Goal: Task Accomplishment & Management: Complete application form

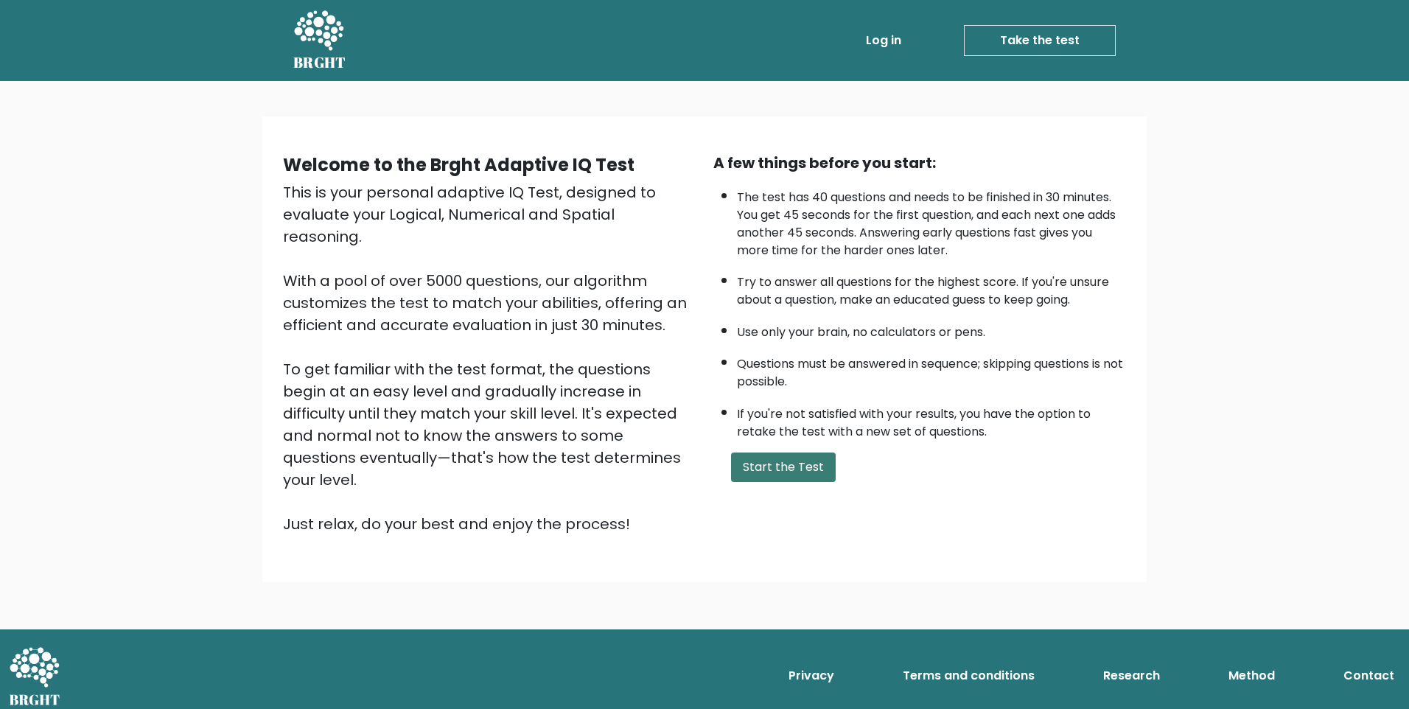
click at [777, 464] on button "Start the Test" at bounding box center [783, 466] width 105 height 29
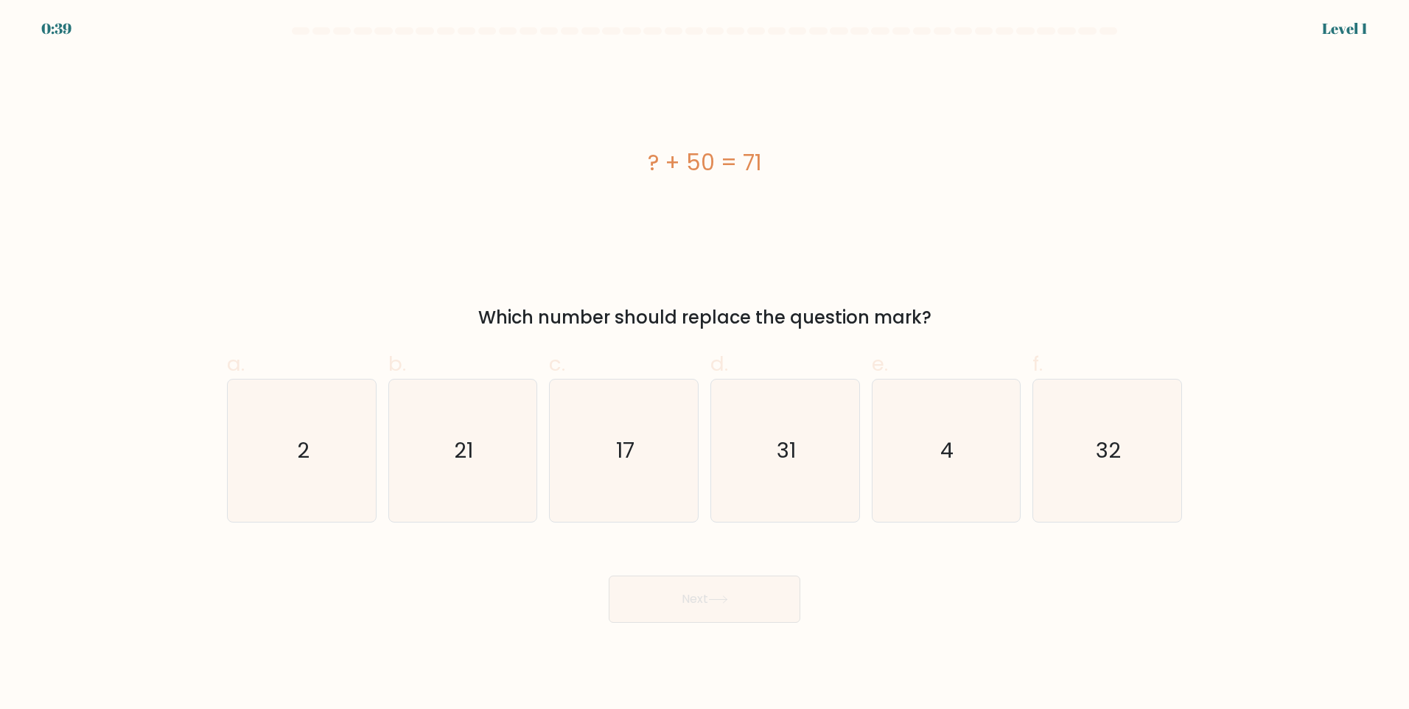
drag, startPoint x: 634, startPoint y: 164, endPoint x: 951, endPoint y: 323, distance: 354.2
click at [951, 323] on div "? + 50 = 71 Which number should replace the question mark?" at bounding box center [704, 193] width 973 height 275
copy div "? + 50 = 71 Which number should replace the question mark?"
click at [477, 445] on icon "21" at bounding box center [462, 450] width 142 height 142
click at [704, 364] on input "b. 21" at bounding box center [704, 359] width 1 height 10
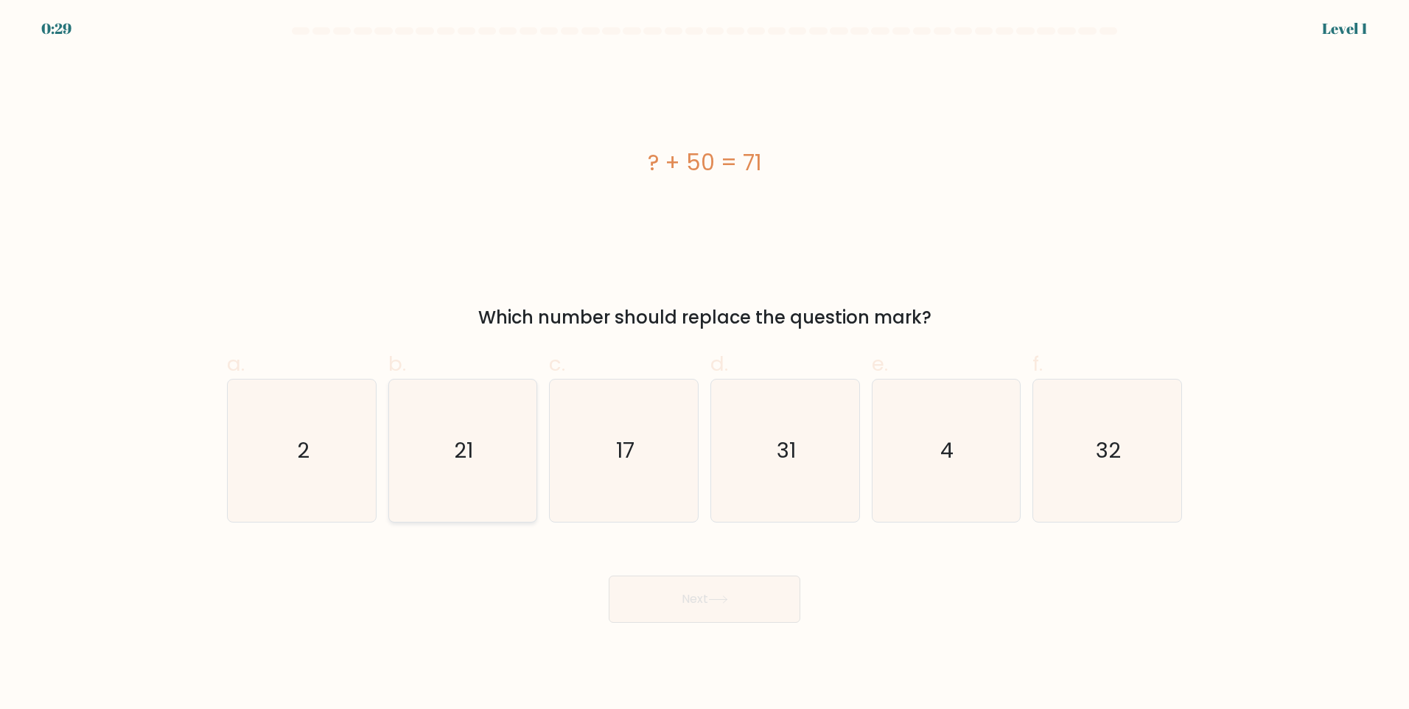
radio input "true"
click at [698, 605] on button "Next" at bounding box center [705, 598] width 192 height 47
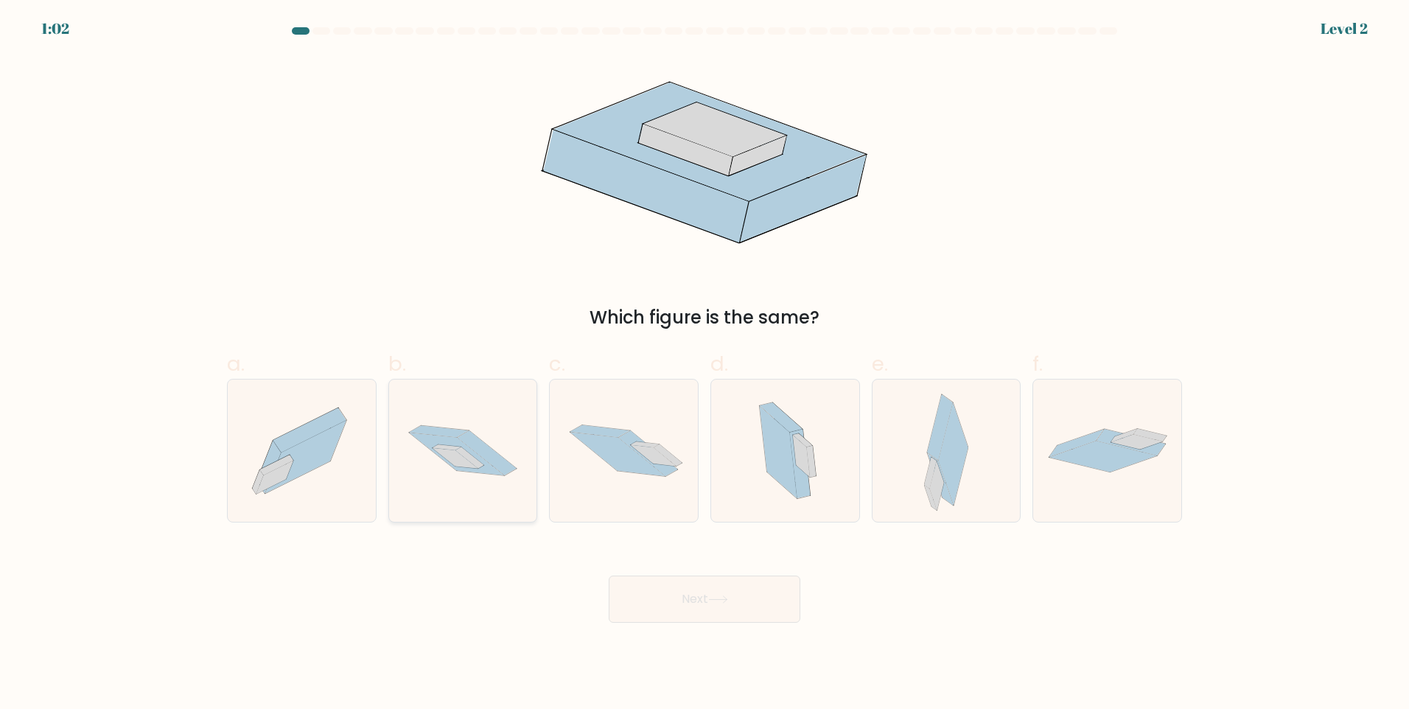
click at [476, 446] on icon at bounding box center [487, 452] width 59 height 45
click at [704, 364] on input "b." at bounding box center [704, 359] width 1 height 10
radio input "true"
click at [712, 585] on button "Next" at bounding box center [705, 598] width 192 height 47
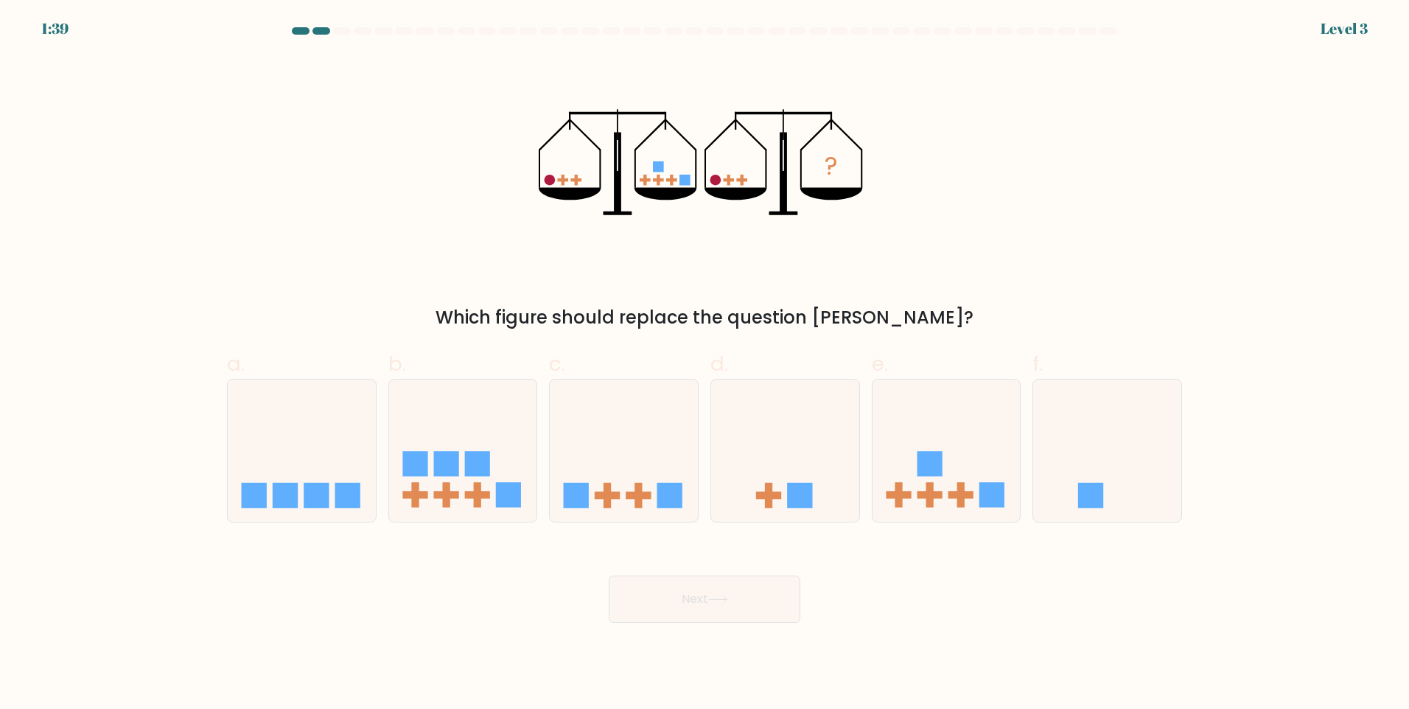
drag, startPoint x: 488, startPoint y: 134, endPoint x: 827, endPoint y: 215, distance: 349.2
click at [827, 215] on div "? Which figure should replace the question mark?" at bounding box center [704, 193] width 973 height 275
drag, startPoint x: 679, startPoint y: 152, endPoint x: 564, endPoint y: 245, distance: 147.7
click at [719, 192] on icon "?" at bounding box center [705, 162] width 332 height 213
drag, startPoint x: 564, startPoint y: 245, endPoint x: 1054, endPoint y: 219, distance: 490.0
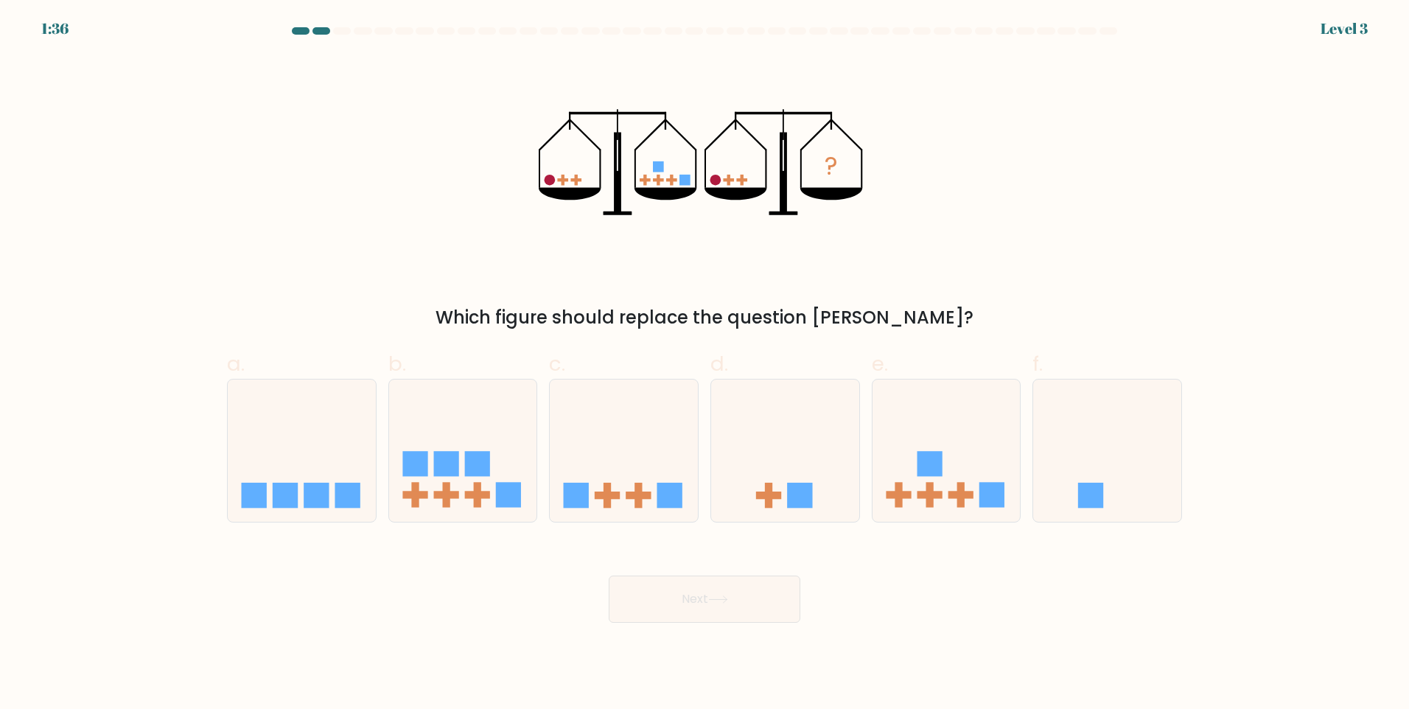
click at [1080, 230] on div "? Which figure should replace the question mark?" at bounding box center [704, 193] width 973 height 275
click at [914, 449] on icon at bounding box center [946, 450] width 148 height 122
click at [705, 364] on input "e." at bounding box center [704, 359] width 1 height 10
radio input "true"
click at [733, 603] on button "Next" at bounding box center [705, 598] width 192 height 47
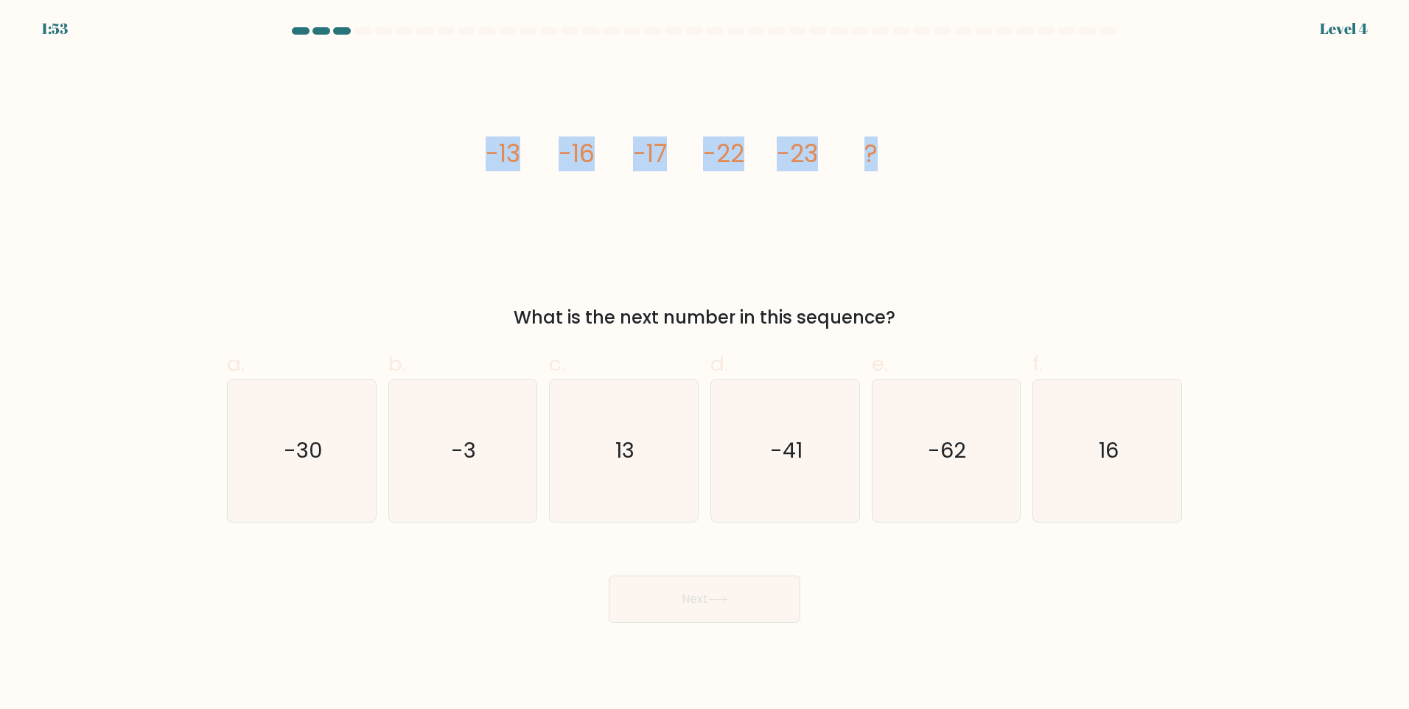
drag, startPoint x: 413, startPoint y: 125, endPoint x: 968, endPoint y: 180, distance: 558.2
click at [968, 180] on div "image/svg+xml -13 -16 -17 -22 -23 ? What is the next number in this sequence?" at bounding box center [704, 193] width 973 height 275
click at [768, 245] on icon "image/svg+xml -13 -16 -17 -22 -23 ?" at bounding box center [704, 162] width 442 height 213
drag, startPoint x: 465, startPoint y: 144, endPoint x: 903, endPoint y: 316, distance: 471.1
click at [903, 316] on div "image/svg+xml -13 -16 -17 -22 -23 ? What is the next number in this sequence?" at bounding box center [704, 193] width 973 height 275
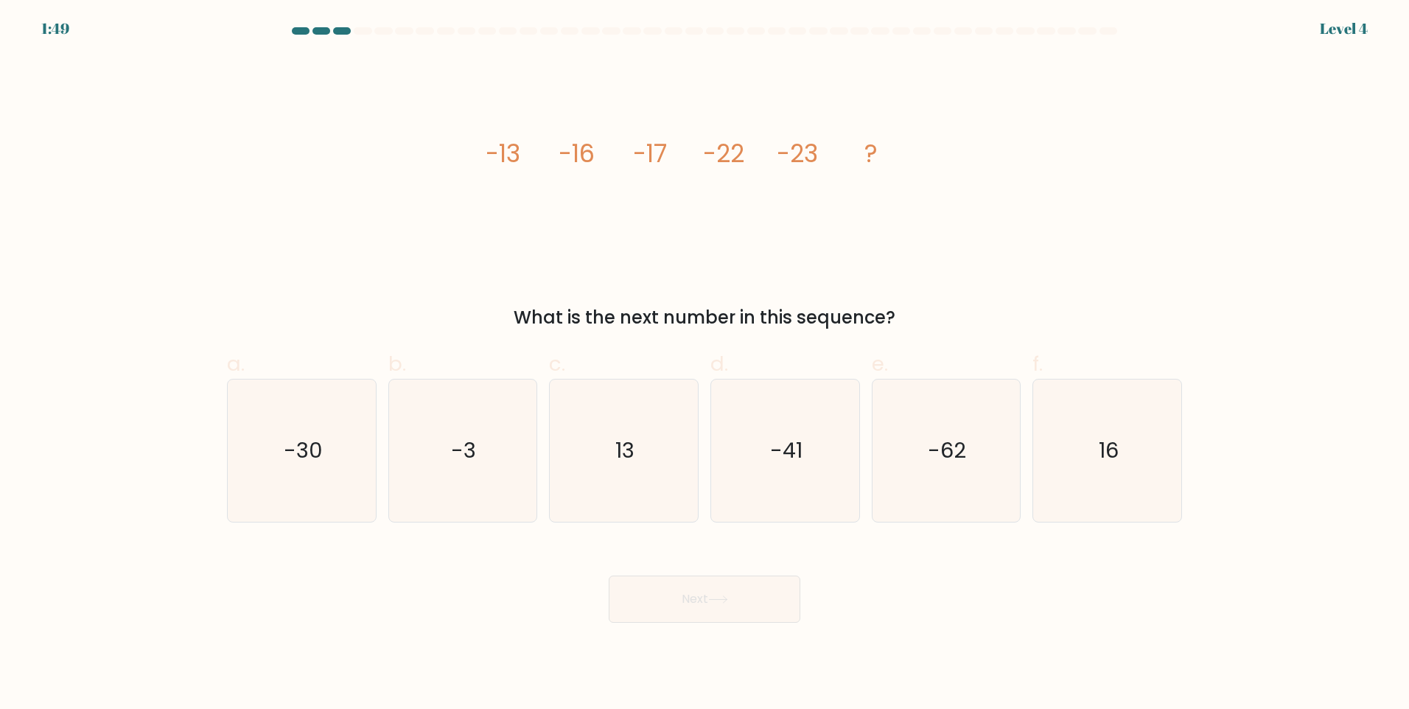
copy div "-13 -16 -17 -22 -23 ? What is the next number in this sequence?"
click at [300, 475] on icon "-30" at bounding box center [302, 450] width 142 height 142
click at [704, 364] on input "a. -30" at bounding box center [704, 359] width 1 height 10
radio input "true"
click at [736, 606] on button "Next" at bounding box center [705, 598] width 192 height 47
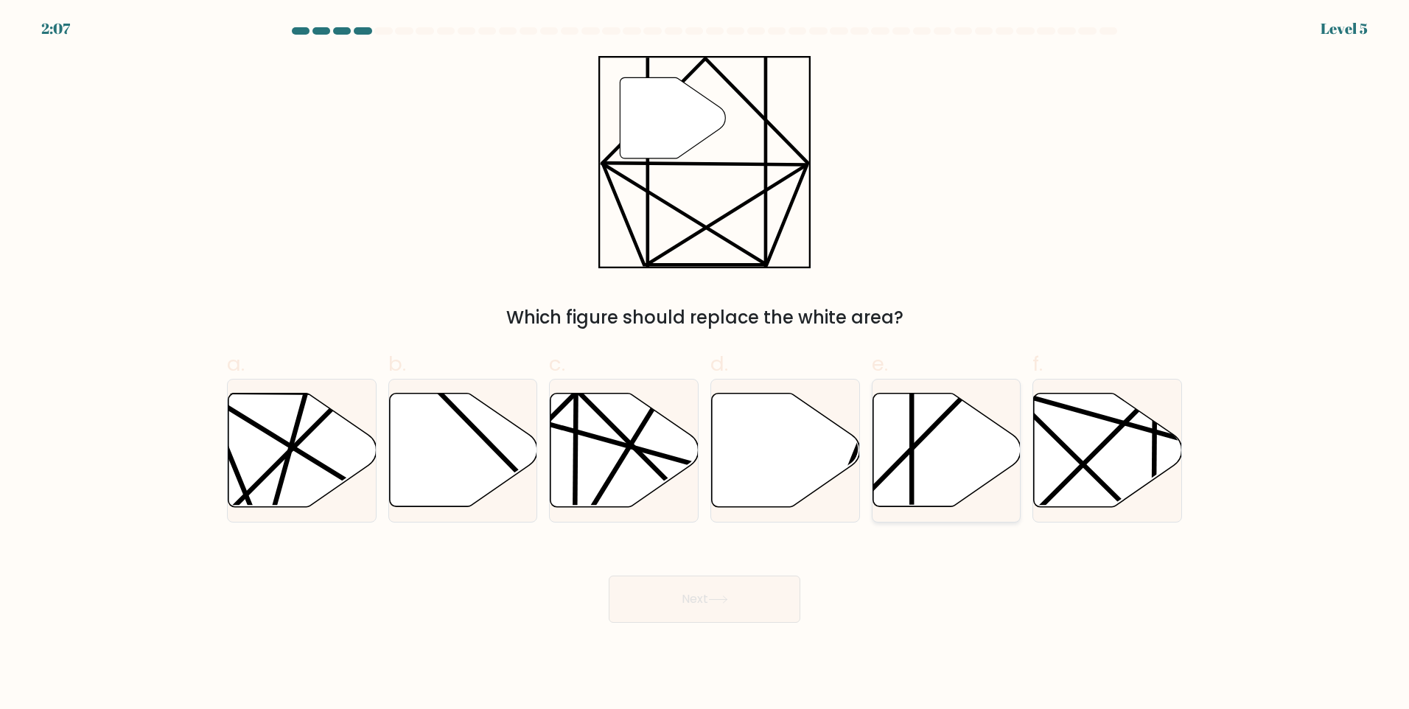
click at [948, 456] on icon at bounding box center [946, 449] width 148 height 113
click at [705, 364] on input "e." at bounding box center [704, 359] width 1 height 10
radio input "true"
click at [771, 592] on button "Next" at bounding box center [705, 598] width 192 height 47
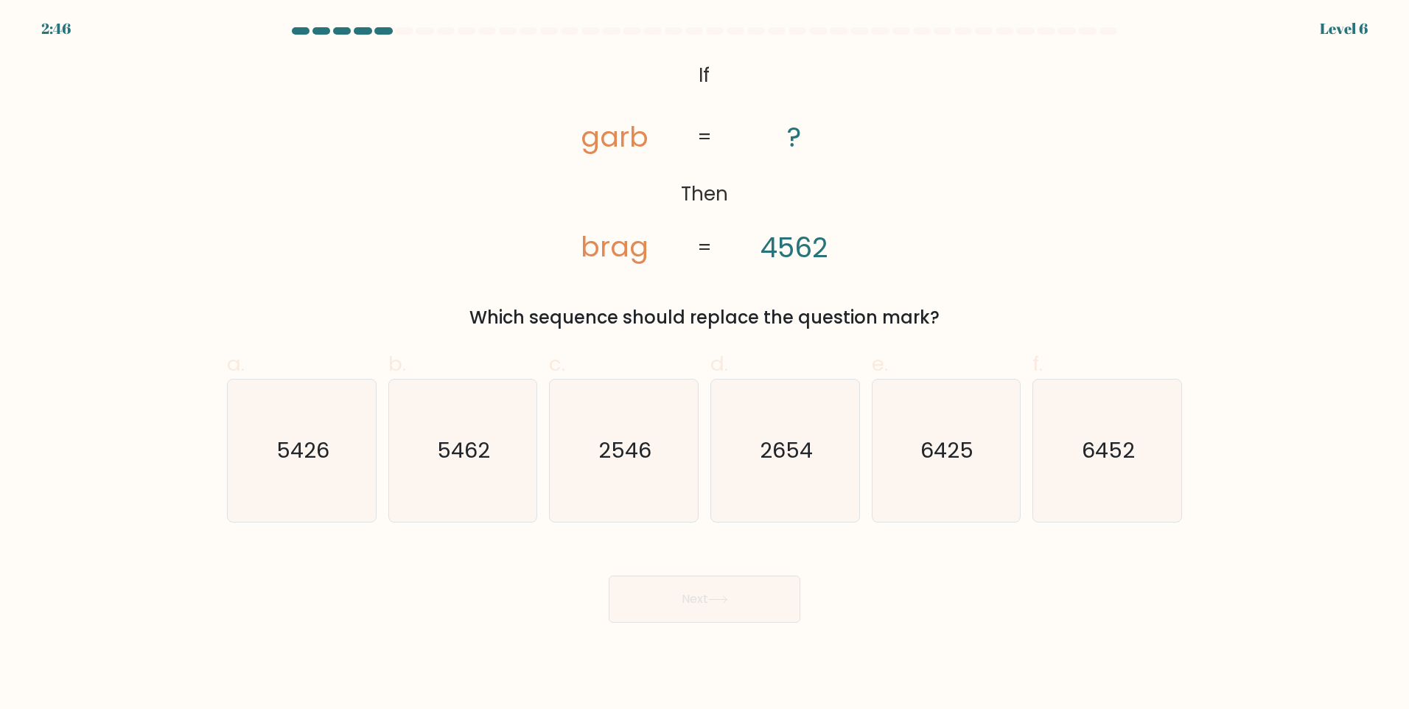
drag, startPoint x: 523, startPoint y: 45, endPoint x: 953, endPoint y: 329, distance: 514.8
click at [953, 329] on form "If ?" at bounding box center [704, 324] width 1409 height 595
copy div "garb brag ? 4562 = = Which sequence should replace the question mark?"
click at [427, 228] on div "@import url('[URL][DOMAIN_NAME]); If Then garb brag ? 4562 = = Which sequence s…" at bounding box center [704, 193] width 973 height 275
click at [775, 484] on icon "2654" at bounding box center [785, 450] width 142 height 142
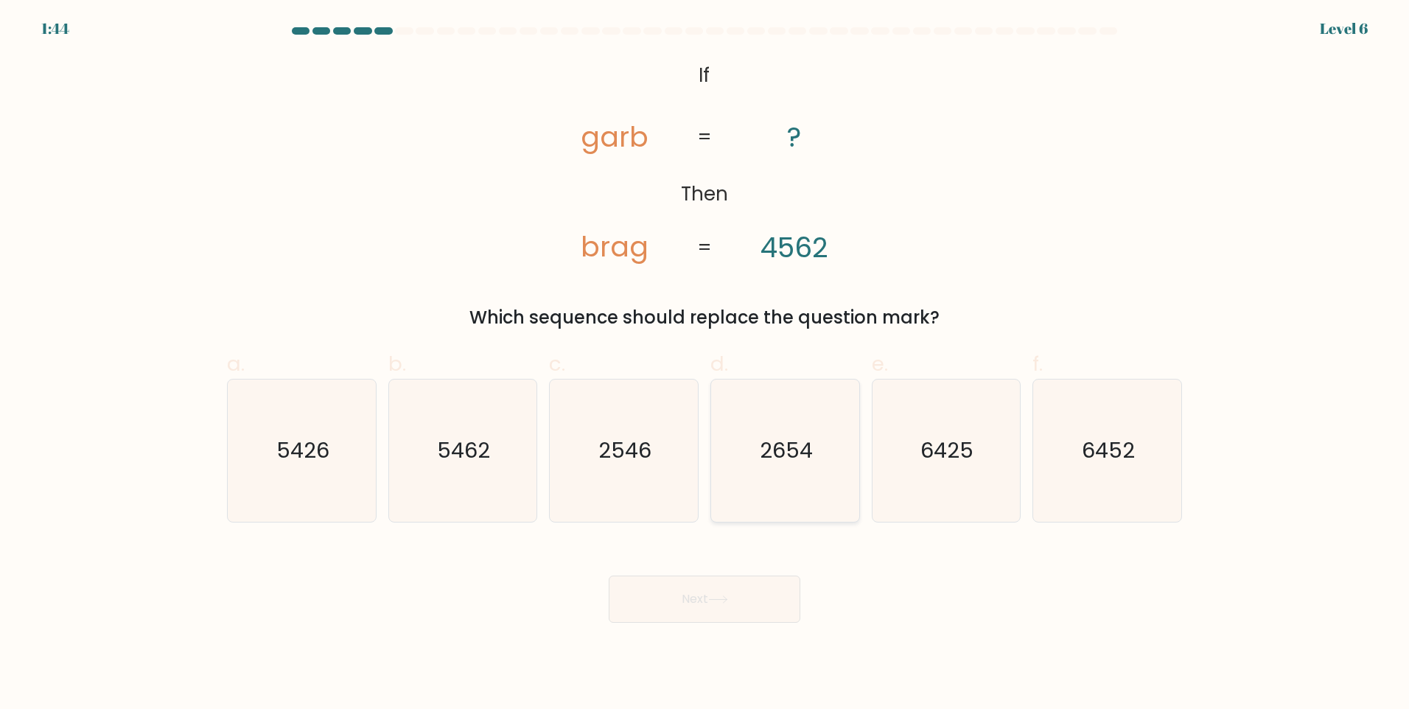
click at [705, 364] on input "d. 2654" at bounding box center [704, 359] width 1 height 10
radio input "true"
click at [725, 584] on button "Next" at bounding box center [705, 598] width 192 height 47
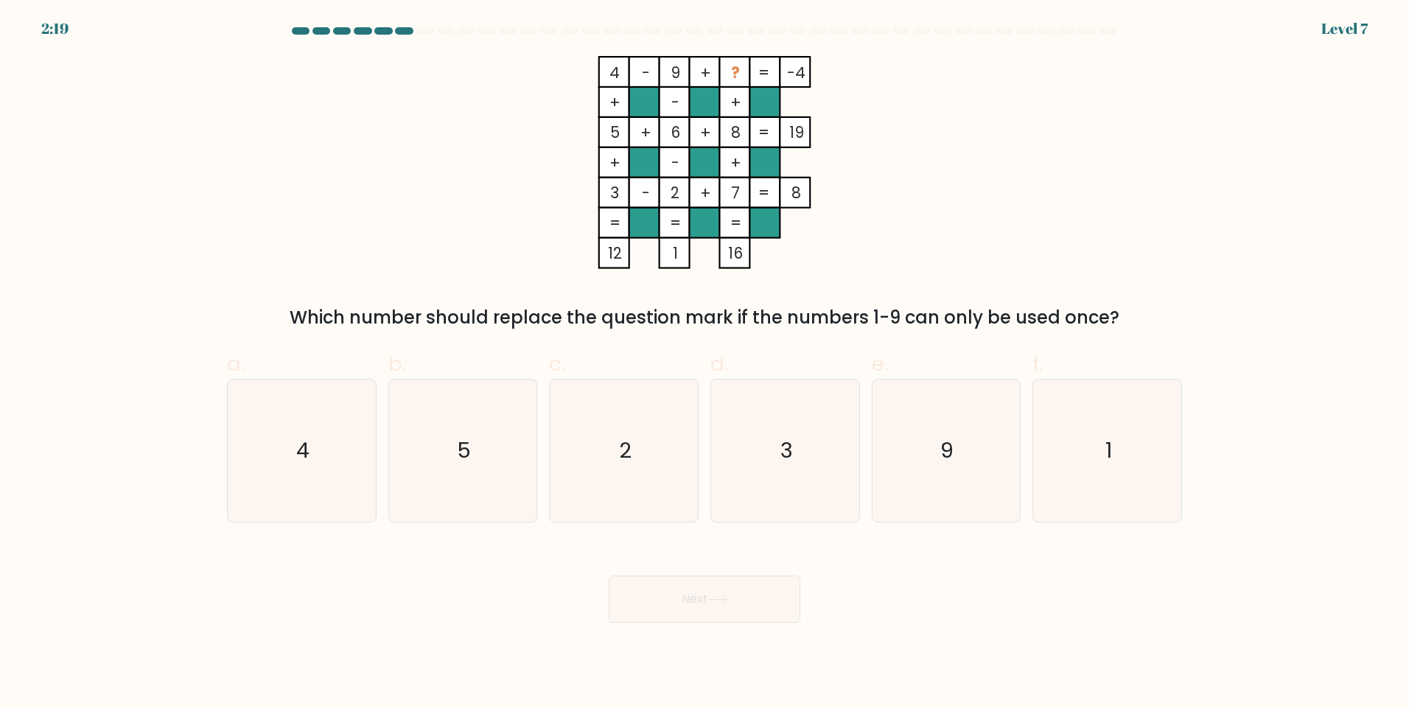
drag, startPoint x: 556, startPoint y: 51, endPoint x: 1121, endPoint y: 314, distance: 624.0
click at [1121, 314] on form at bounding box center [704, 324] width 1409 height 595
copy div "4 - 9 + ? -4 + - + 5 + 6 + 8 19 + - + 3 - 2 + 7 = 8 = = = = 12 1 16 = Which num…"
click at [561, 237] on icon "4 - 9 + ? -4 + - + 5 + 6 + 8 19 + - + 3 - 2 + 7 = 8 = = = = 12 1 16 =" at bounding box center [704, 162] width 442 height 213
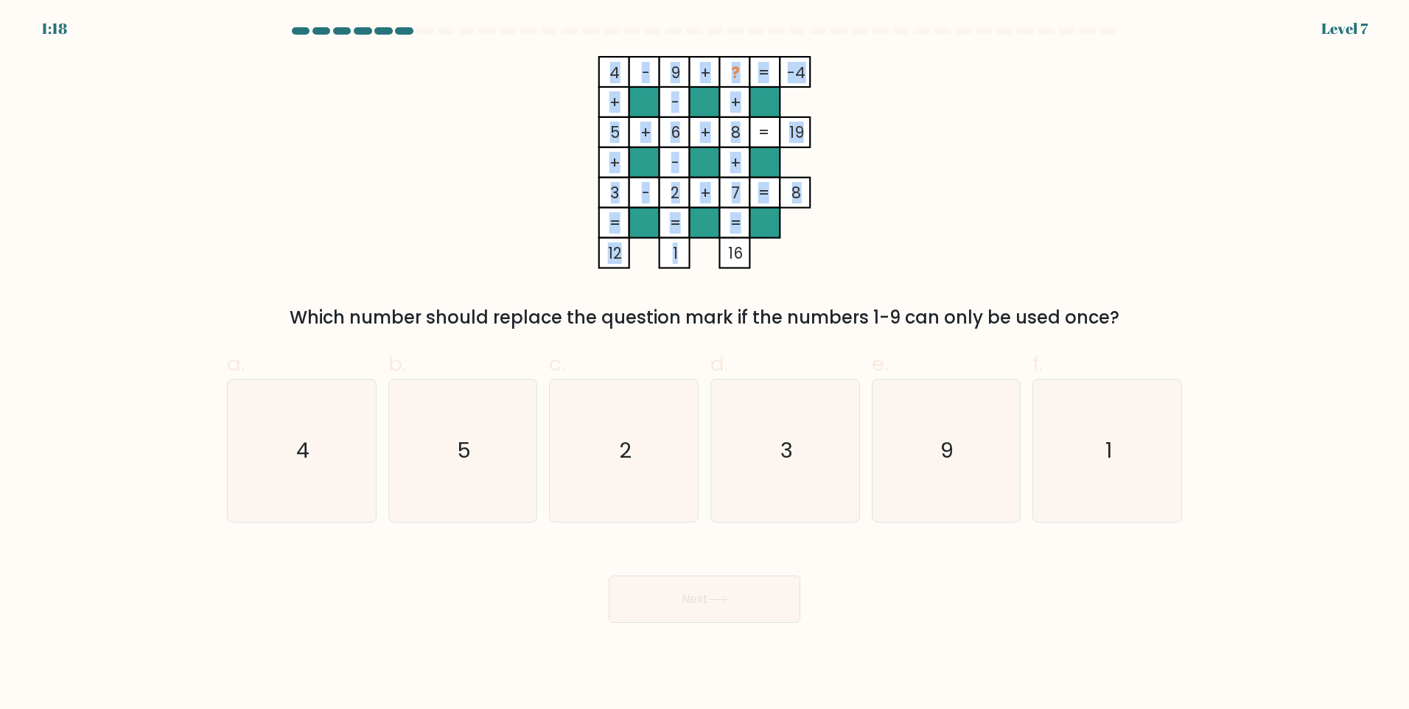
drag, startPoint x: 729, startPoint y: 65, endPoint x: 727, endPoint y: 251, distance: 185.7
click at [727, 251] on icon "4 - 9 + ? -4 + - + 5 + 6 + 8 19 + - + 3 - 2 + 7 = 8 = = = = 12 1 16 =" at bounding box center [704, 162] width 442 height 213
drag, startPoint x: 727, startPoint y: 251, endPoint x: 833, endPoint y: 259, distance: 106.5
click at [833, 259] on icon "4 - 9 + ? -4 + - + 5 + 6 + 8 19 + - + 3 - 2 + 7 = 8 = = = = 12 1 16 =" at bounding box center [704, 162] width 442 height 213
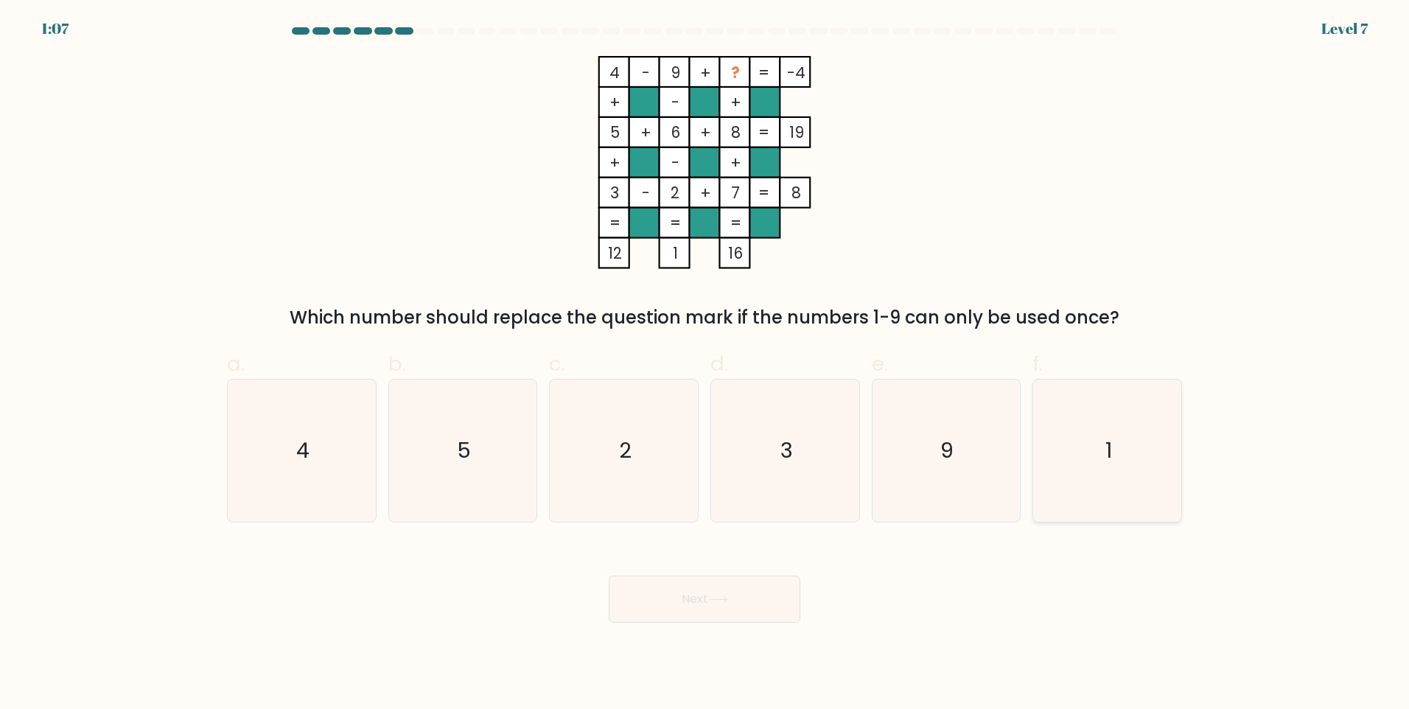
click at [1102, 464] on icon "1" at bounding box center [1107, 450] width 142 height 142
click at [705, 364] on input "f. 1" at bounding box center [704, 359] width 1 height 10
radio input "true"
click at [724, 599] on icon at bounding box center [718, 599] width 18 height 7
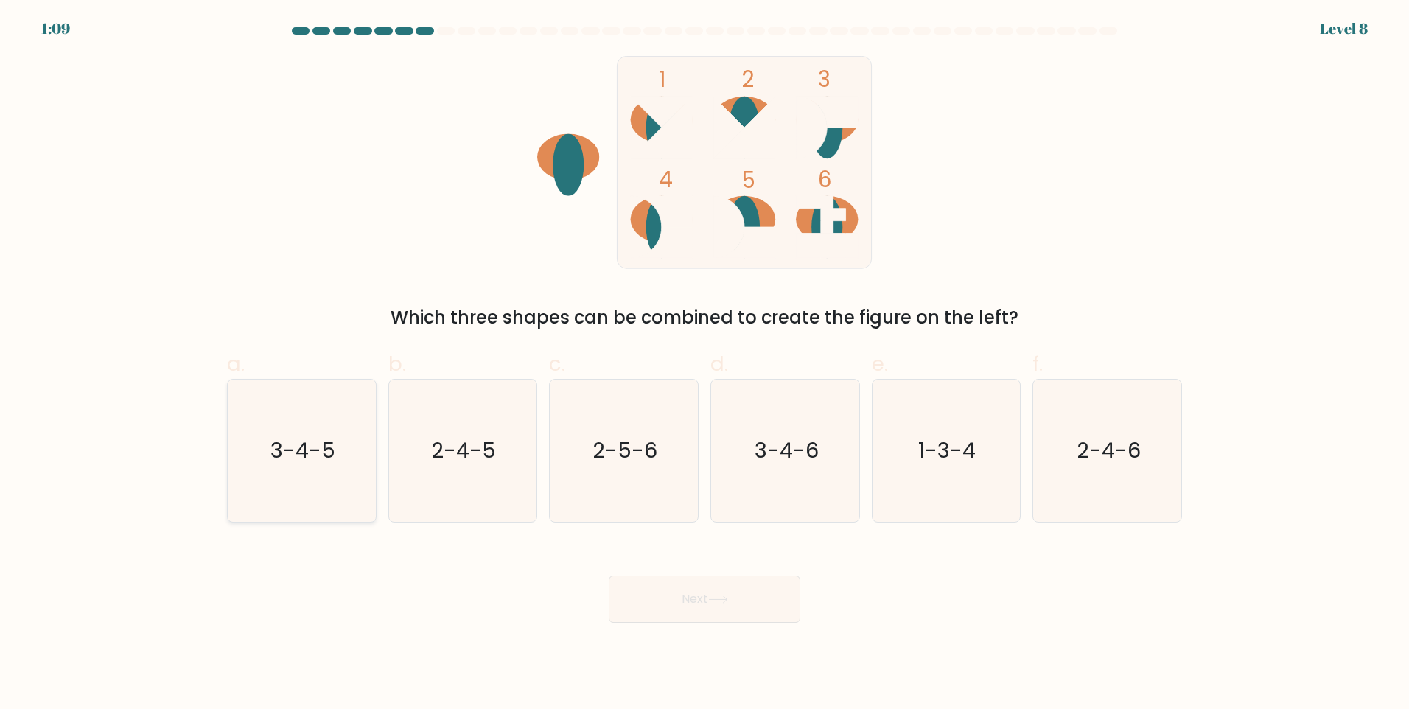
click at [279, 475] on icon "3-4-5" at bounding box center [302, 450] width 142 height 142
click at [704, 364] on input "a. 3-4-5" at bounding box center [704, 359] width 1 height 10
radio input "true"
click at [717, 601] on icon at bounding box center [718, 599] width 20 height 8
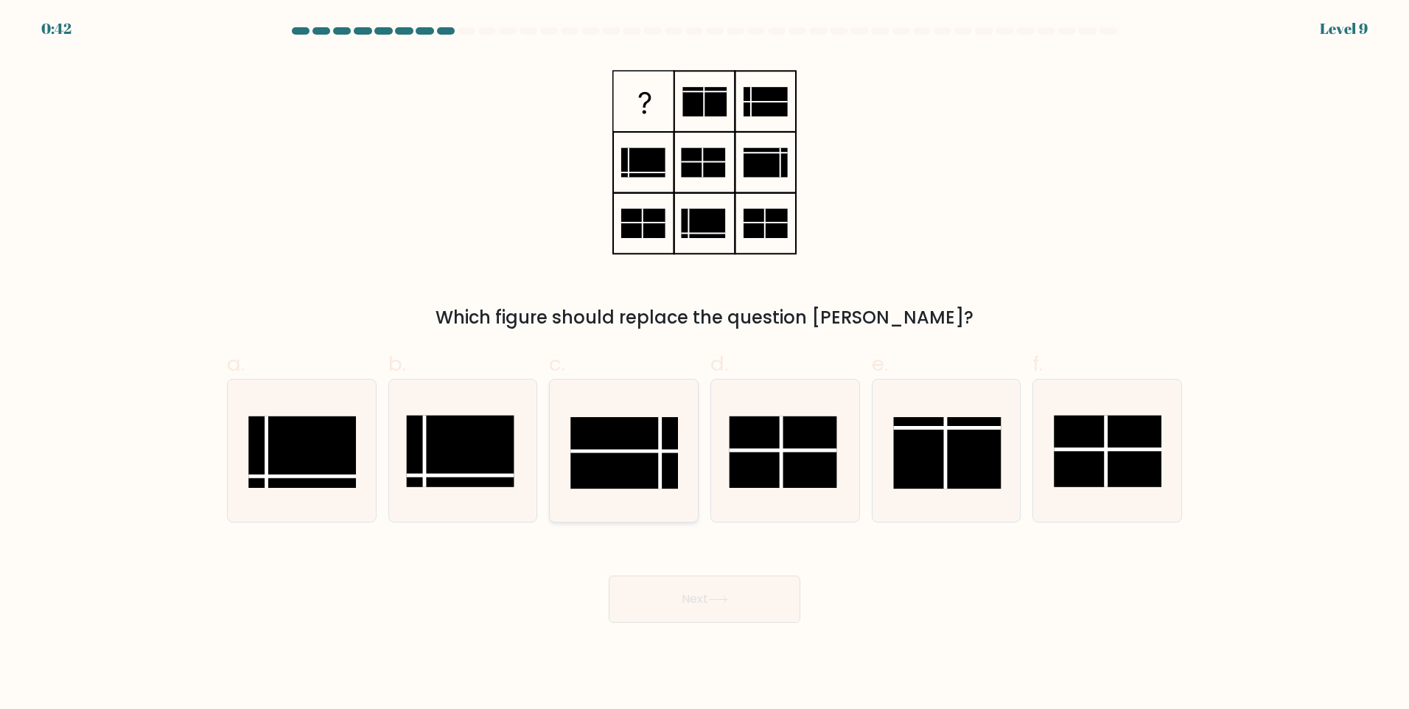
click at [622, 459] on rect at bounding box center [624, 452] width 108 height 71
click at [704, 364] on input "c." at bounding box center [704, 359] width 1 height 10
radio input "true"
click at [690, 599] on button "Next" at bounding box center [705, 598] width 192 height 47
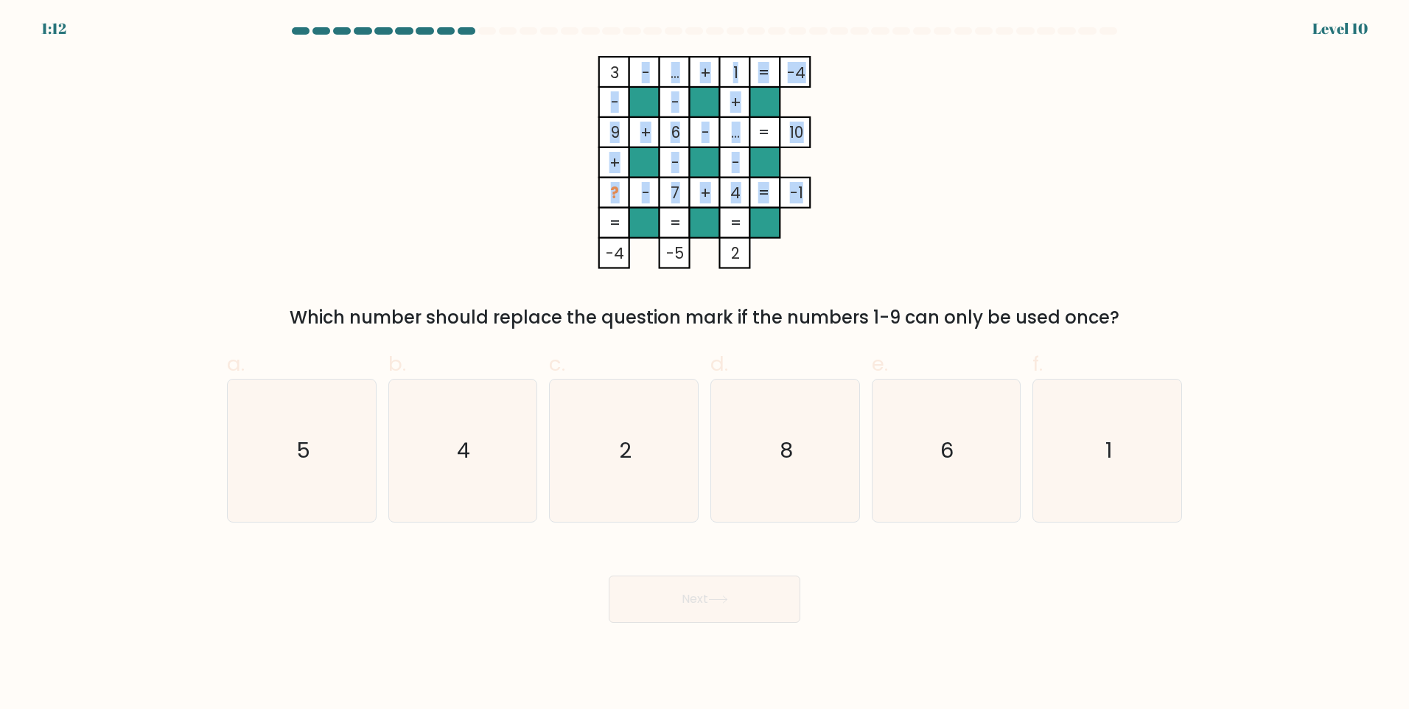
drag, startPoint x: 617, startPoint y: 62, endPoint x: 612, endPoint y: 226, distance: 164.4
click at [612, 226] on icon "3 - ... + 1 -4 - - + 9 + 6 - ... 10 + - - ? - 7 + 4 = -1 = = = = -4 -5 2 =" at bounding box center [704, 162] width 442 height 213
drag, startPoint x: 612, startPoint y: 226, endPoint x: 390, endPoint y: 164, distance: 230.3
click at [390, 164] on div "3 - ... + 1 -4 - - + 9 + 6 - ... 10 + - - ? - 7 + 4 = -1 = = = = -4 -5 2 = Whic…" at bounding box center [704, 193] width 973 height 275
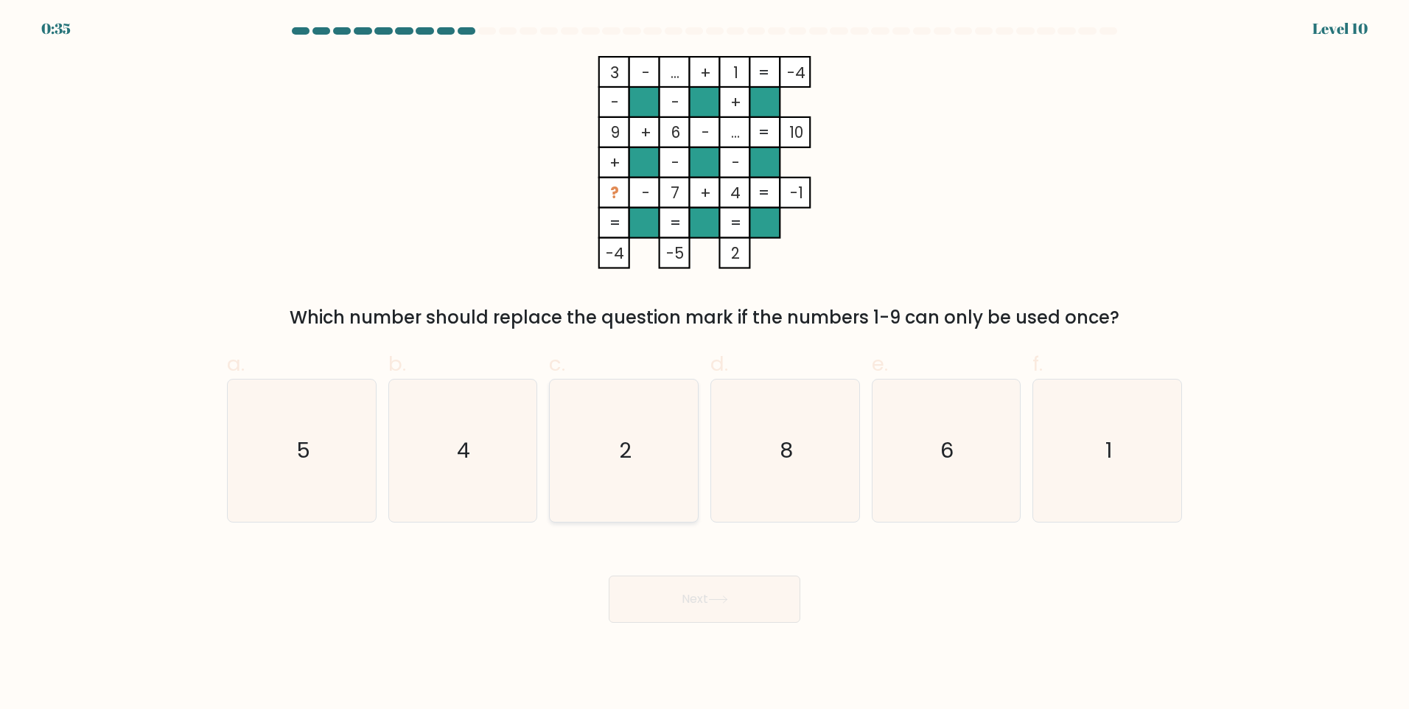
click at [609, 478] on icon "2" at bounding box center [624, 450] width 142 height 142
click at [704, 364] on input "c. 2" at bounding box center [704, 359] width 1 height 10
radio input "true"
click at [693, 608] on button "Next" at bounding box center [705, 598] width 192 height 47
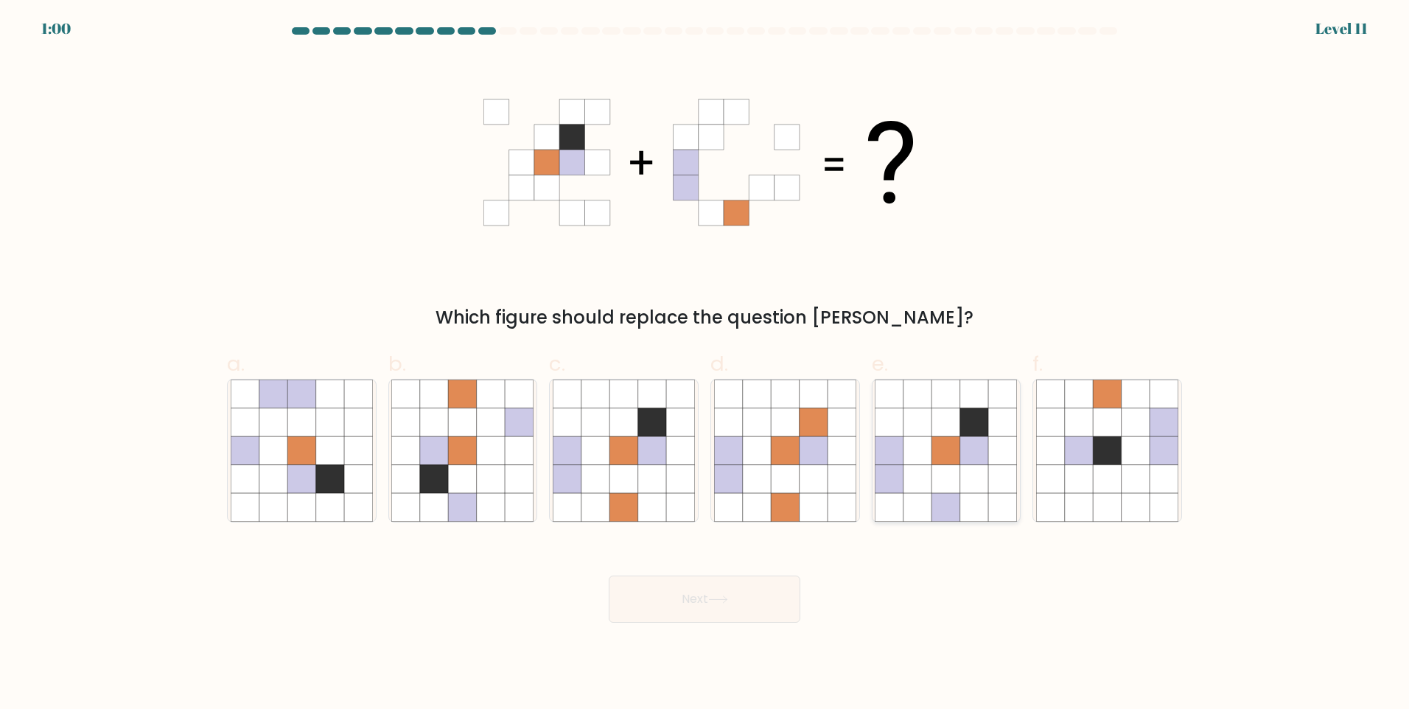
click at [968, 483] on icon at bounding box center [974, 479] width 28 height 28
click at [705, 364] on input "e." at bounding box center [704, 359] width 1 height 10
radio input "true"
click at [719, 612] on button "Next" at bounding box center [705, 598] width 192 height 47
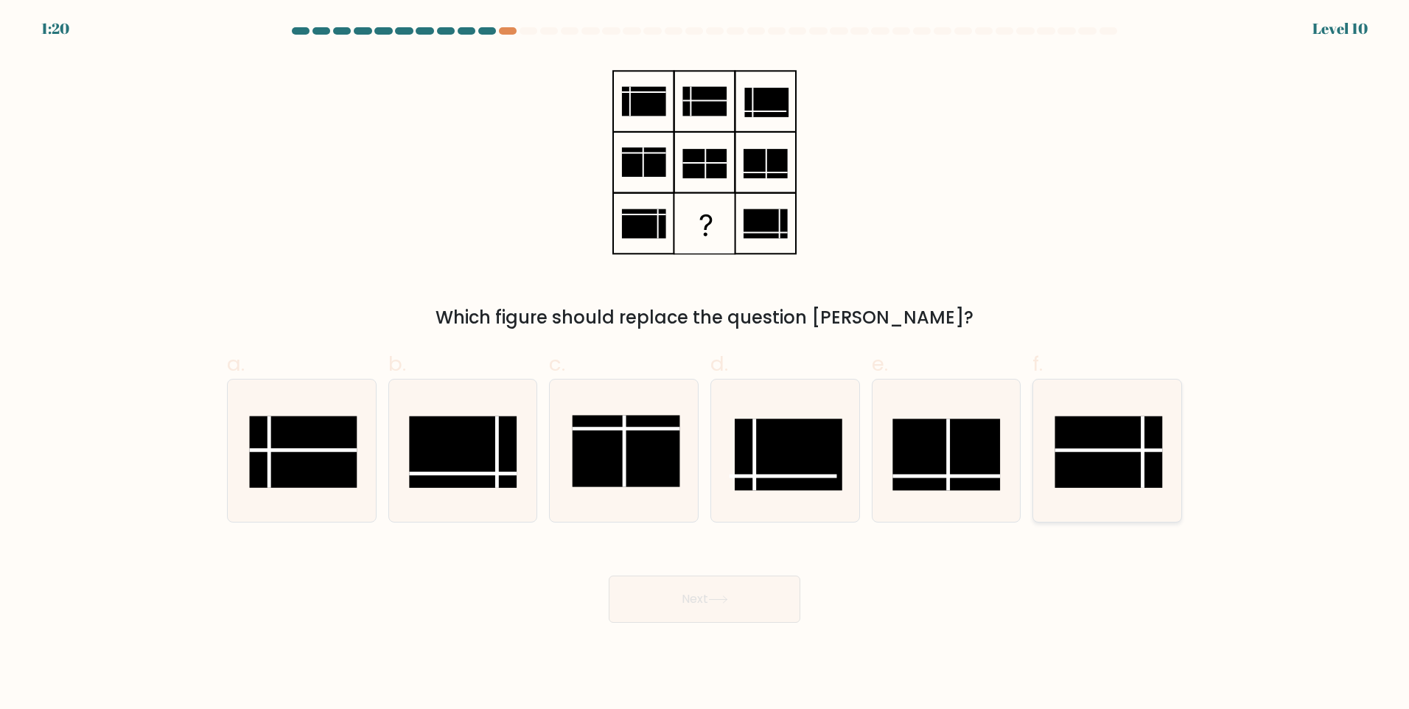
click at [1137, 455] on rect at bounding box center [1109, 451] width 108 height 71
click at [705, 364] on input "f." at bounding box center [704, 359] width 1 height 10
radio input "true"
click at [753, 603] on button "Next" at bounding box center [705, 598] width 192 height 47
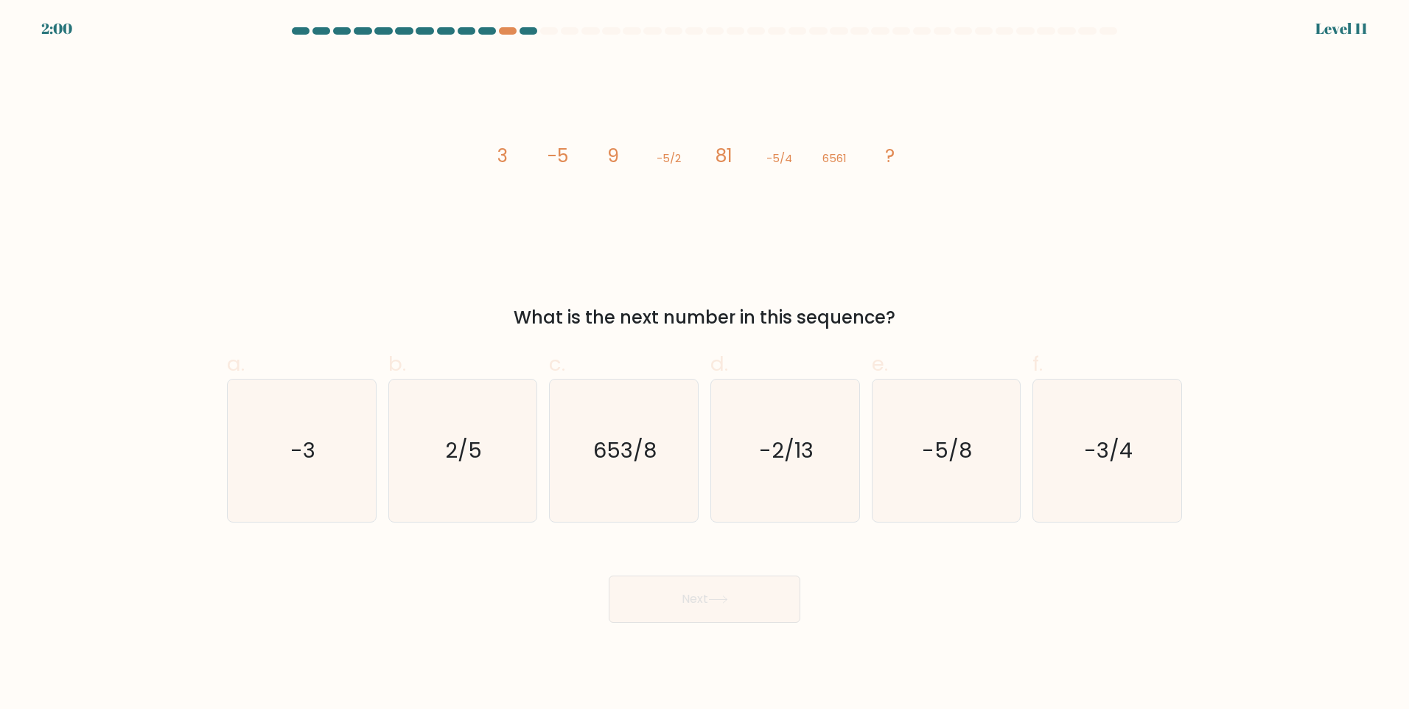
drag, startPoint x: 528, startPoint y: 164, endPoint x: 925, endPoint y: 295, distance: 419.2
click at [925, 295] on div "image/svg+xml 3 -5 9 -5/2 81 -5/4 6561 ? What is the next number in this sequen…" at bounding box center [704, 193] width 973 height 275
copy div "3 -5 9 -5/2 81 -5/4 6561 ? What is the next number in this sequence?"
click at [936, 251] on div "image/svg+xml 3 -5 9 -5/2 81 -5/4 6561 ? What is the next number in this sequen…" at bounding box center [704, 193] width 973 height 275
click at [486, 248] on icon "image/svg+xml 3 -5 9 -5/2 81 -5/4 6561 ?" at bounding box center [704, 162] width 442 height 213
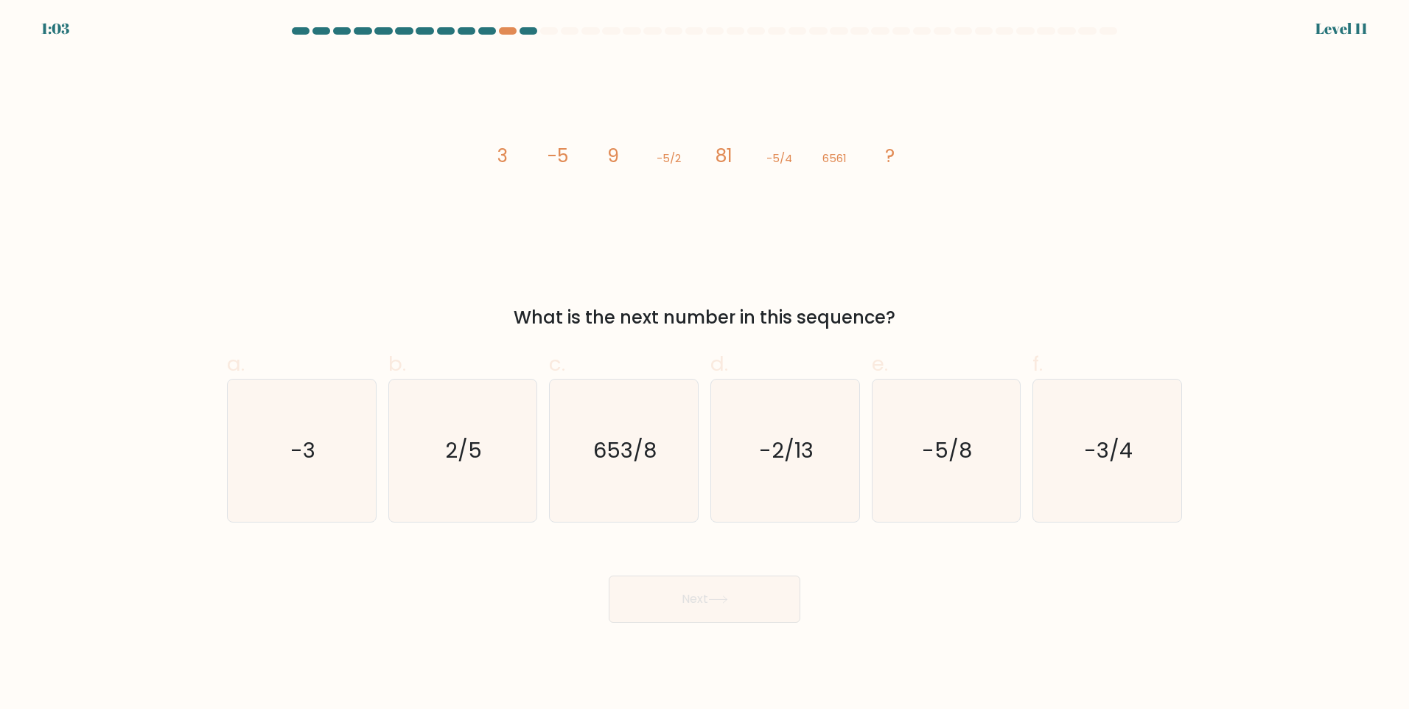
drag, startPoint x: 486, startPoint y: 155, endPoint x: 900, endPoint y: 307, distance: 441.0
click at [900, 307] on div "image/svg+xml 3 -5 9 -5/2 81 -5/4 6561 ? What is the next number in this sequen…" at bounding box center [704, 193] width 973 height 275
copy div "3 -5 9 -5/2 81 -5/4 6561 ? What is the next number in this sequence?"
drag, startPoint x: 923, startPoint y: 234, endPoint x: 643, endPoint y: 189, distance: 283.6
click at [921, 232] on icon "image/svg+xml 3 -5 9 -5/2 81 -5/4 6561 ?" at bounding box center [704, 162] width 442 height 213
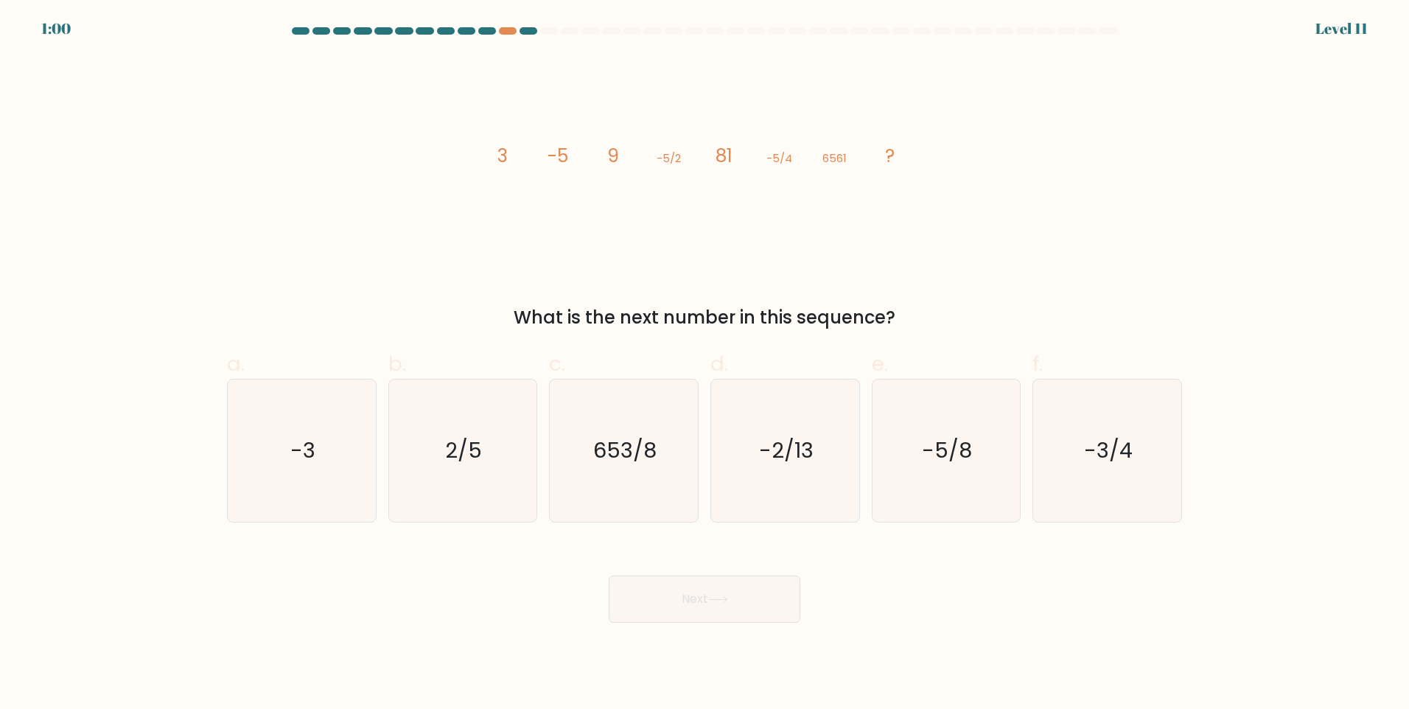
click at [567, 159] on tspan "-5" at bounding box center [557, 156] width 21 height 26
drag, startPoint x: 487, startPoint y: 154, endPoint x: 898, endPoint y: 165, distance: 411.3
click at [898, 165] on icon "image/svg+xml 3 -5 9 -5/2 81 -5/4 6561 ?" at bounding box center [704, 162] width 442 height 213
copy g "3 -5 9 -5/2 81 -5/4 6561 ?"
drag, startPoint x: 514, startPoint y: 306, endPoint x: 900, endPoint y: 311, distance: 386.1
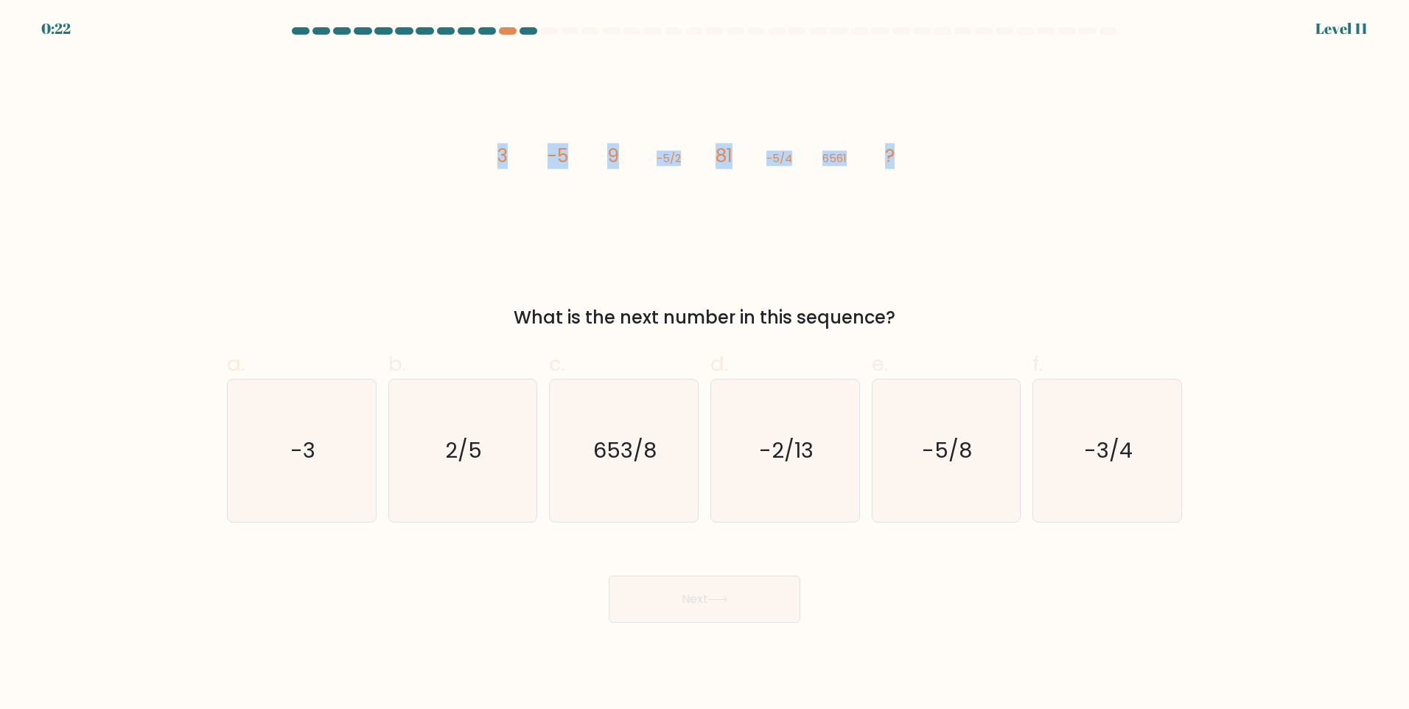
click at [900, 311] on div "What is the next number in this sequence?" at bounding box center [704, 317] width 937 height 27
copy div "What is the next number in this sequence?"
click at [956, 473] on icon "-5/8" at bounding box center [946, 450] width 142 height 142
click at [705, 364] on input "e. -5/8" at bounding box center [704, 359] width 1 height 10
radio input "true"
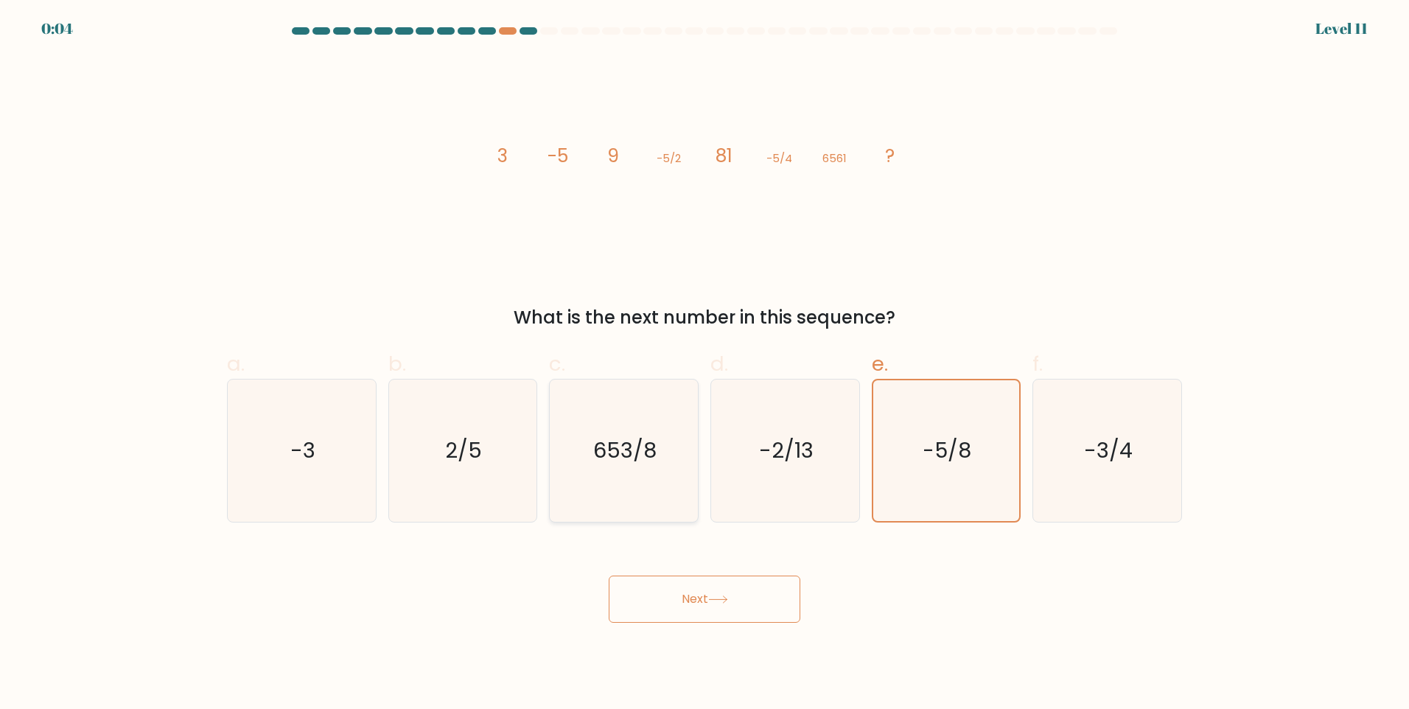
click at [615, 417] on icon "653/8" at bounding box center [624, 450] width 142 height 142
click at [704, 364] on input "c. 653/8" at bounding box center [704, 359] width 1 height 10
radio input "true"
click at [970, 473] on icon "-5/8" at bounding box center [946, 450] width 142 height 142
click at [705, 364] on input "e. -5/8" at bounding box center [704, 359] width 1 height 10
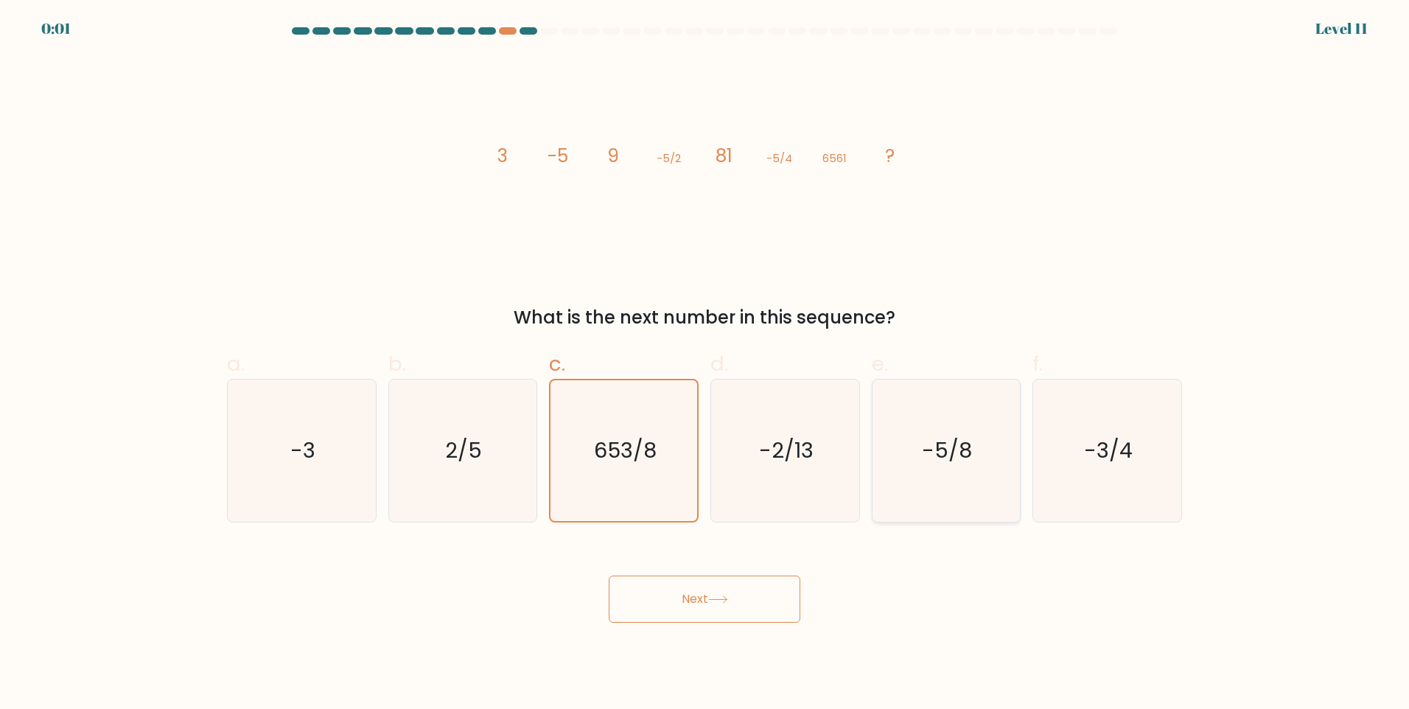
radio input "true"
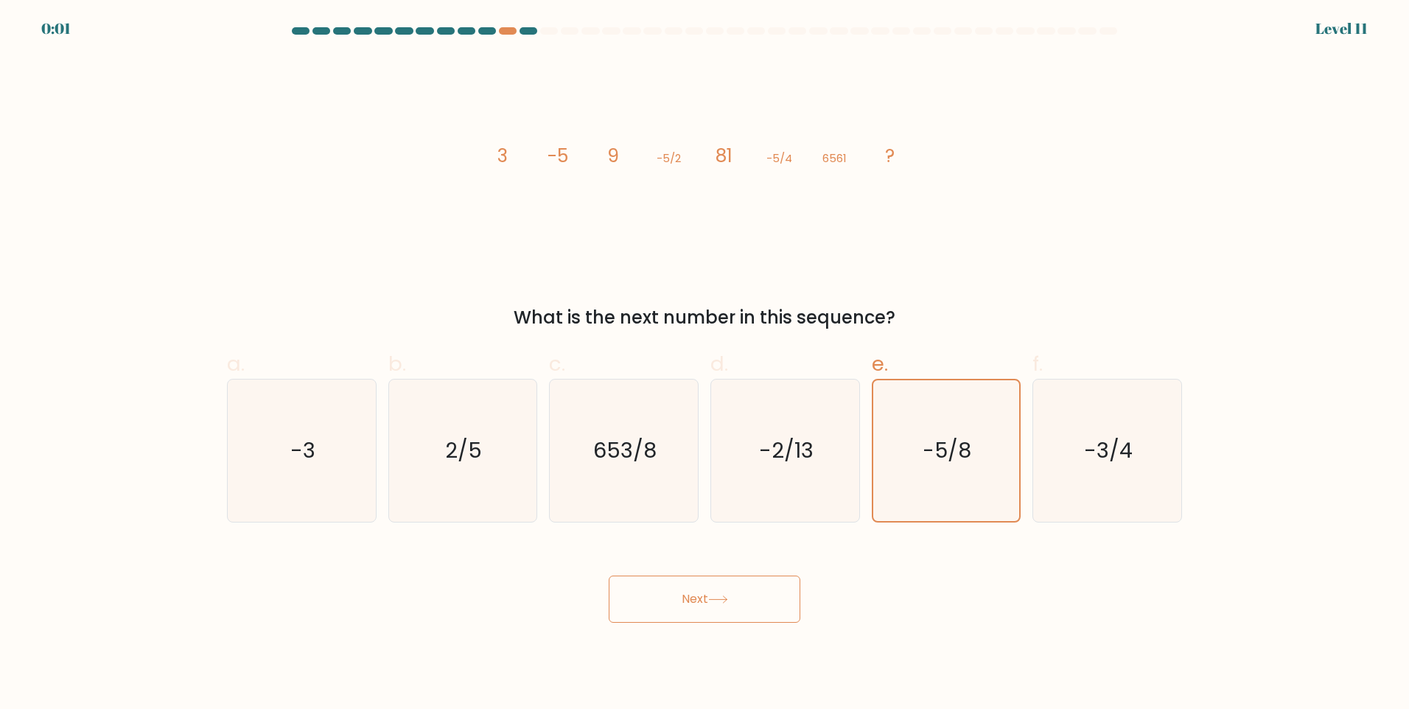
click at [749, 598] on button "Next" at bounding box center [705, 598] width 192 height 47
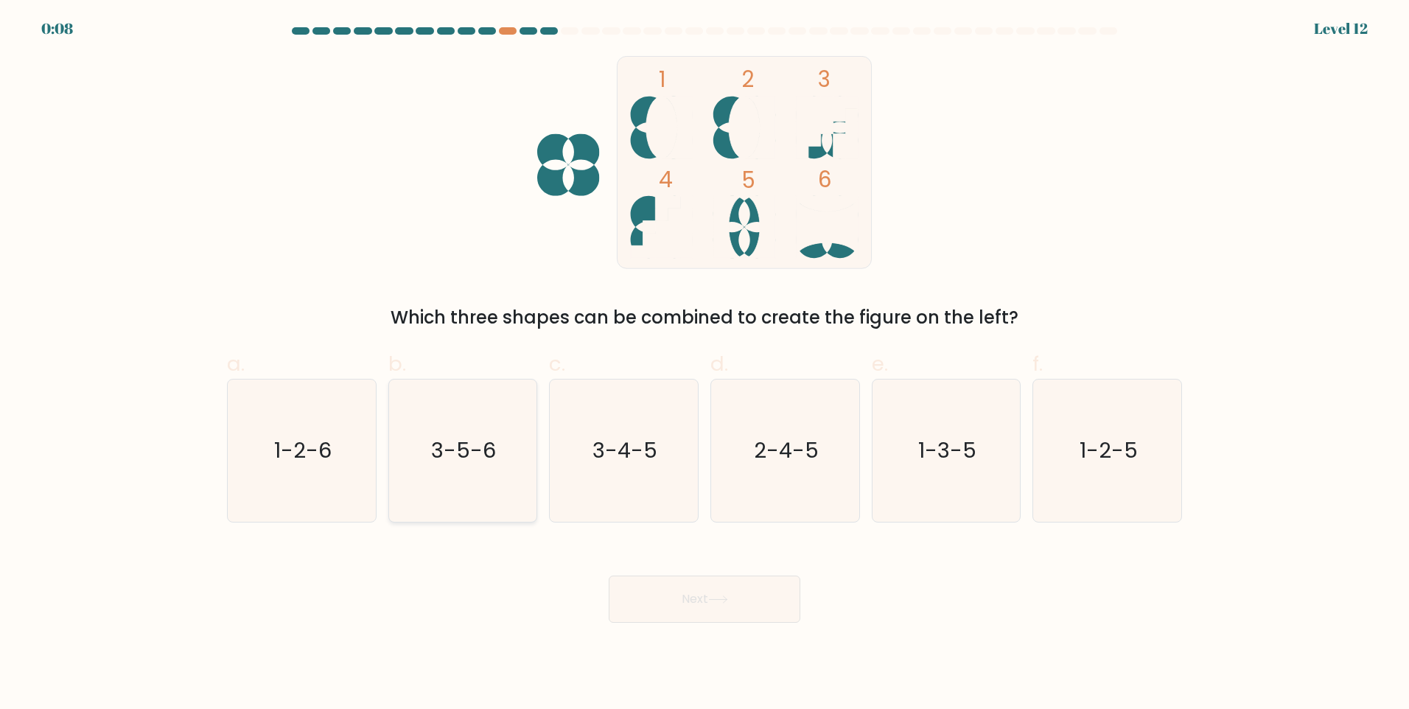
click at [439, 466] on icon "3-5-6" at bounding box center [462, 450] width 142 height 142
click at [692, 603] on button "Next" at bounding box center [705, 598] width 192 height 47
click at [715, 365] on span "d." at bounding box center [719, 363] width 18 height 29
click at [705, 364] on input "d. 2-4-5" at bounding box center [704, 359] width 1 height 10
radio input "true"
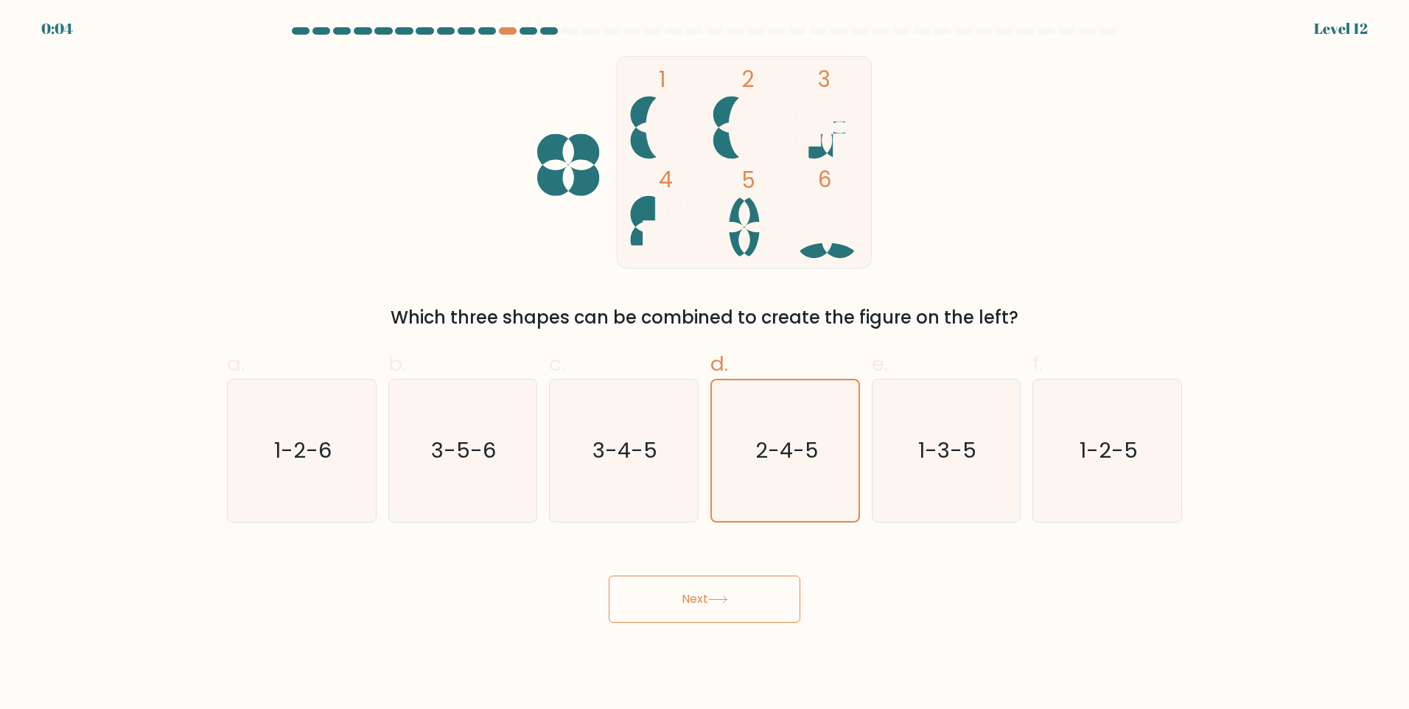
click at [718, 581] on button "Next" at bounding box center [705, 598] width 192 height 47
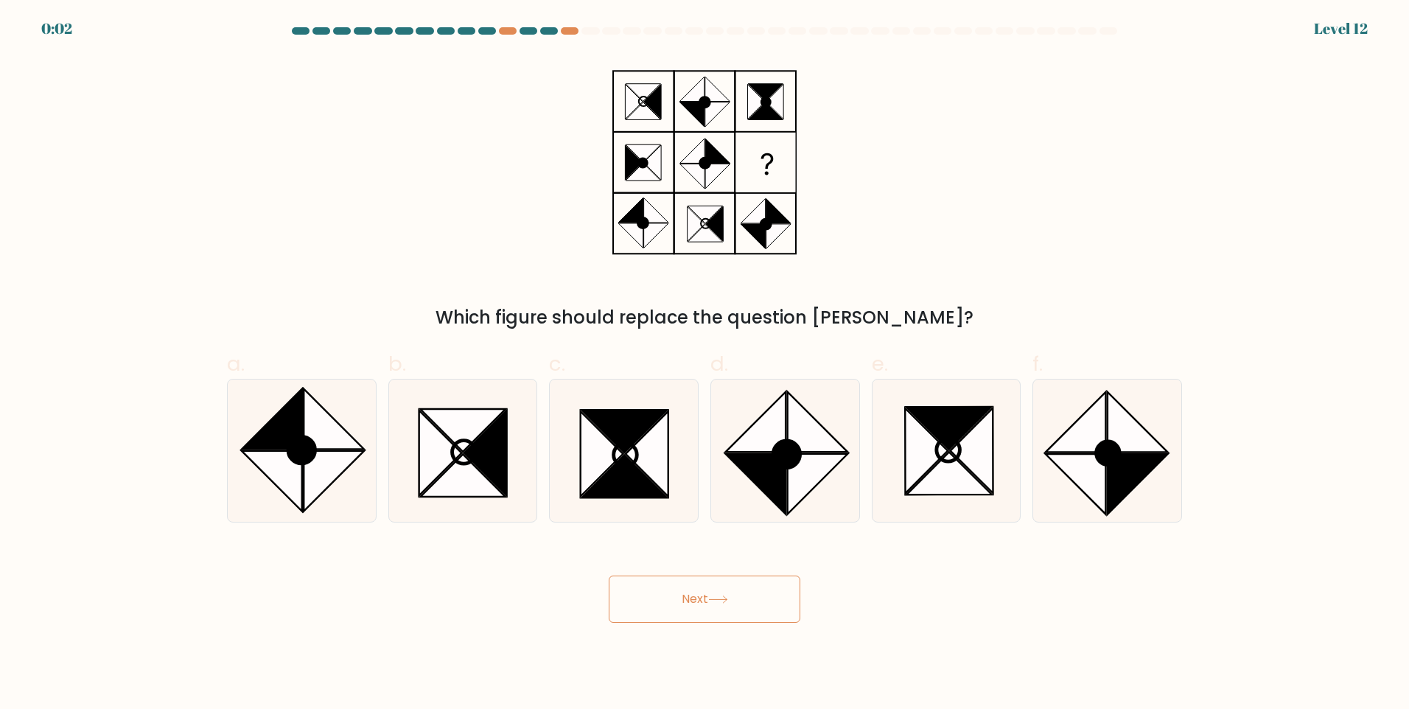
click at [727, 584] on button "Next" at bounding box center [705, 598] width 192 height 47
click at [410, 240] on div "Which figure should replace the question [PERSON_NAME]?" at bounding box center [704, 193] width 973 height 275
click at [637, 461] on icon at bounding box center [626, 454] width 24 height 23
click at [704, 364] on input "c." at bounding box center [704, 359] width 1 height 10
radio input "true"
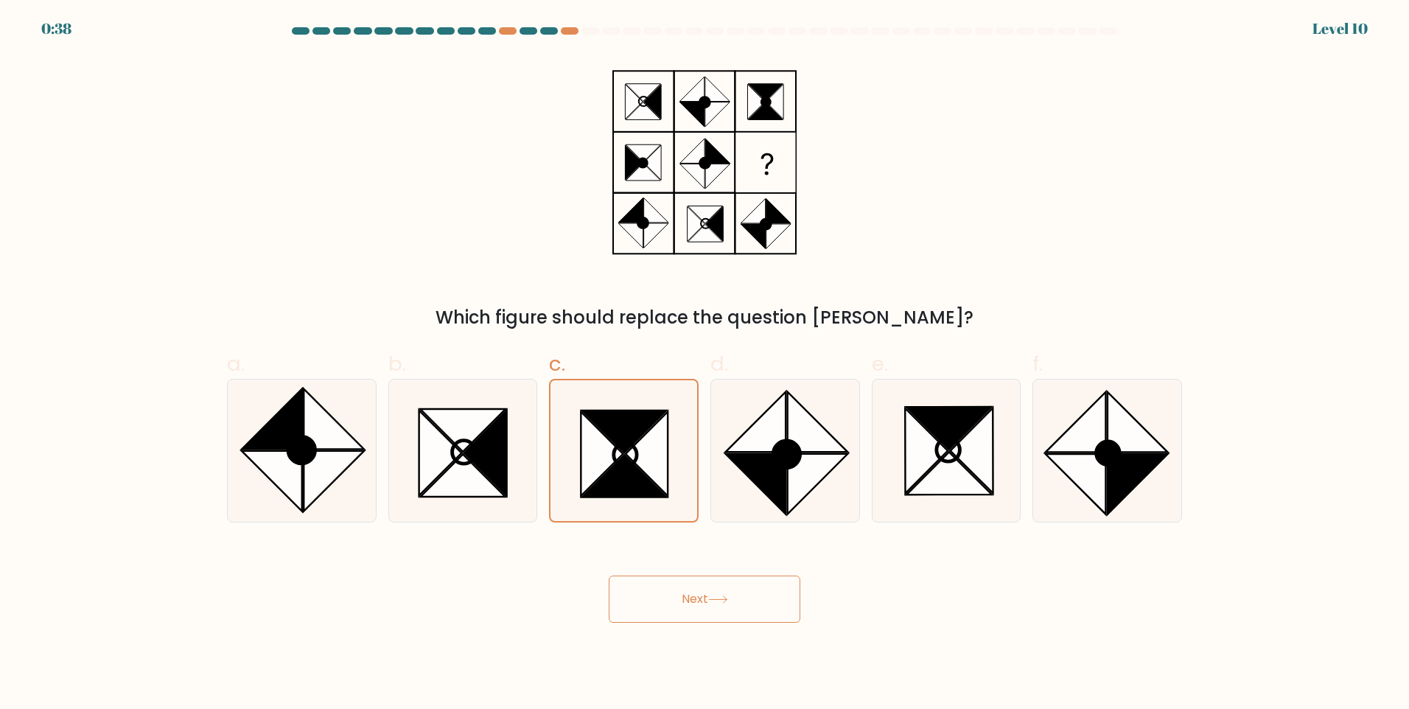
click at [718, 597] on icon at bounding box center [718, 599] width 20 height 8
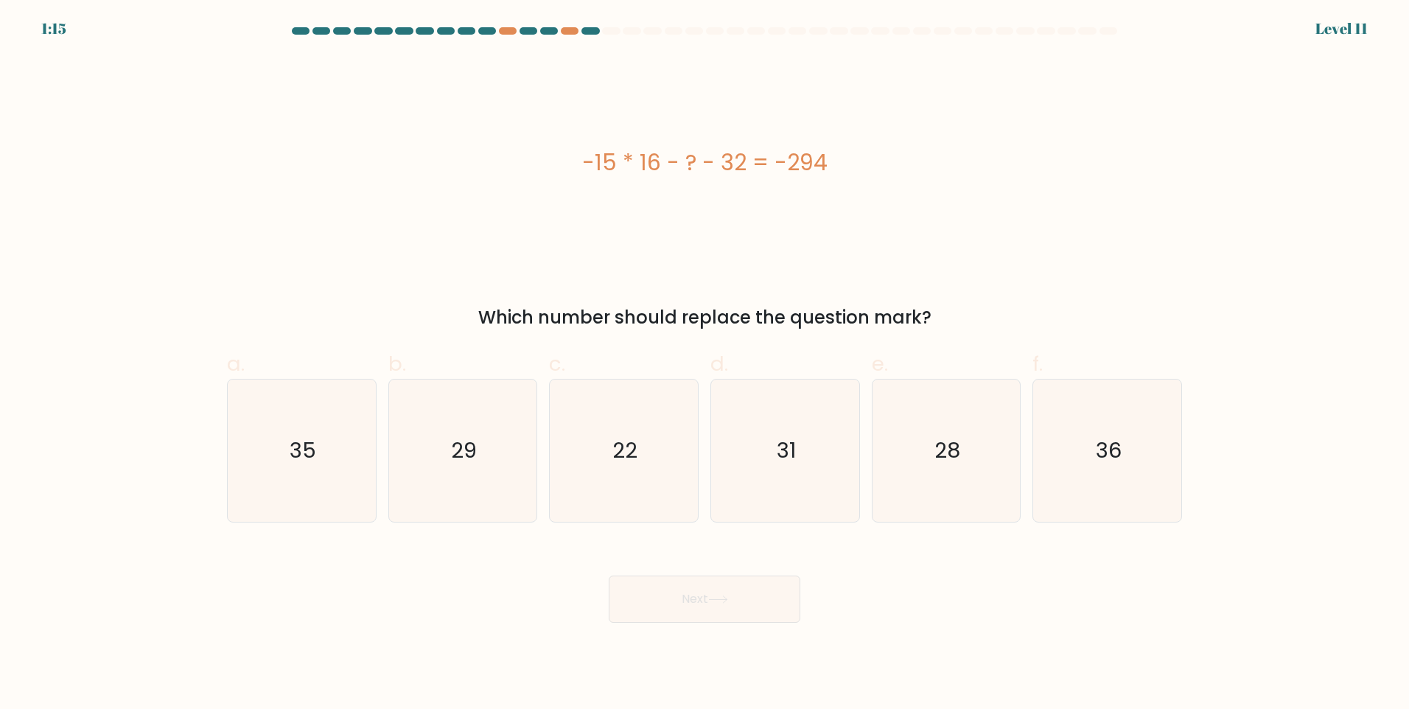
drag, startPoint x: 575, startPoint y: 161, endPoint x: 930, endPoint y: 327, distance: 392.3
click at [930, 327] on div "-15 * 16 - ? - 32 = -294 Which number should replace the question mark?" at bounding box center [704, 193] width 973 height 275
copy div "-15 * 16 - ? - 32 = -294 Which number should replace the question mark?"
click at [660, 427] on icon "22" at bounding box center [624, 450] width 142 height 142
click at [704, 364] on input "c. 22" at bounding box center [704, 359] width 1 height 10
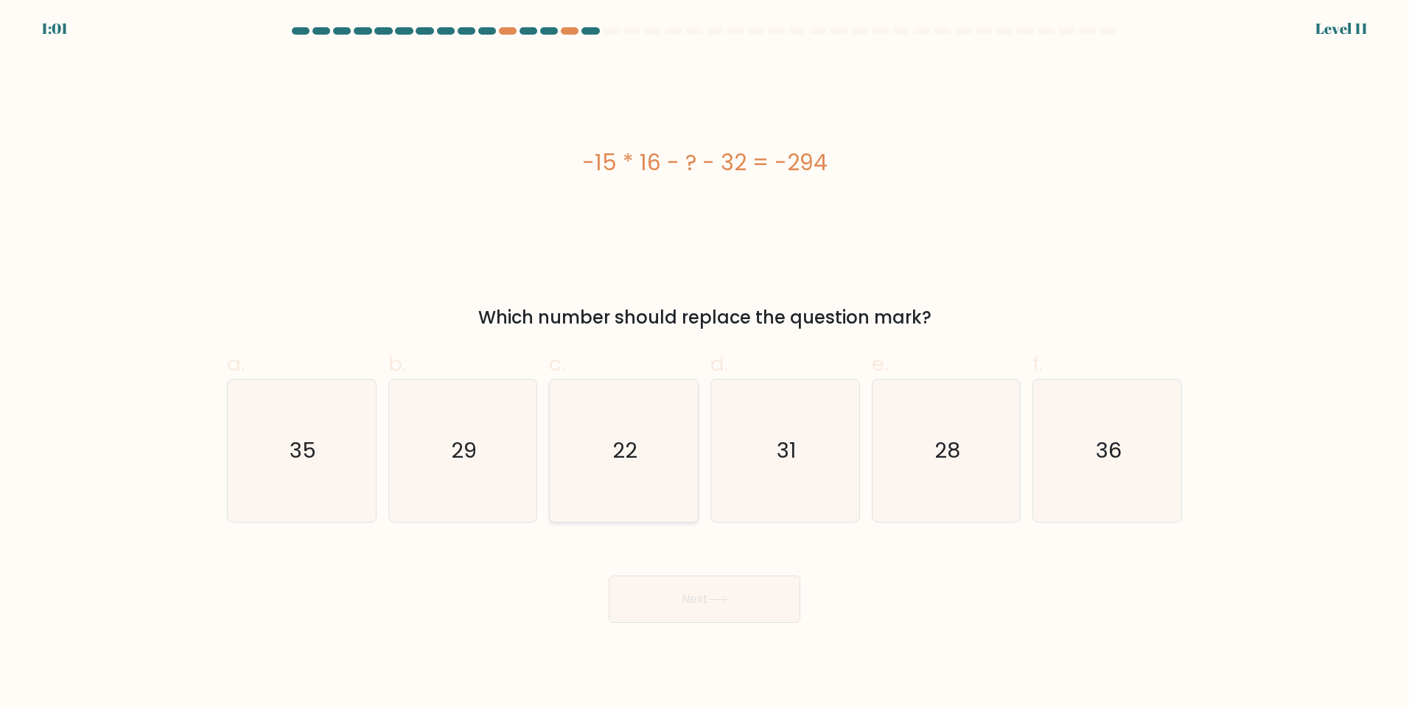
radio input "true"
click at [749, 619] on button "Next" at bounding box center [705, 598] width 192 height 47
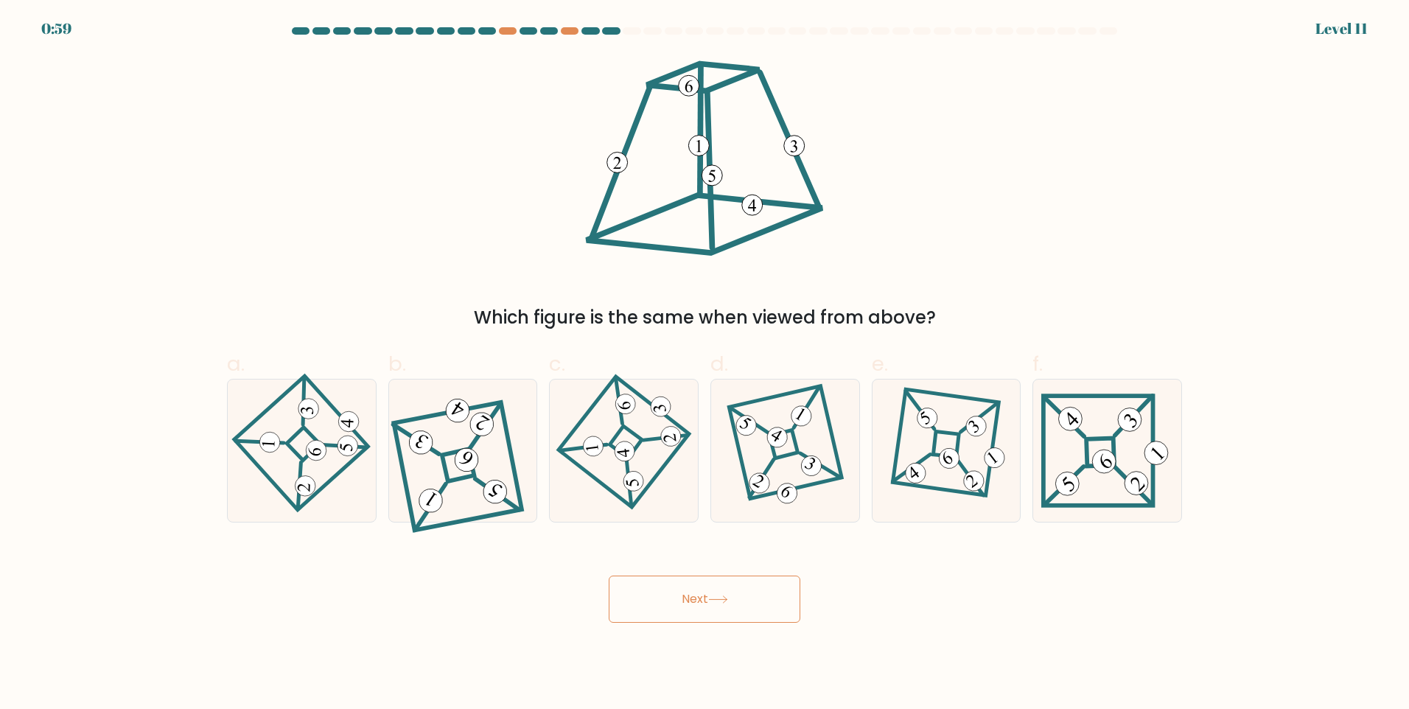
click at [738, 604] on button "Next" at bounding box center [705, 598] width 192 height 47
click at [407, 252] on div "Which figure is the same when viewed from above?" at bounding box center [704, 193] width 973 height 275
click at [317, 449] on icon at bounding box center [314, 450] width 15 height 15
click at [704, 364] on input "a." at bounding box center [704, 359] width 1 height 10
radio input "true"
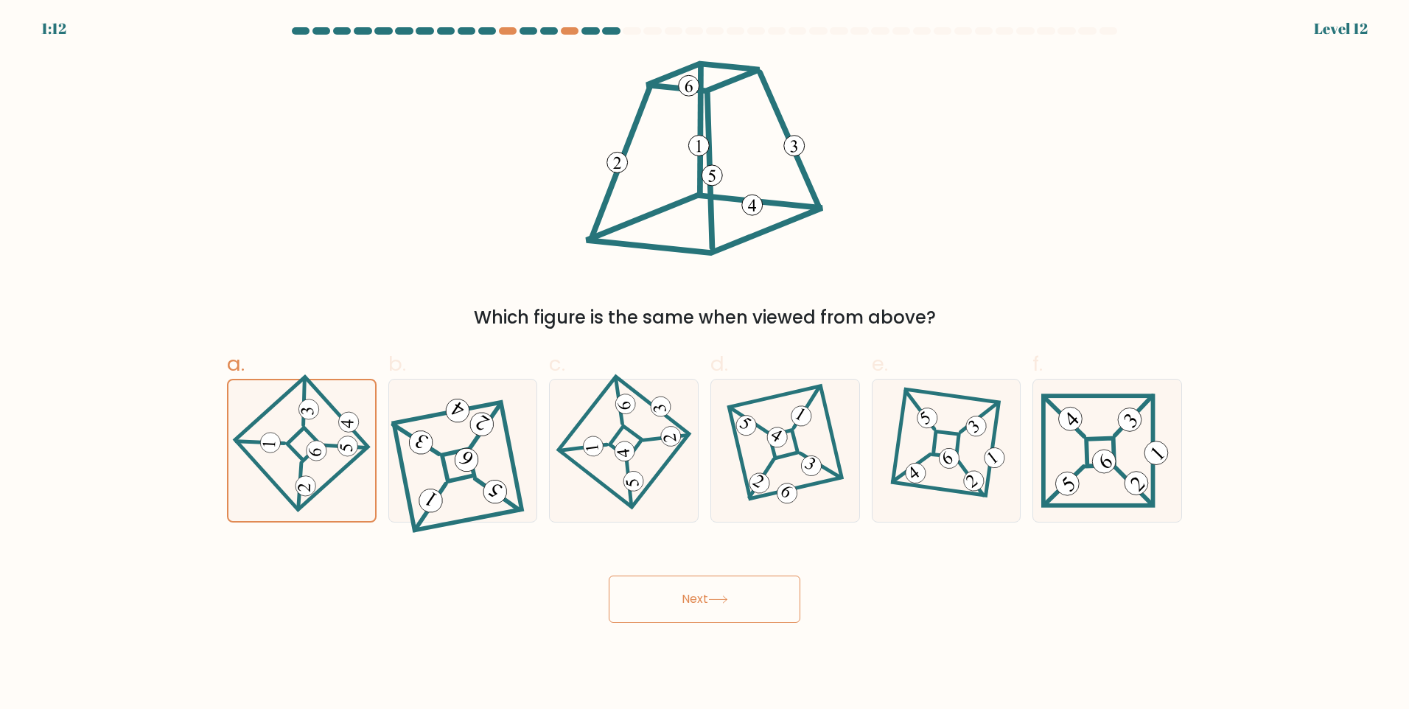
click at [682, 603] on button "Next" at bounding box center [705, 598] width 192 height 47
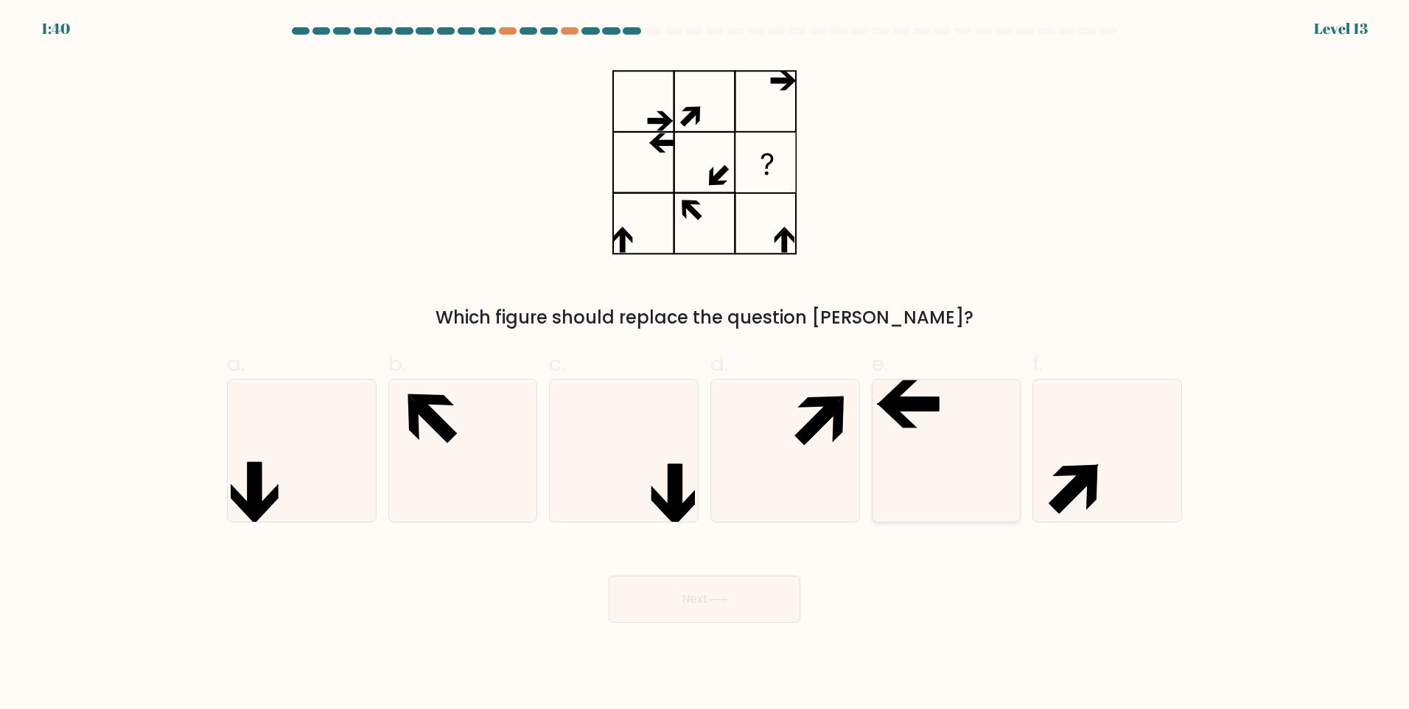
click at [921, 444] on icon at bounding box center [946, 450] width 142 height 142
click at [705, 364] on input "e." at bounding box center [704, 359] width 1 height 10
radio input "true"
click at [696, 612] on button "Next" at bounding box center [705, 598] width 192 height 47
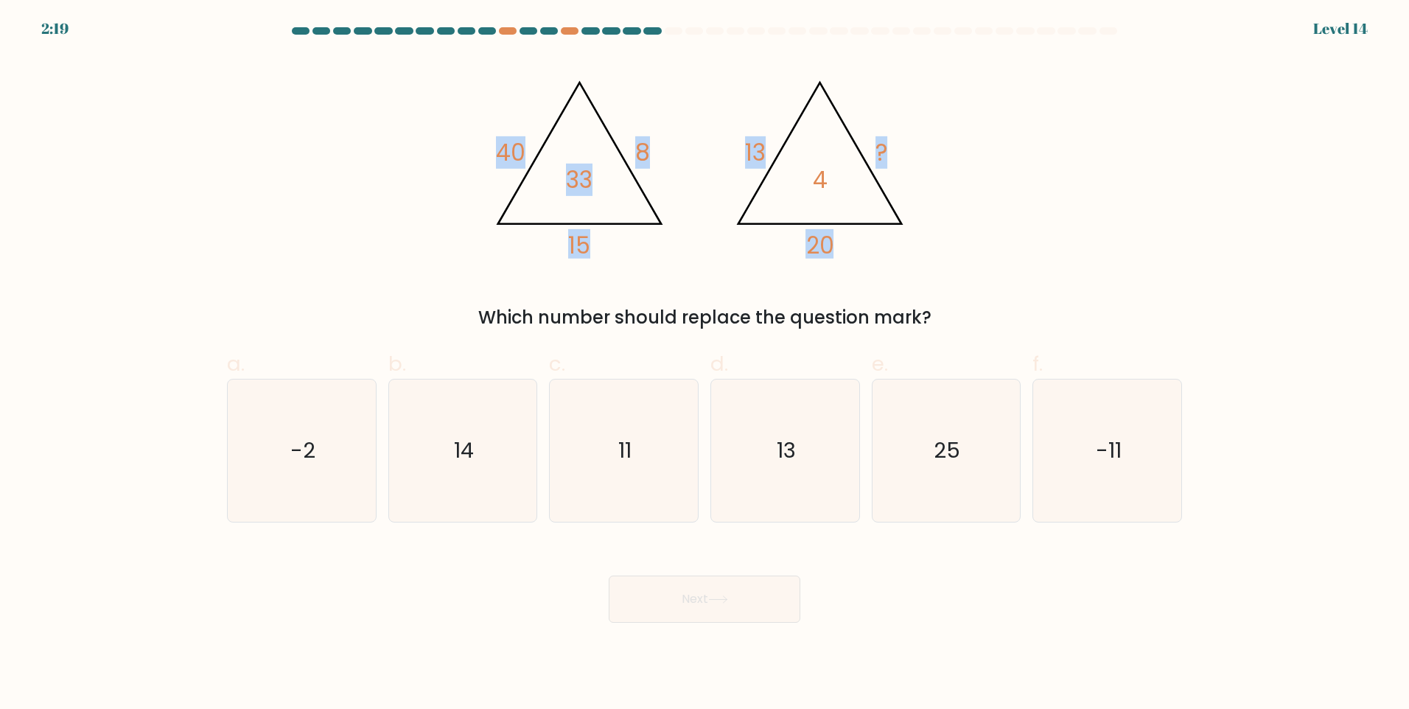
drag, startPoint x: 560, startPoint y: 154, endPoint x: 893, endPoint y: 259, distance: 349.3
click at [893, 259] on div "@import url('[URL][DOMAIN_NAME]); 40 8 15 33 @import url('[URL][DOMAIN_NAME]); …" at bounding box center [704, 193] width 973 height 275
click at [709, 267] on icon "@import url('[URL][DOMAIN_NAME]); 40 8 15 33 @import url('[URL][DOMAIN_NAME]); …" at bounding box center [704, 162] width 442 height 213
drag, startPoint x: 438, startPoint y: 102, endPoint x: 878, endPoint y: 252, distance: 464.9
click at [878, 252] on div "@import url('[URL][DOMAIN_NAME]); 40 8 15 33 @import url('[URL][DOMAIN_NAME]); …" at bounding box center [704, 193] width 973 height 275
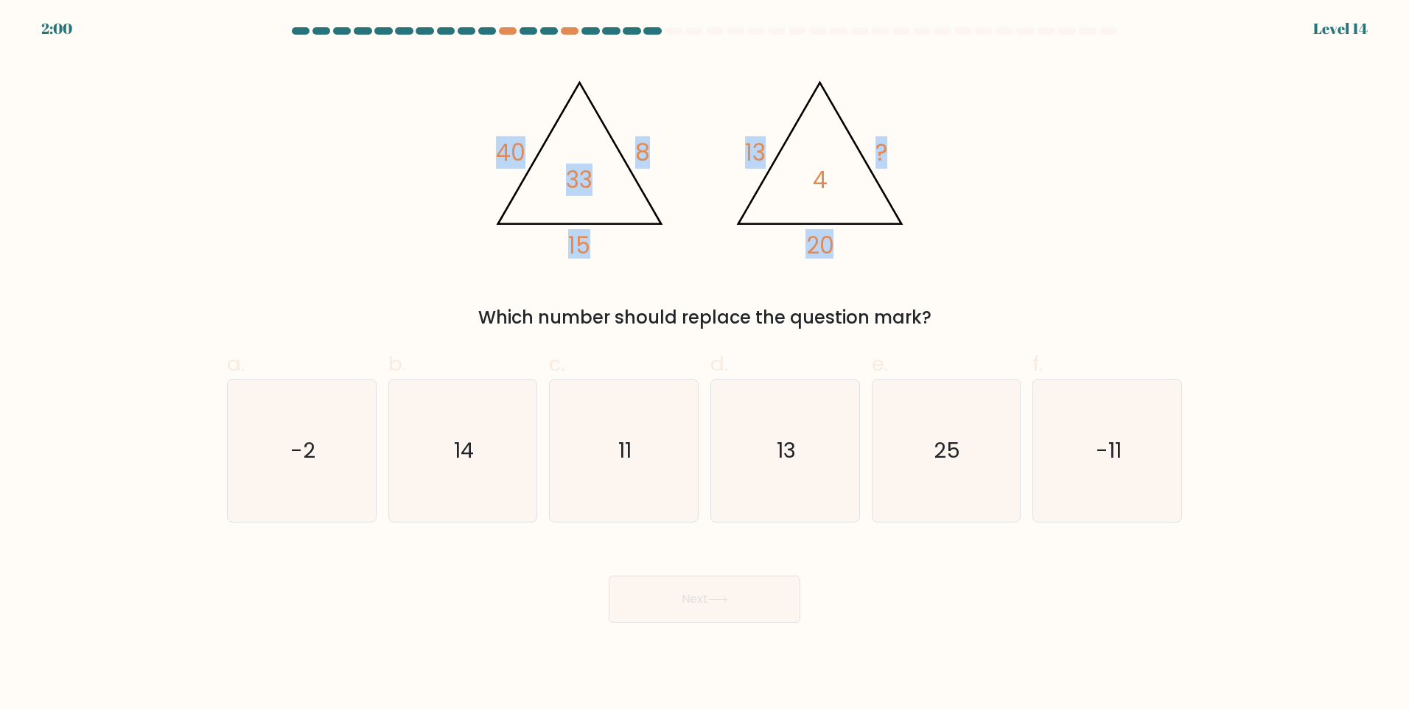
drag, startPoint x: 442, startPoint y: 205, endPoint x: 423, endPoint y: 166, distance: 43.5
click at [443, 205] on div "@import url('[URL][DOMAIN_NAME]); 40 8 15 33 @import url('[URL][DOMAIN_NAME]); …" at bounding box center [704, 193] width 973 height 275
click at [443, 58] on div "@import url('[URL][DOMAIN_NAME]); 40 8 15 33 @import url('[URL][DOMAIN_NAME]); …" at bounding box center [704, 193] width 973 height 275
drag, startPoint x: 368, startPoint y: 85, endPoint x: 967, endPoint y: 241, distance: 619.6
click at [967, 241] on div "@import url('[URL][DOMAIN_NAME]); 40 8 15 33 @import url('[URL][DOMAIN_NAME]); …" at bounding box center [704, 193] width 973 height 275
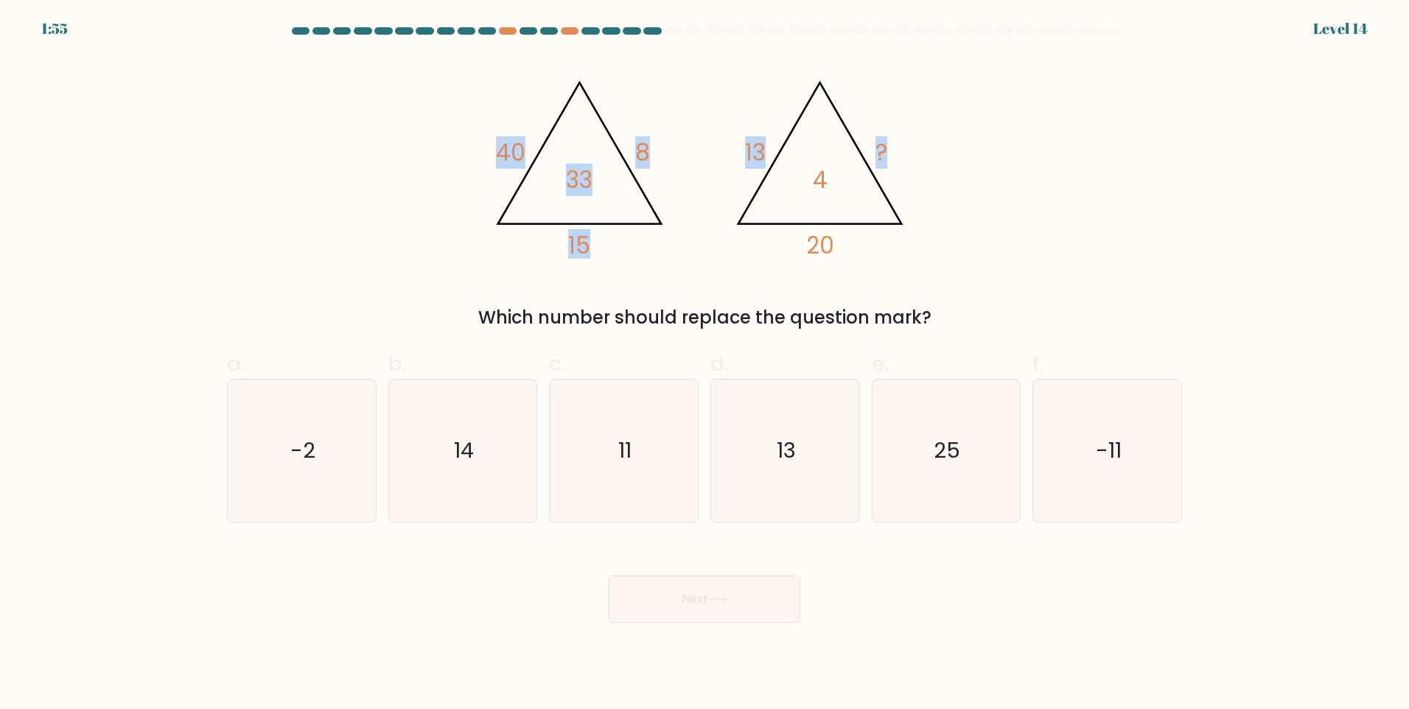
click at [685, 164] on icon "@import url('[URL][DOMAIN_NAME]); 40 8 15 33 @import url('[URL][DOMAIN_NAME]); …" at bounding box center [704, 162] width 442 height 213
drag, startPoint x: 475, startPoint y: 90, endPoint x: 824, endPoint y: 183, distance: 361.6
click at [824, 183] on div "@import url('[URL][DOMAIN_NAME]); 40 8 15 33 @import url('[URL][DOMAIN_NAME]); …" at bounding box center [704, 193] width 973 height 275
copy g "40 8 15 33 @import url('[URL][DOMAIN_NAME]); 13 ? 20 4"
click at [466, 587] on div "Next" at bounding box center [704, 581] width 973 height 83
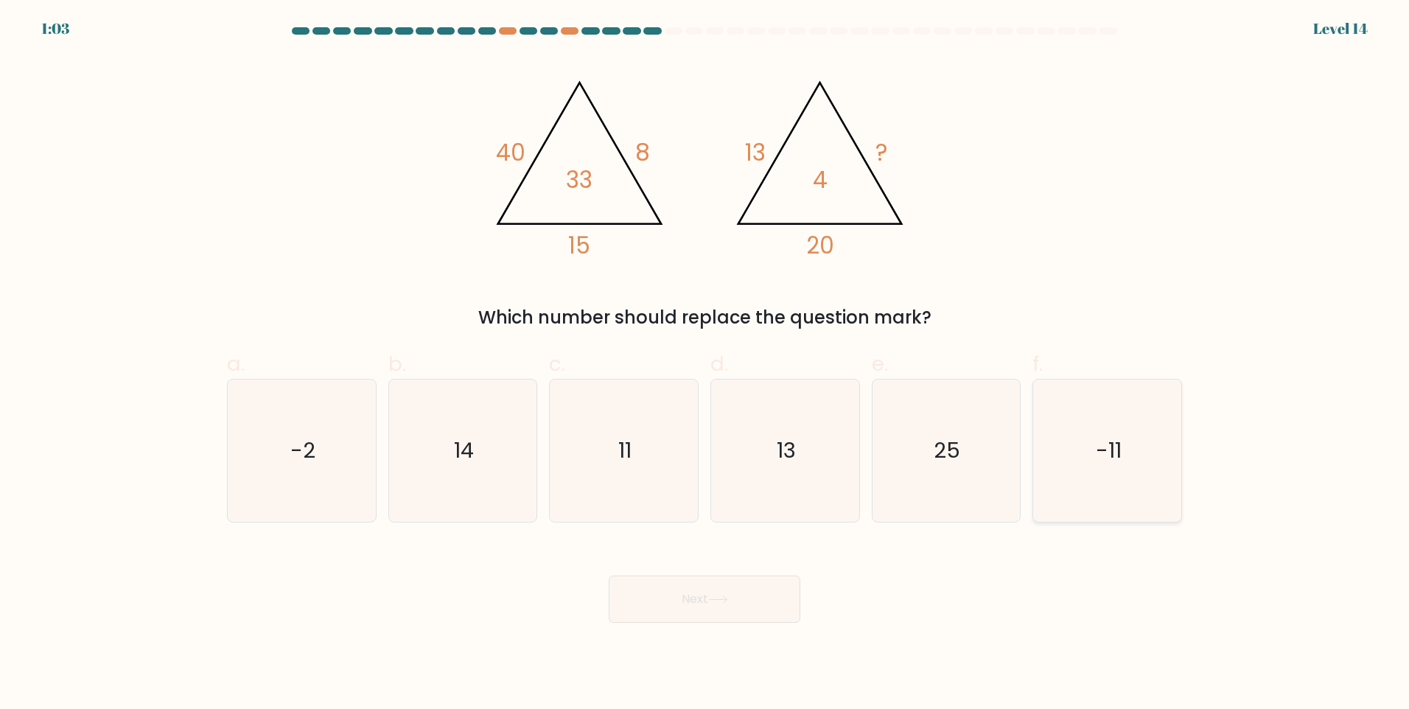
click at [1130, 447] on icon "-11" at bounding box center [1107, 450] width 142 height 142
click at [705, 364] on input "f. -11" at bounding box center [704, 359] width 1 height 10
radio input "true"
click at [734, 596] on button "Next" at bounding box center [705, 598] width 192 height 47
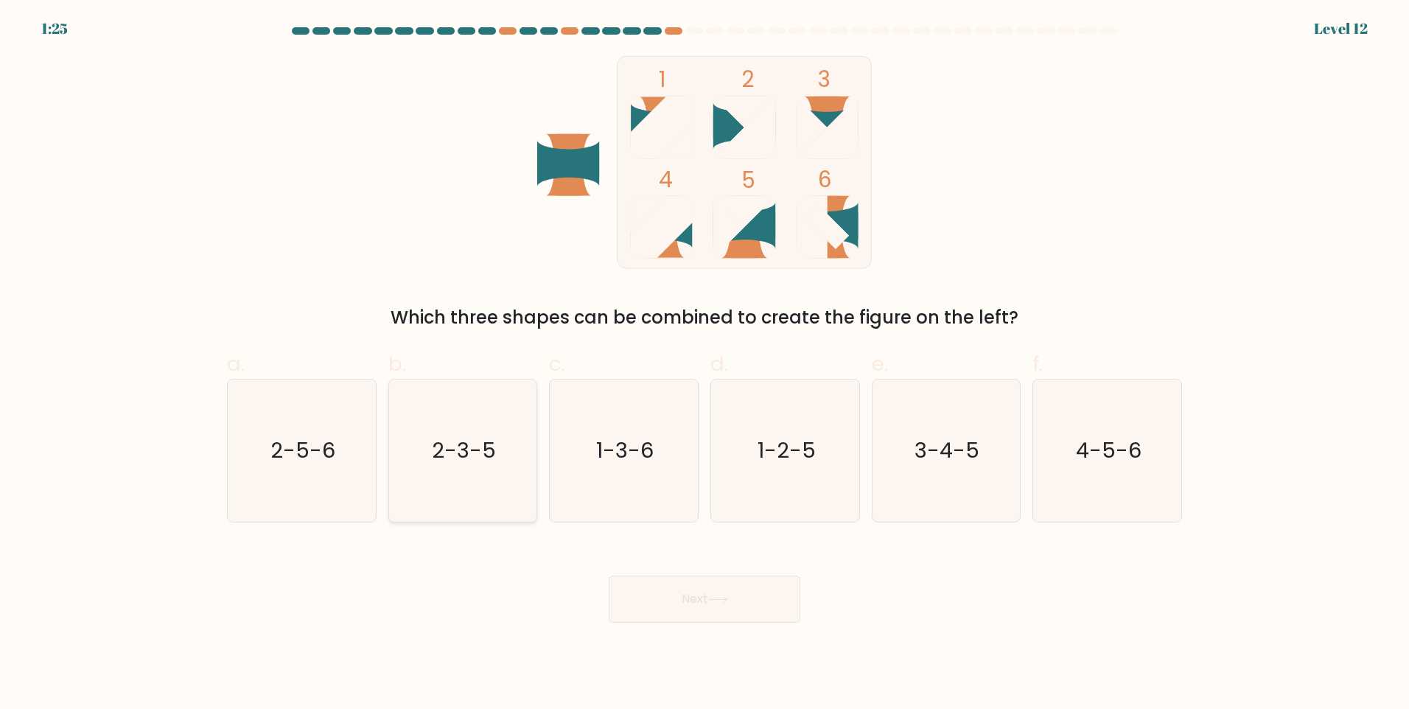
click at [491, 408] on icon "2-3-5" at bounding box center [462, 450] width 142 height 142
click at [704, 364] on input "b. 2-3-5" at bounding box center [704, 359] width 1 height 10
radio input "true"
click at [691, 603] on button "Next" at bounding box center [705, 598] width 192 height 47
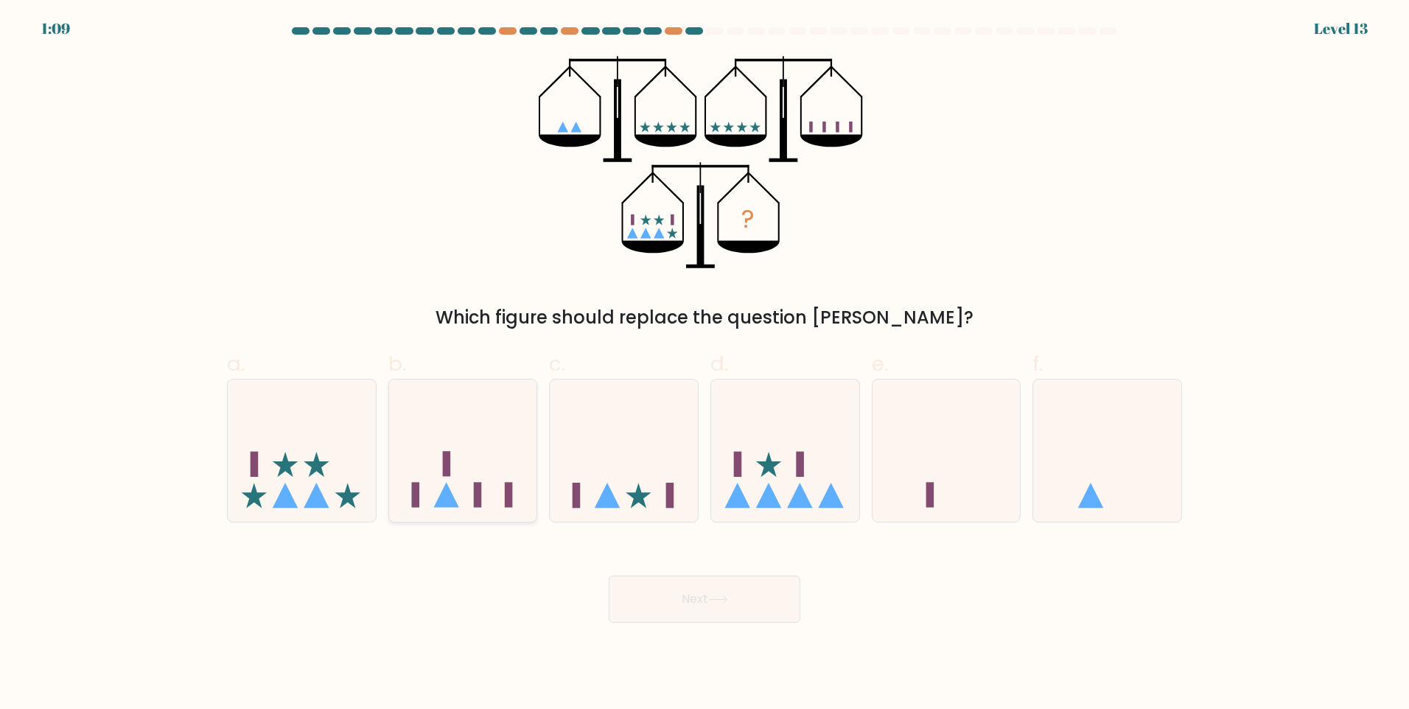
drag, startPoint x: 429, startPoint y: 484, endPoint x: 504, endPoint y: 511, distance: 79.7
click at [430, 484] on icon at bounding box center [463, 450] width 148 height 122
click at [704, 364] on input "b." at bounding box center [704, 359] width 1 height 10
radio input "true"
click at [678, 583] on button "Next" at bounding box center [705, 598] width 192 height 47
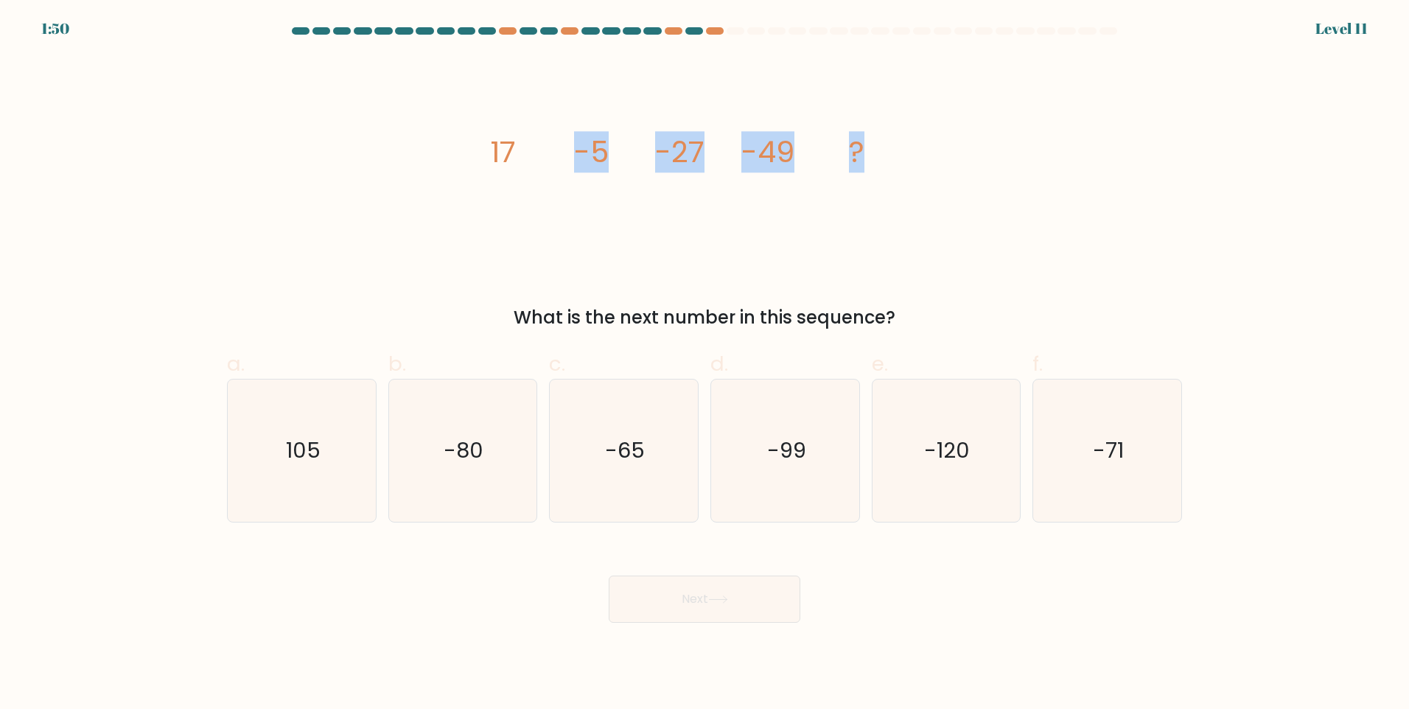
drag, startPoint x: 565, startPoint y: 144, endPoint x: 931, endPoint y: 167, distance: 366.9
click at [931, 167] on div "image/svg+xml 17 -5 -27 -49 ? What is the next number in this sequence?" at bounding box center [704, 193] width 973 height 275
drag, startPoint x: 478, startPoint y: 150, endPoint x: 880, endPoint y: 154, distance: 401.6
click at [880, 154] on div "image/svg+xml 17 -5 -27 -49 ? What is the next number in this sequence?" at bounding box center [704, 193] width 973 height 275
click at [1126, 430] on icon "-71" at bounding box center [1107, 450] width 142 height 142
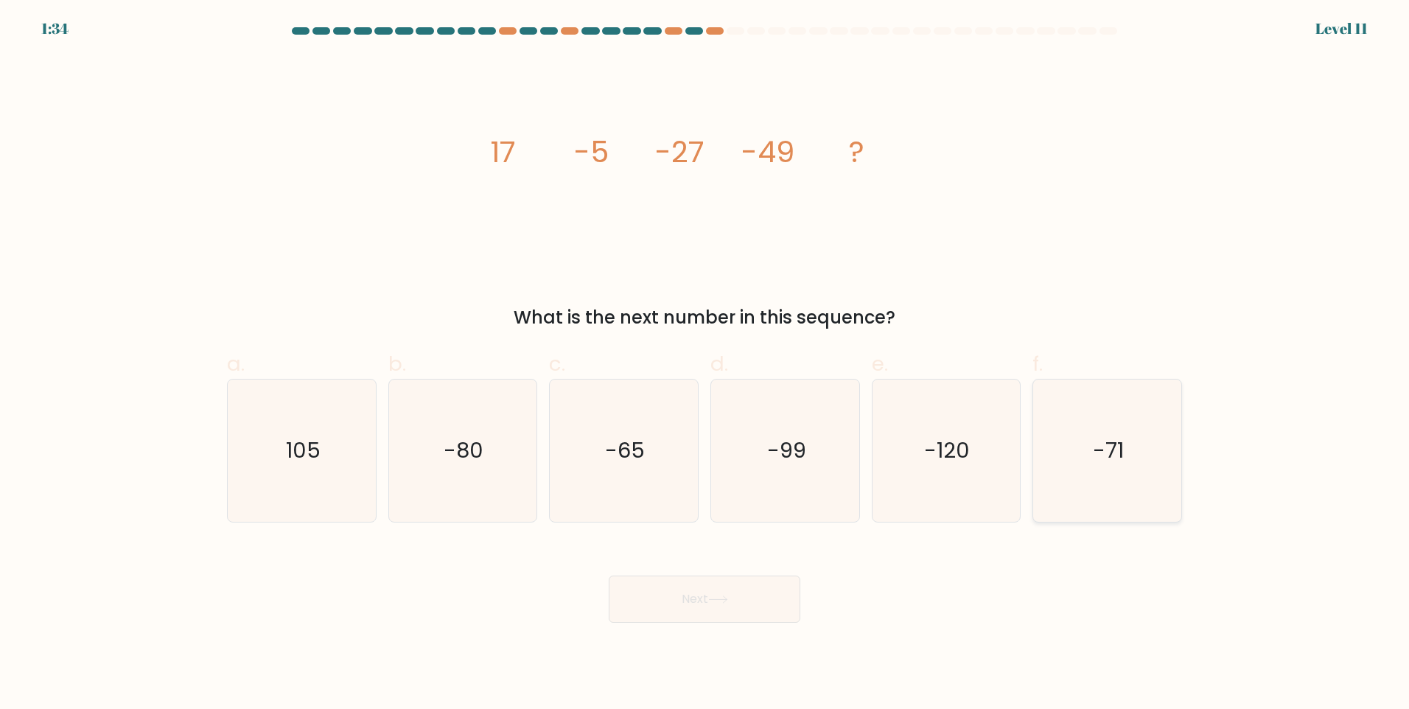
click at [705, 364] on input "f. -71" at bounding box center [704, 359] width 1 height 10
radio input "true"
click at [722, 596] on icon at bounding box center [718, 599] width 20 height 8
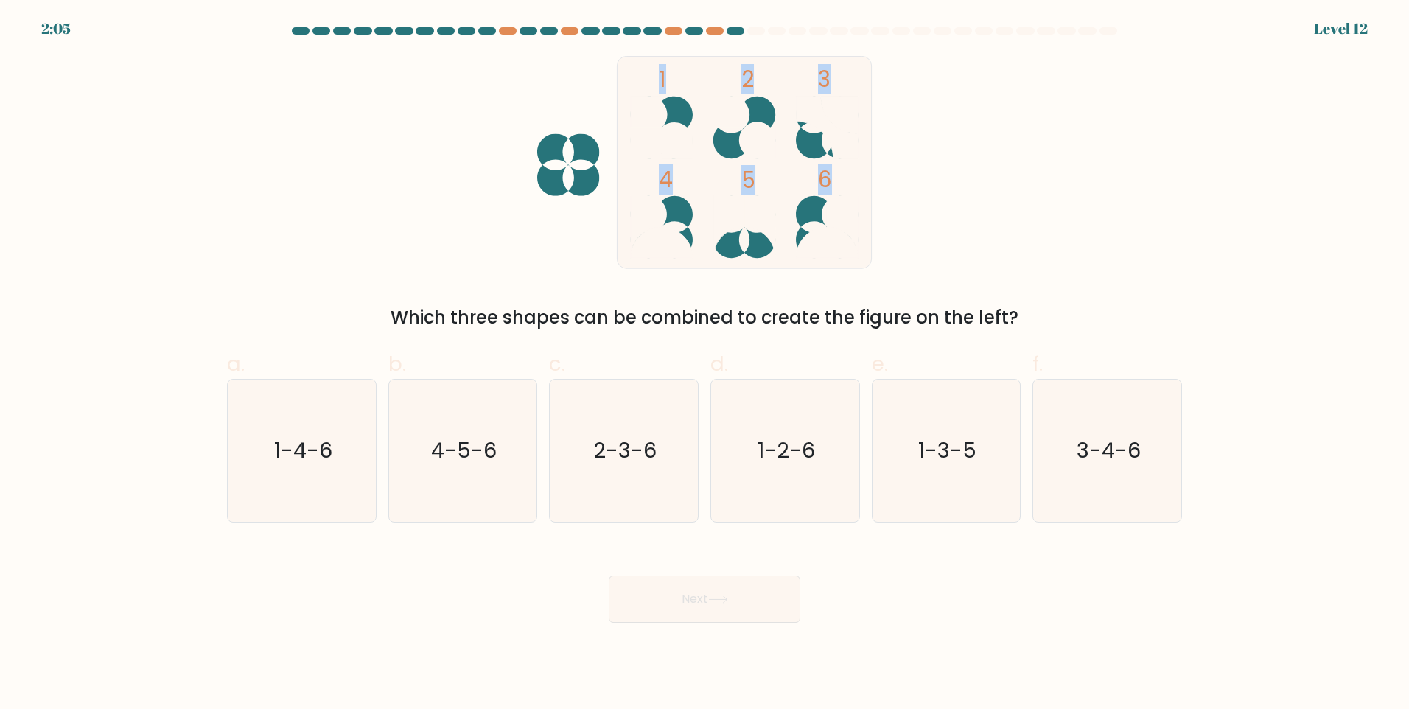
drag, startPoint x: 672, startPoint y: 216, endPoint x: 966, endPoint y: 202, distance: 294.3
click at [966, 202] on div "1 2 3 4 5 6 Which three shapes can be combined to create the figure on the left?" at bounding box center [704, 193] width 973 height 275
drag, startPoint x: 966, startPoint y: 202, endPoint x: 820, endPoint y: 208, distance: 146.0
click at [820, 208] on icon at bounding box center [827, 227] width 62 height 62
click at [437, 431] on icon "4-5-6" at bounding box center [462, 450] width 142 height 142
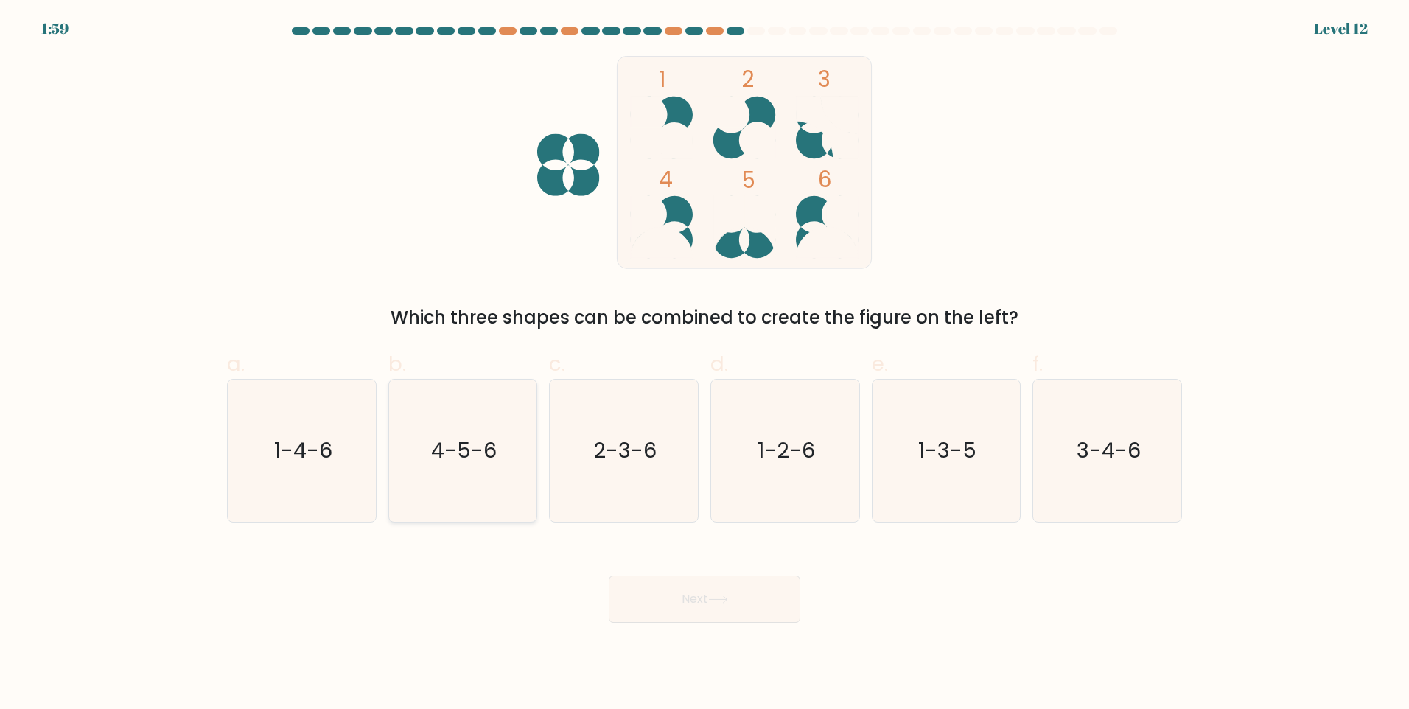
click at [704, 364] on input "b. 4-5-6" at bounding box center [704, 359] width 1 height 10
radio input "true"
click at [674, 607] on button "Next" at bounding box center [705, 598] width 192 height 47
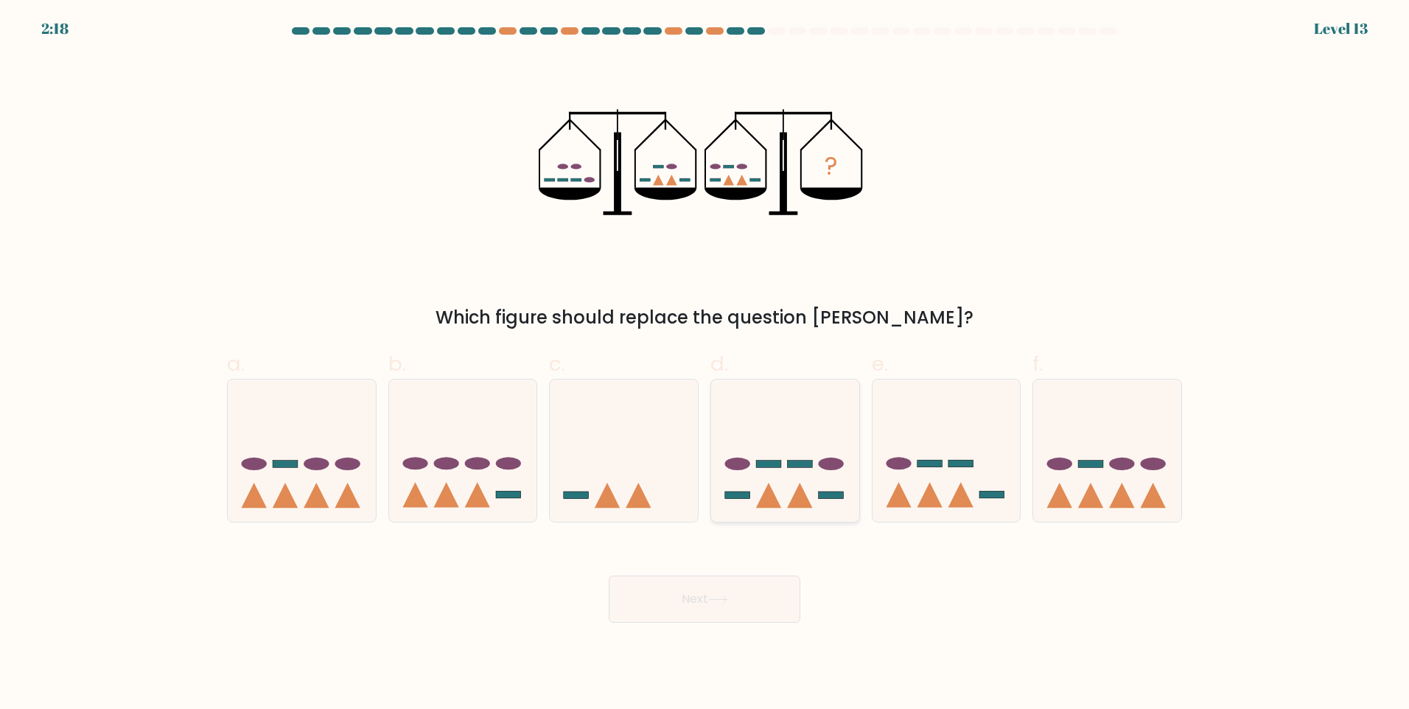
click at [769, 482] on icon at bounding box center [785, 450] width 148 height 122
click at [705, 364] on input "d." at bounding box center [704, 359] width 1 height 10
radio input "true"
click at [699, 598] on button "Next" at bounding box center [705, 598] width 192 height 47
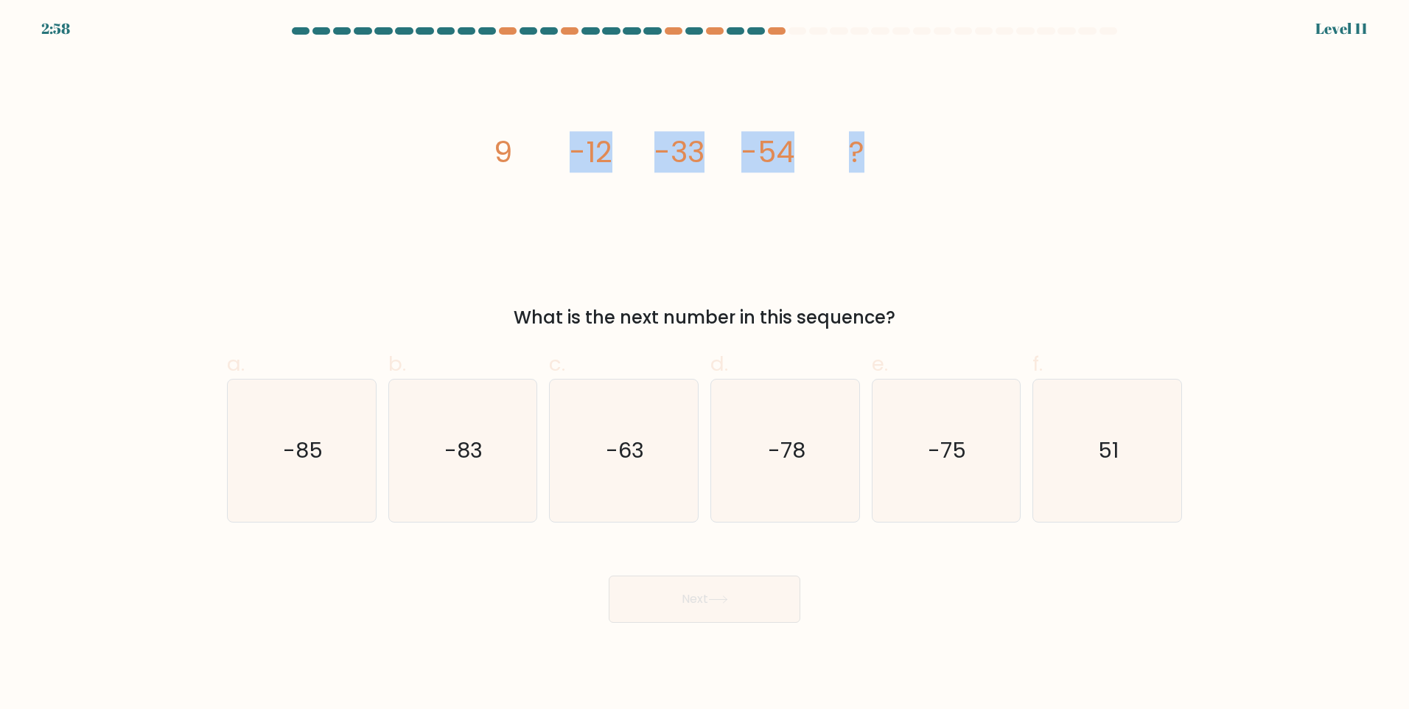
drag, startPoint x: 445, startPoint y: 121, endPoint x: 897, endPoint y: 157, distance: 453.1
click at [897, 157] on div "image/svg+xml 9 -12 -33 -54 ? What is the next number in this sequence?" at bounding box center [704, 193] width 973 height 275
click at [939, 473] on icon "-75" at bounding box center [946, 450] width 142 height 142
click at [705, 364] on input "e. -75" at bounding box center [704, 359] width 1 height 10
radio input "true"
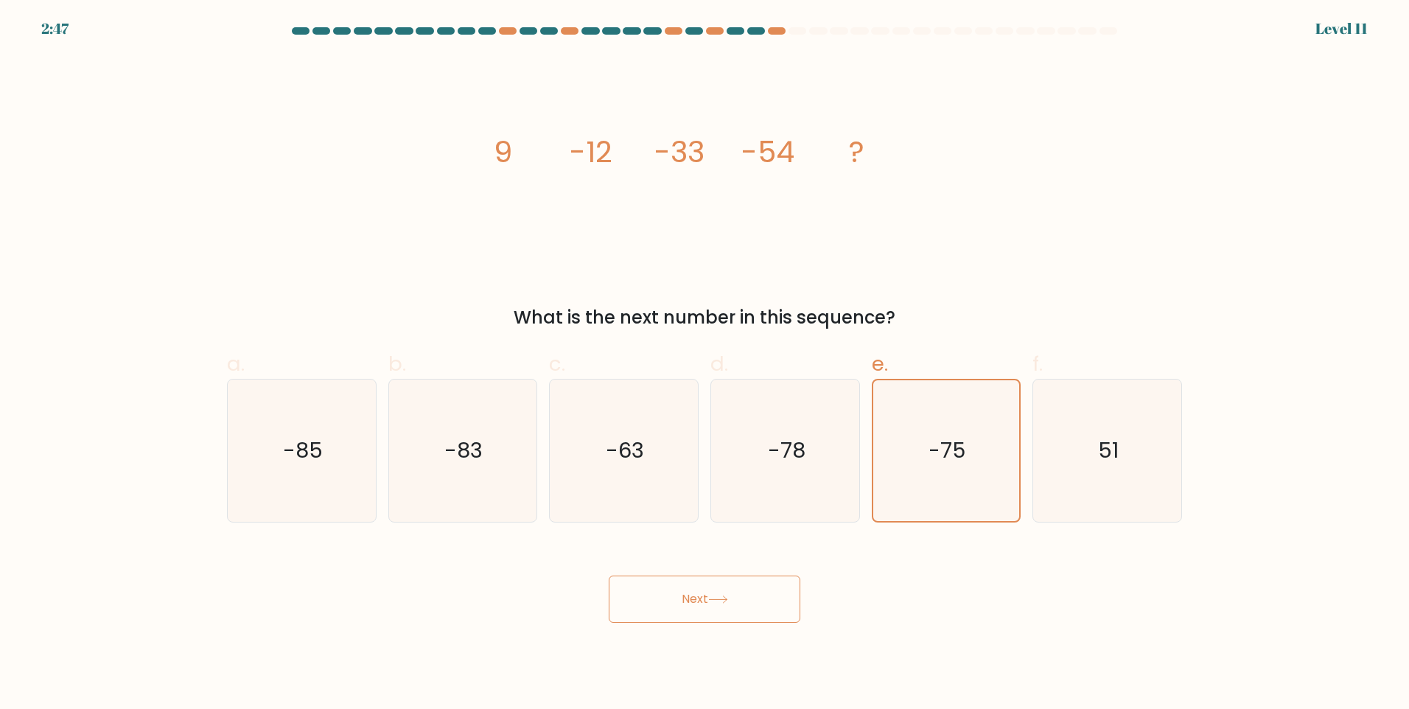
click at [757, 592] on button "Next" at bounding box center [705, 598] width 192 height 47
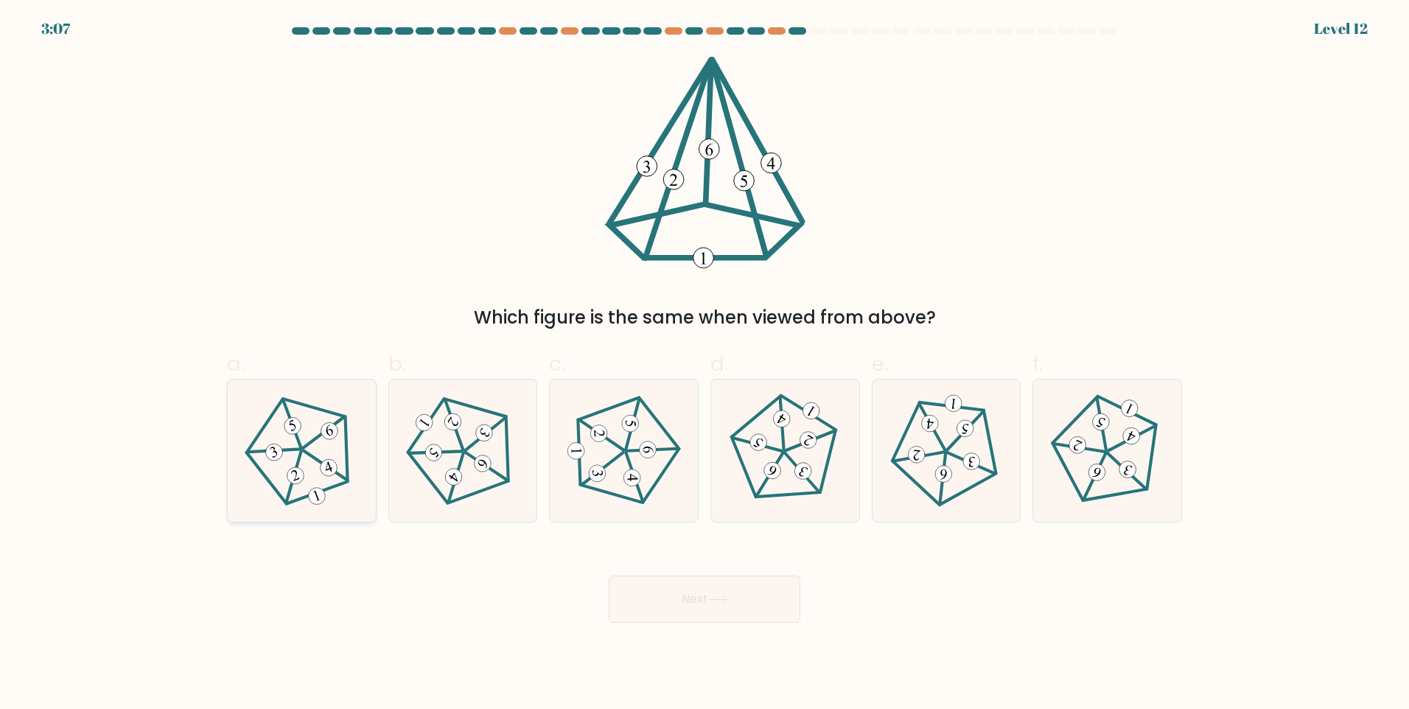
click at [330, 421] on icon at bounding box center [301, 449] width 113 height 113
click at [704, 364] on input "a." at bounding box center [704, 359] width 1 height 10
radio input "true"
click at [669, 591] on button "Next" at bounding box center [705, 598] width 192 height 47
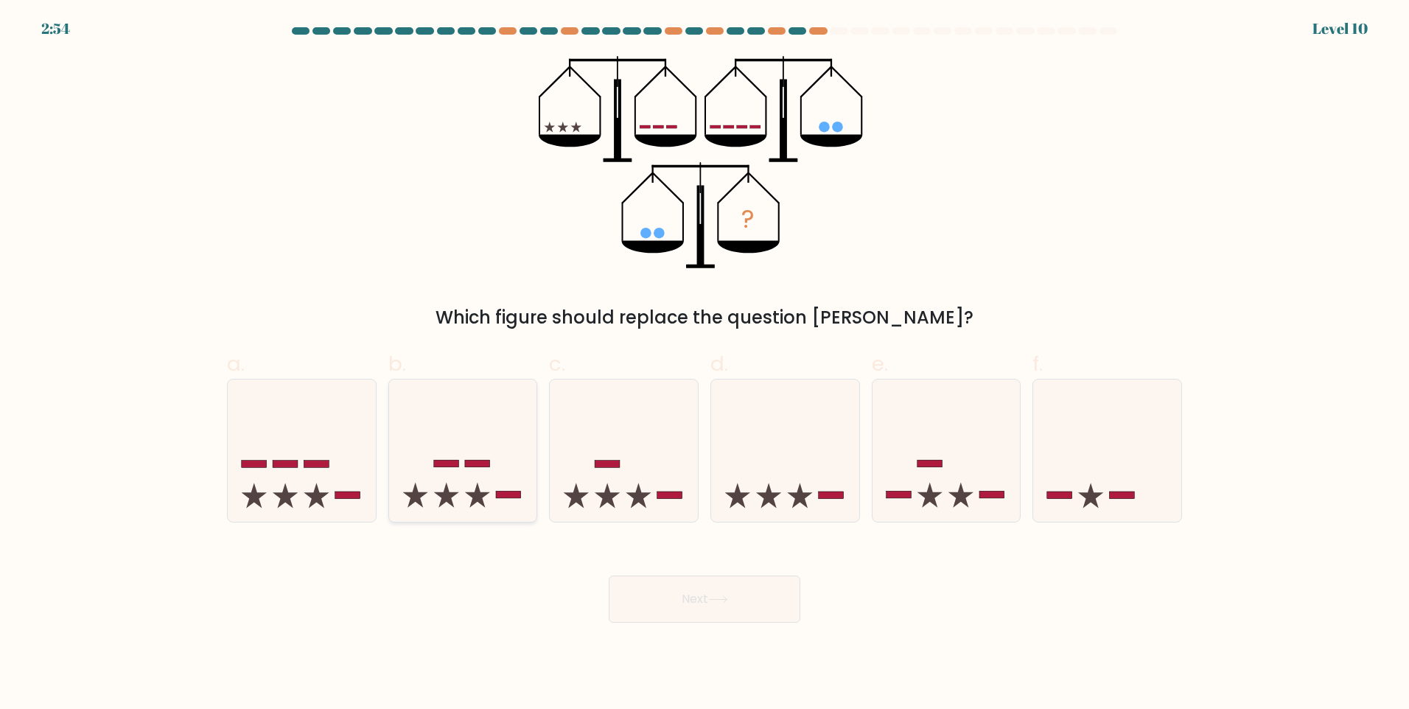
click at [452, 489] on icon at bounding box center [463, 450] width 148 height 122
click at [704, 364] on input "b." at bounding box center [704, 359] width 1 height 10
radio input "true"
click at [601, 511] on icon at bounding box center [624, 450] width 148 height 122
click at [704, 364] on input "c." at bounding box center [704, 359] width 1 height 10
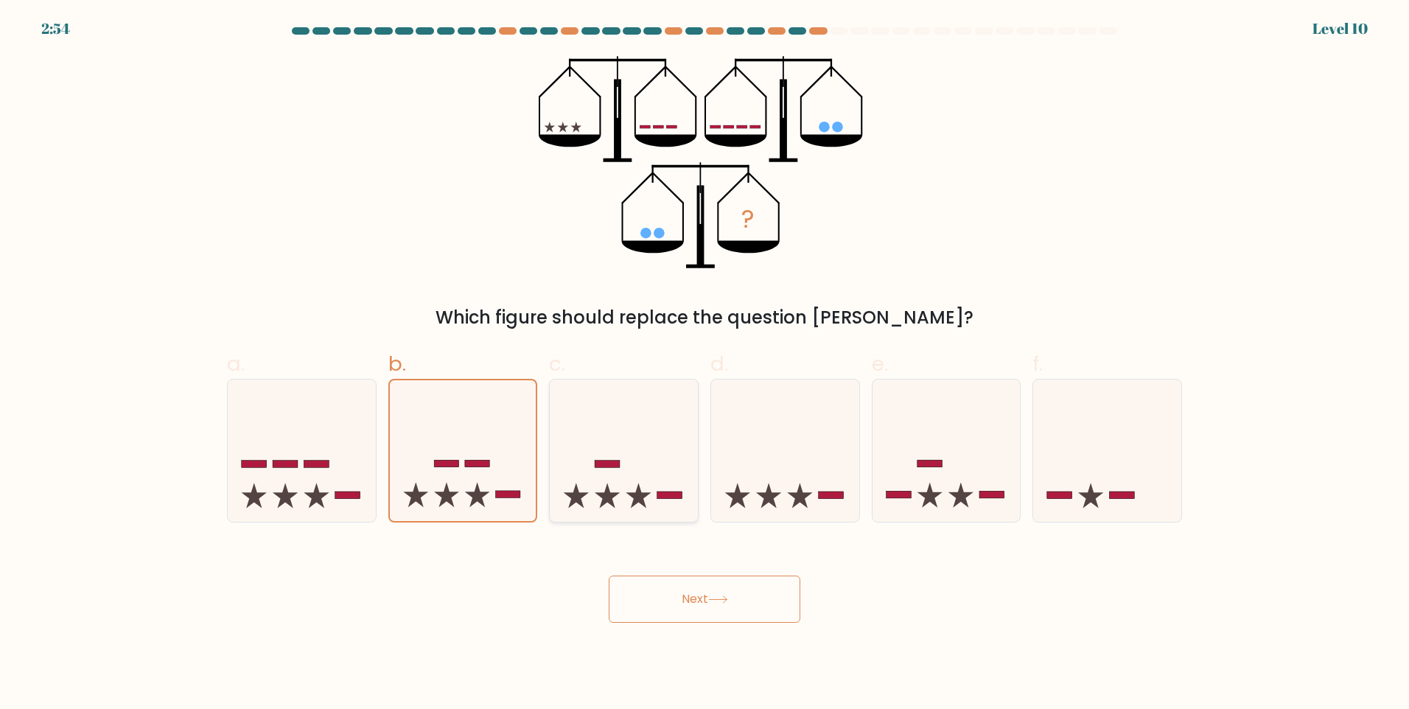
radio input "true"
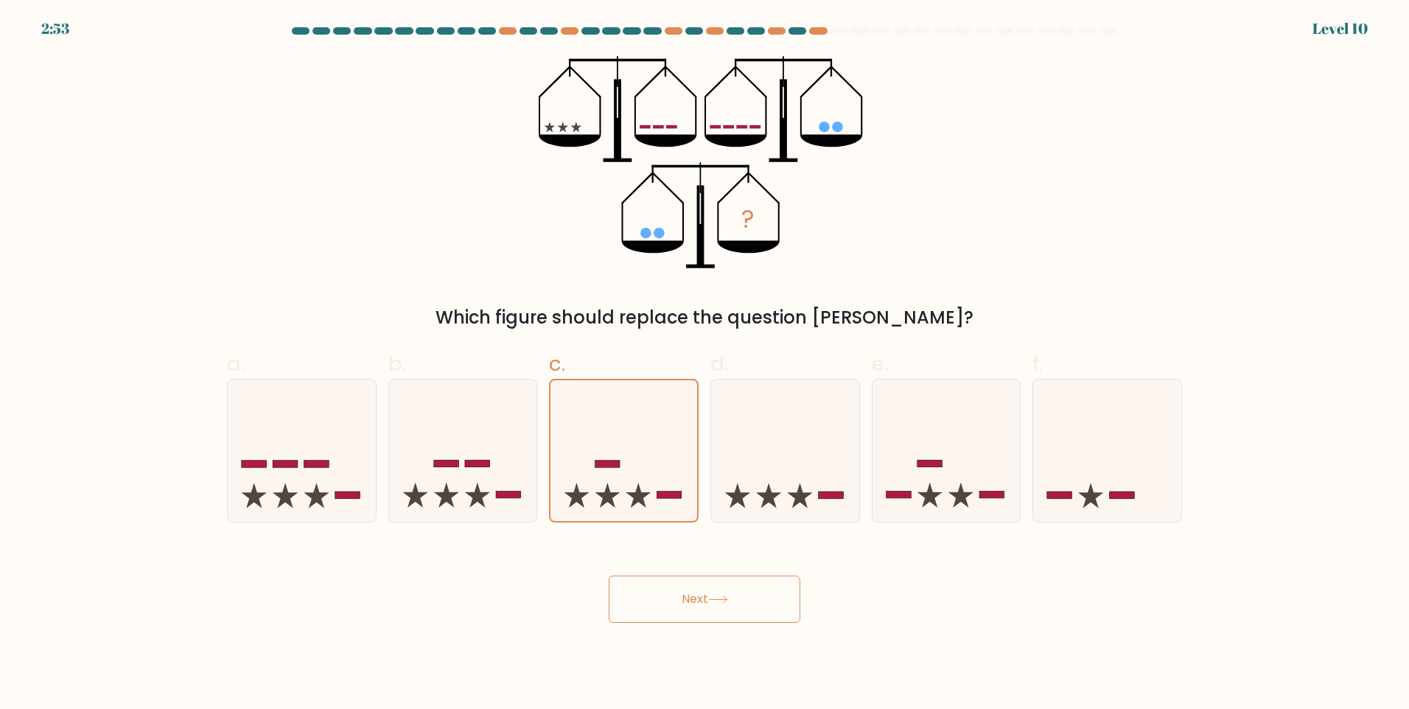
click at [680, 594] on button "Next" at bounding box center [705, 598] width 192 height 47
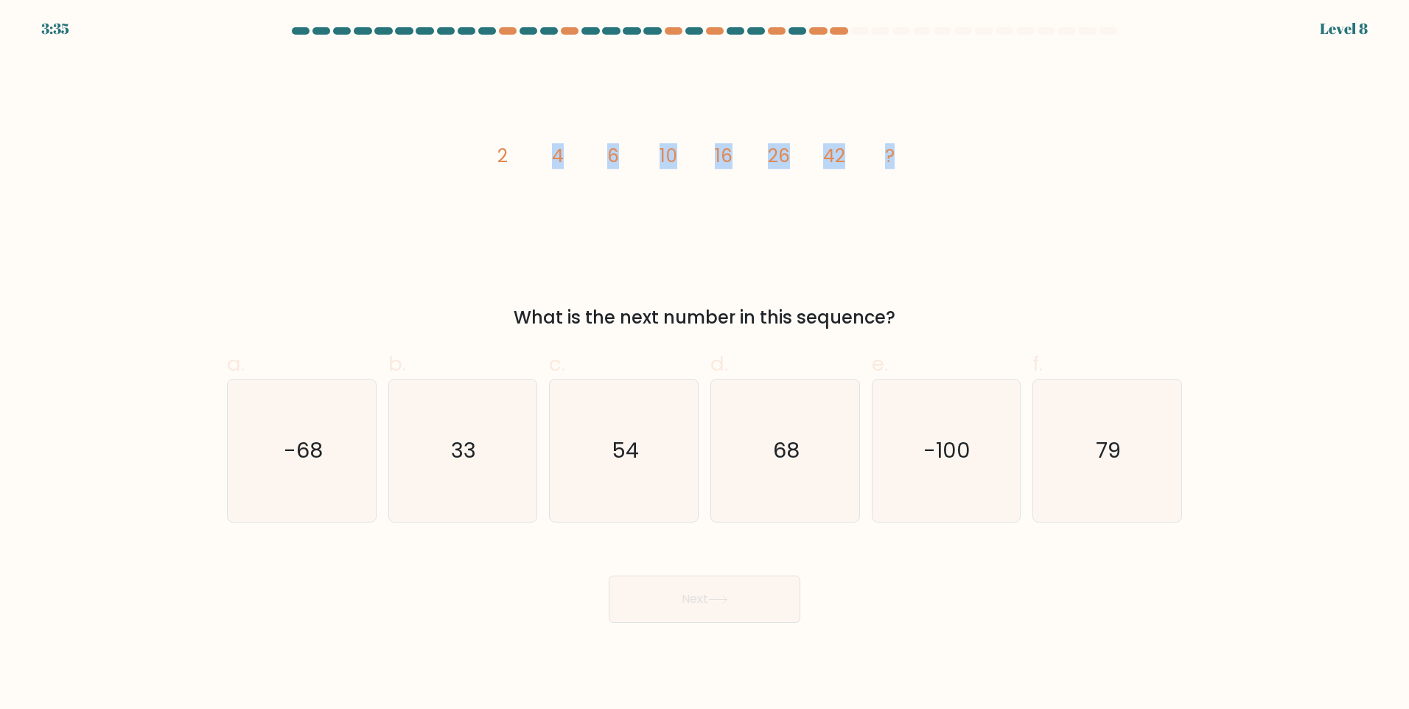
drag, startPoint x: 463, startPoint y: 136, endPoint x: 925, endPoint y: 178, distance: 464.6
click at [925, 178] on div "image/svg+xml 2 4 6 10 16 26 42 ? What is the next number in this sequence?" at bounding box center [704, 193] width 973 height 275
drag, startPoint x: 638, startPoint y: 217, endPoint x: 503, endPoint y: 139, distance: 156.5
click at [637, 218] on icon "image/svg+xml 2 4 6 10 16 26 42 ?" at bounding box center [704, 162] width 442 height 213
drag, startPoint x: 487, startPoint y: 153, endPoint x: 895, endPoint y: 311, distance: 437.9
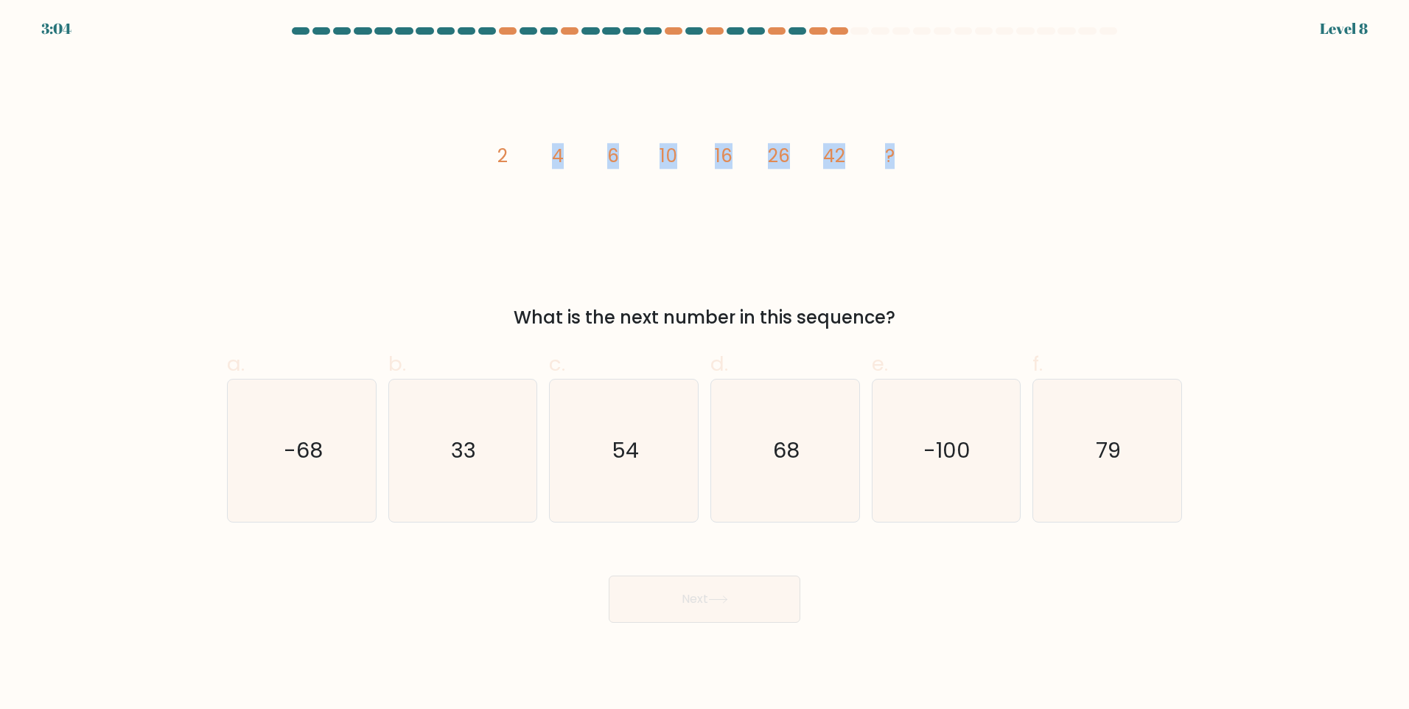
click at [895, 311] on div "image/svg+xml 2 4 6 10 16 26 42 ? What is the next number in this sequence?" at bounding box center [704, 193] width 973 height 275
click at [770, 443] on icon "68" at bounding box center [785, 450] width 142 height 142
click at [705, 364] on input "d. 68" at bounding box center [704, 359] width 1 height 10
radio input "true"
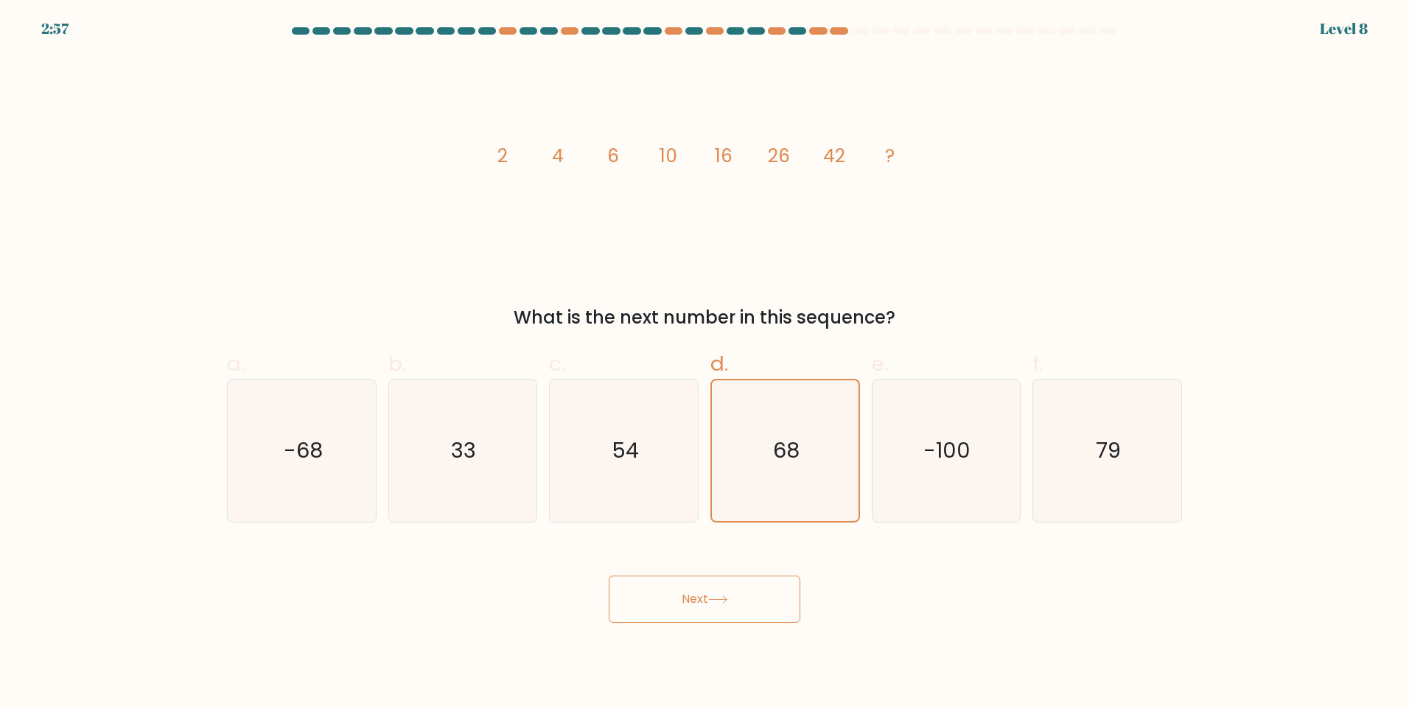
click at [737, 592] on button "Next" at bounding box center [705, 598] width 192 height 47
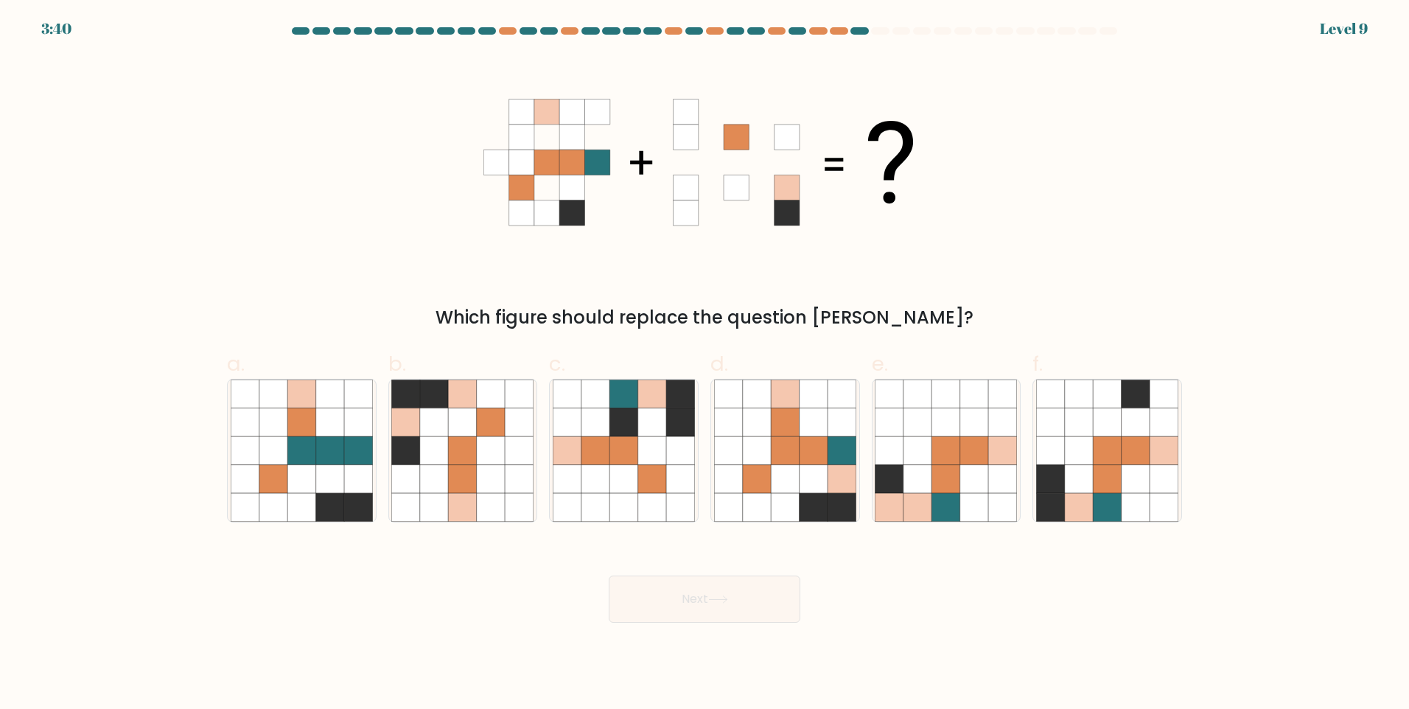
click at [1016, 301] on div "Which figure should replace the question [PERSON_NAME]?" at bounding box center [704, 193] width 973 height 275
click at [801, 469] on icon at bounding box center [813, 479] width 28 height 28
click at [705, 364] on input "d." at bounding box center [704, 359] width 1 height 10
radio input "true"
click at [756, 600] on button "Next" at bounding box center [705, 598] width 192 height 47
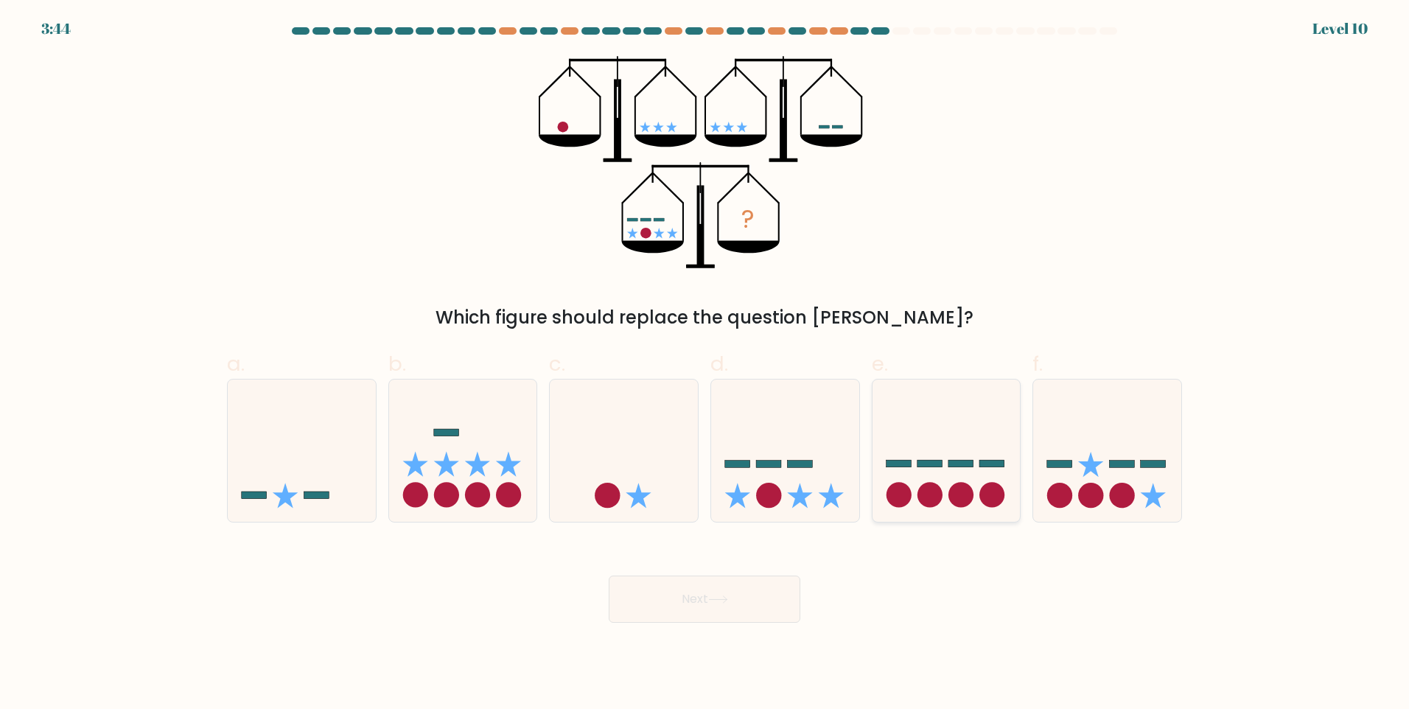
click at [967, 469] on icon at bounding box center [946, 450] width 148 height 122
click at [705, 364] on input "e." at bounding box center [704, 359] width 1 height 10
radio input "true"
click at [676, 603] on button "Next" at bounding box center [705, 598] width 192 height 47
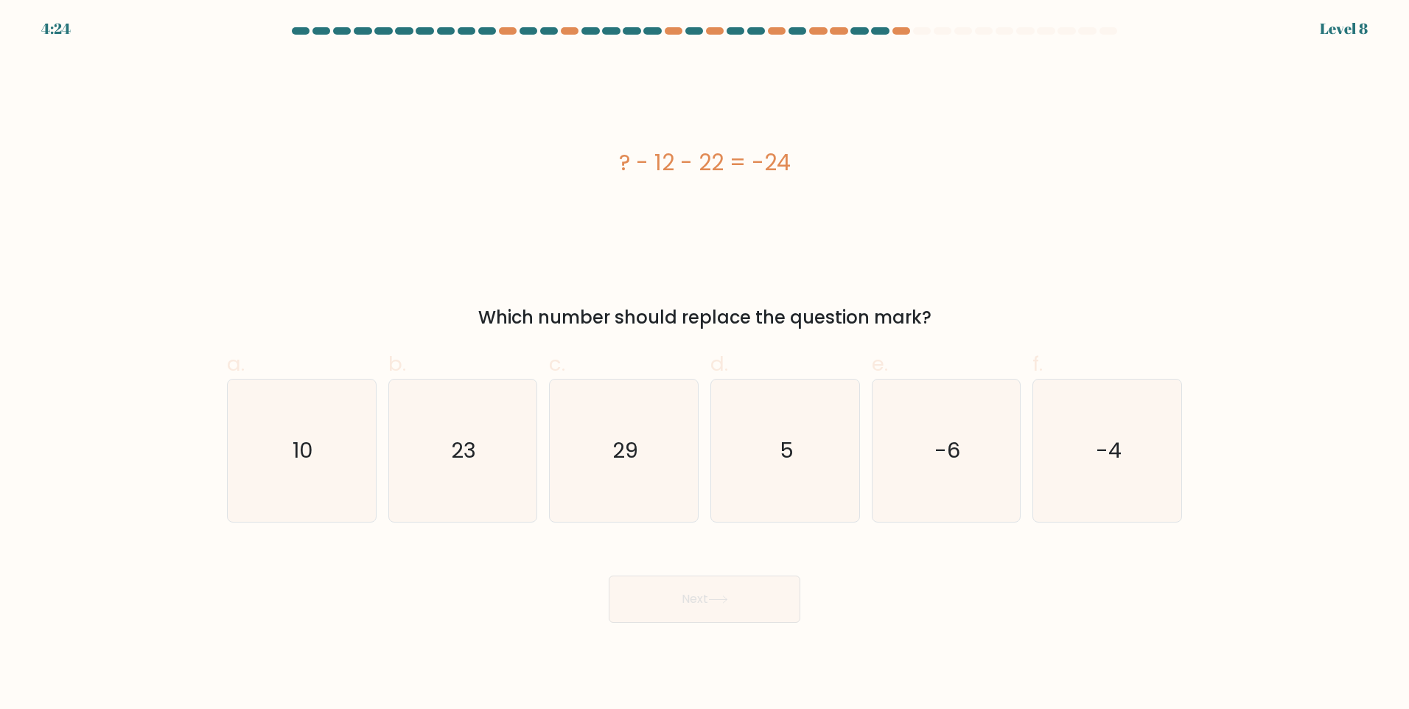
drag, startPoint x: 578, startPoint y: 147, endPoint x: 930, endPoint y: 307, distance: 386.5
click at [930, 307] on div "? - 12 - 22 = -24 Which number should replace the question mark?" at bounding box center [704, 193] width 973 height 275
click at [327, 462] on icon "10" at bounding box center [302, 450] width 142 height 142
click at [704, 364] on input "a. 10" at bounding box center [704, 359] width 1 height 10
radio input "true"
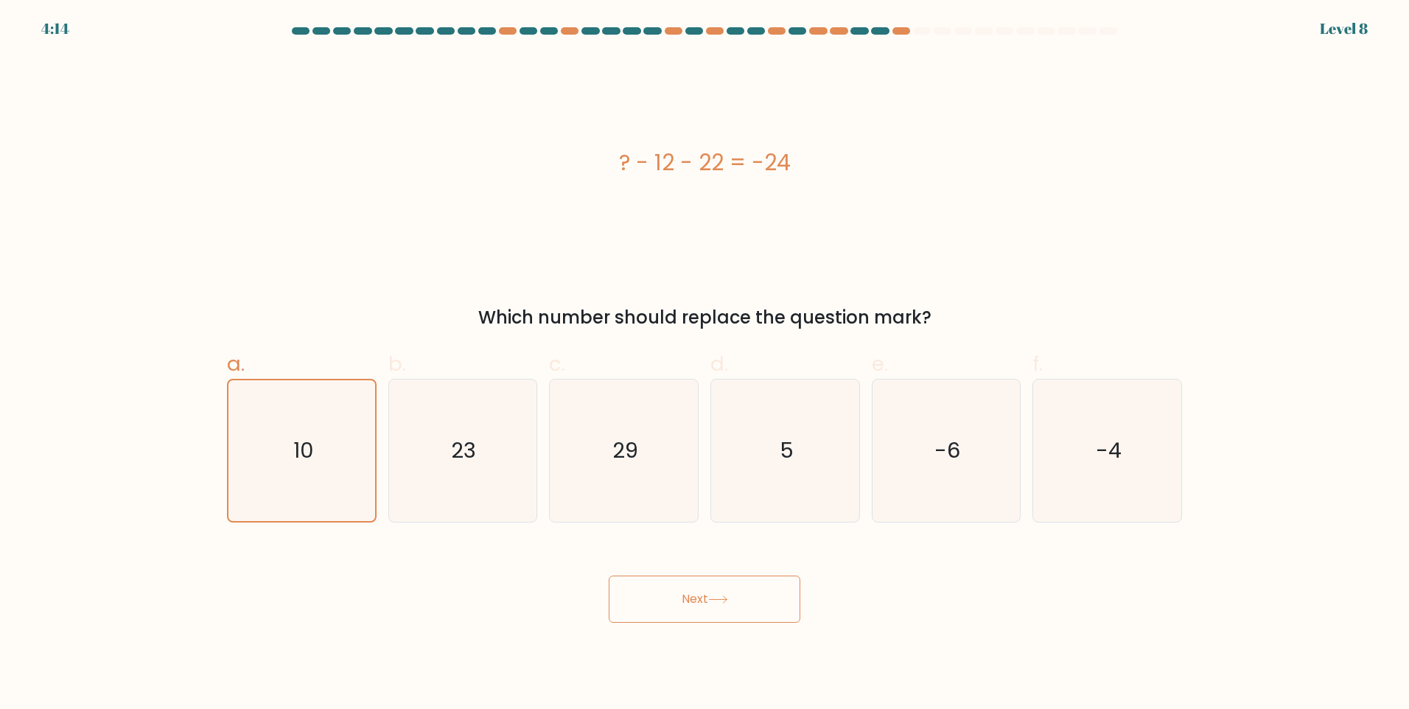
click at [733, 611] on button "Next" at bounding box center [705, 598] width 192 height 47
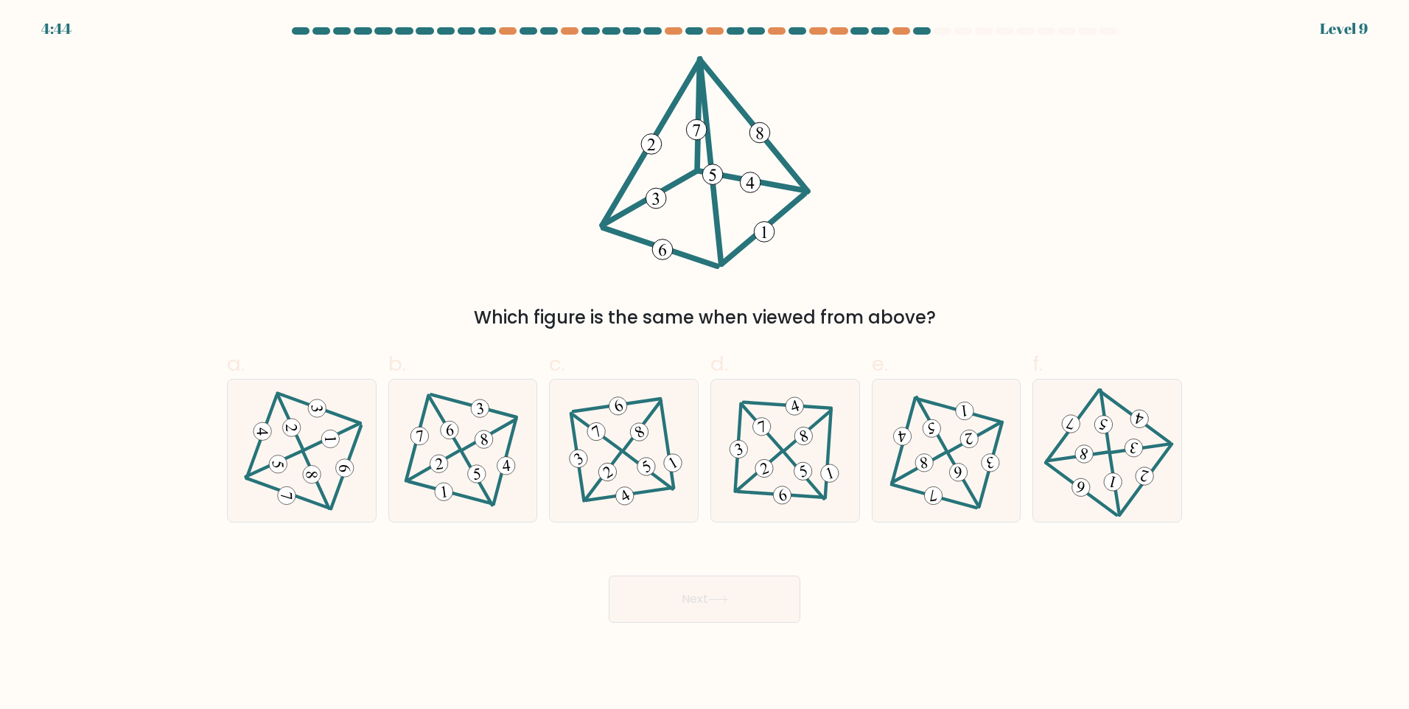
drag, startPoint x: 567, startPoint y: 84, endPoint x: 853, endPoint y: 265, distance: 339.1
click at [853, 265] on div "Which figure is the same when viewed from above?" at bounding box center [704, 193] width 973 height 275
click at [721, 202] on icon at bounding box center [704, 162] width 212 height 213
drag, startPoint x: 267, startPoint y: 38, endPoint x: 652, endPoint y: 228, distance: 429.0
click at [589, 223] on form at bounding box center [704, 324] width 1409 height 595
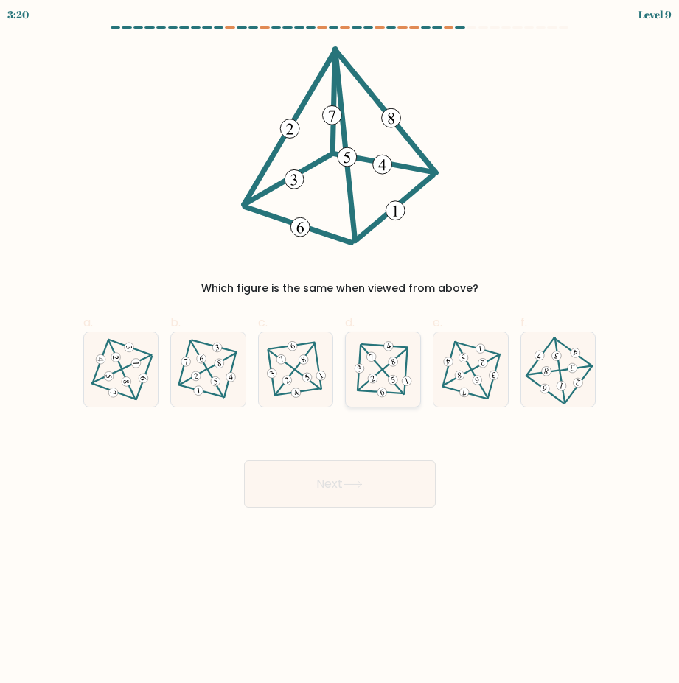
click at [388, 375] on 501 at bounding box center [392, 383] width 21 height 24
click at [340, 351] on input "d." at bounding box center [340, 347] width 1 height 10
radio input "true"
click at [335, 500] on button "Next" at bounding box center [340, 484] width 192 height 47
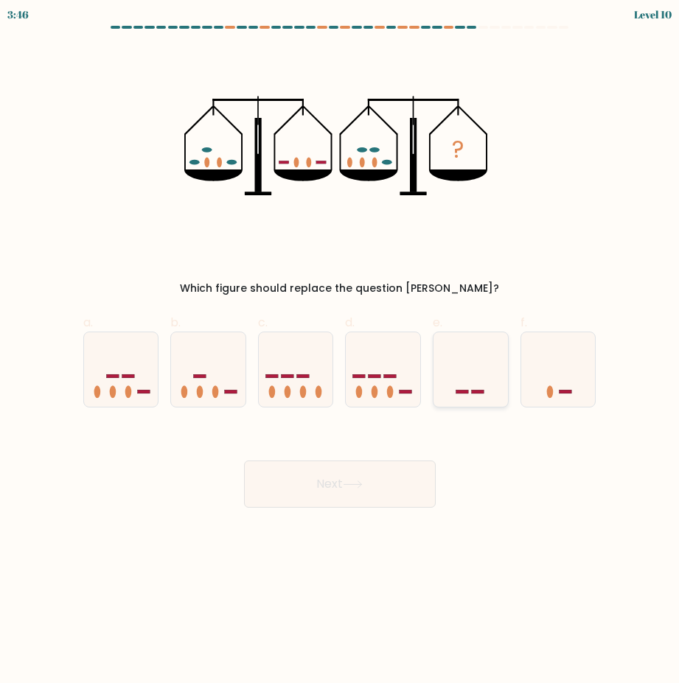
drag, startPoint x: 483, startPoint y: 381, endPoint x: 466, endPoint y: 407, distance: 30.5
click at [483, 381] on icon at bounding box center [470, 369] width 74 height 61
click at [340, 351] on input "e." at bounding box center [340, 347] width 1 height 10
radio input "true"
click at [393, 465] on button "Next" at bounding box center [340, 484] width 192 height 47
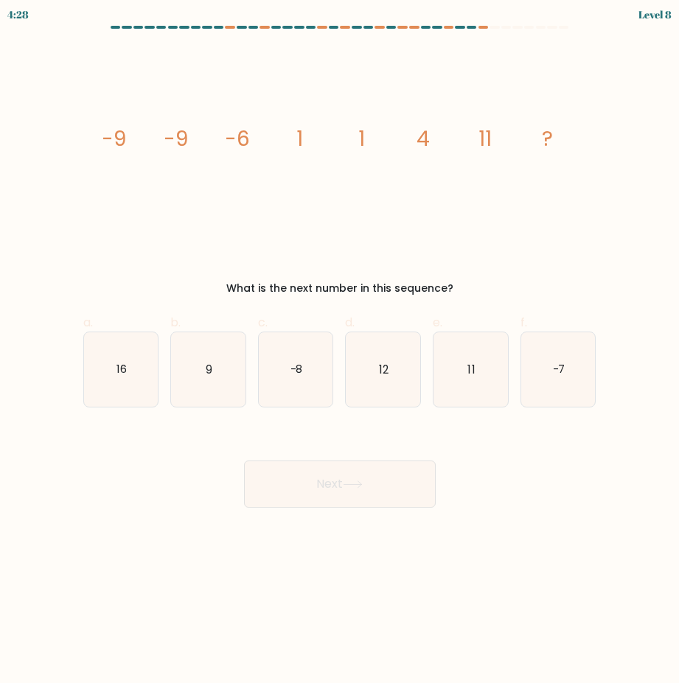
drag, startPoint x: 76, startPoint y: 130, endPoint x: 481, endPoint y: 282, distance: 433.0
click at [481, 282] on div "image/svg+xml -9 -9 -6 1 1 4 11 ? What is the next number in this sequence?" at bounding box center [339, 171] width 531 height 250
click at [480, 360] on icon "11" at bounding box center [470, 369] width 74 height 74
click at [340, 351] on input "e. 11" at bounding box center [340, 347] width 1 height 10
radio input "true"
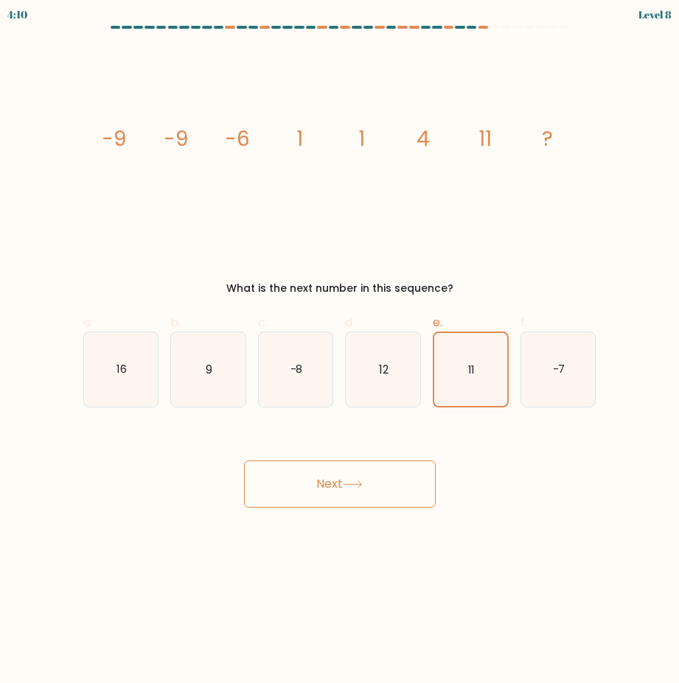
click at [373, 480] on button "Next" at bounding box center [340, 484] width 192 height 47
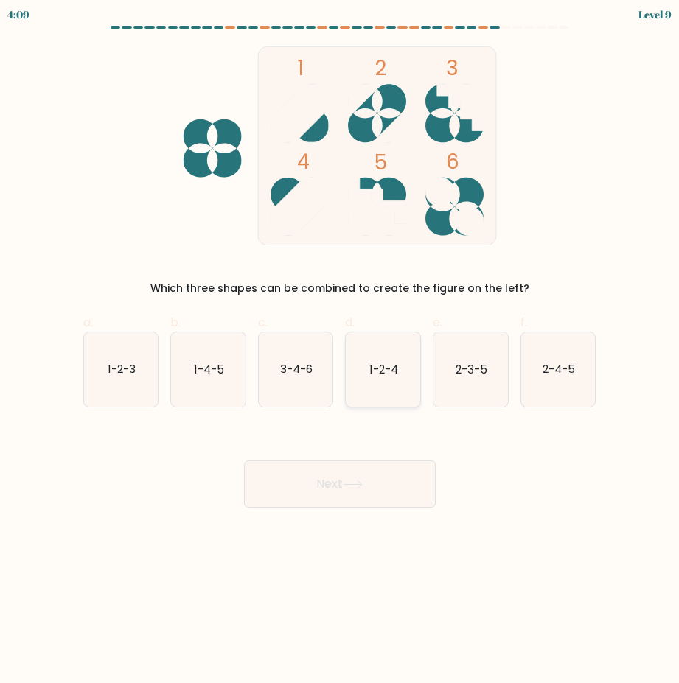
click at [387, 368] on text "1-2-4" at bounding box center [383, 368] width 29 height 15
click at [340, 351] on input "d. 1-2-4" at bounding box center [340, 347] width 1 height 10
radio input "true"
click at [363, 466] on button "Next" at bounding box center [340, 484] width 192 height 47
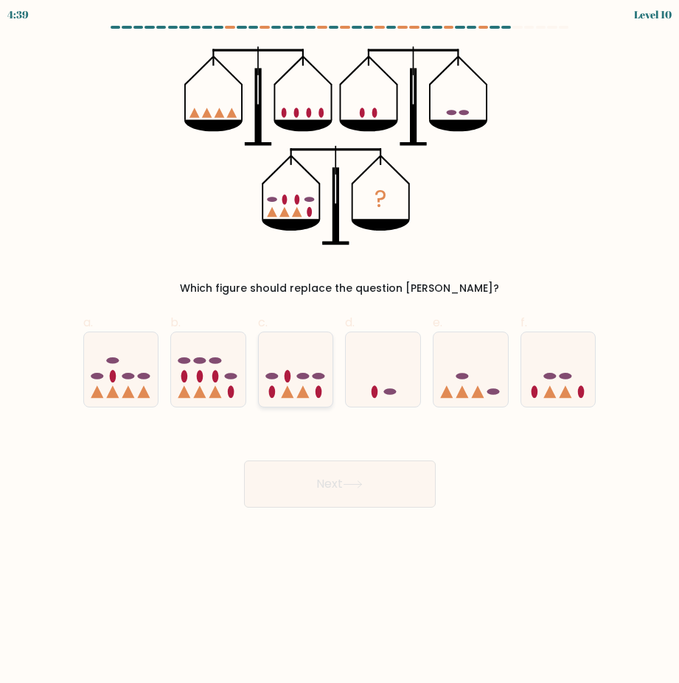
click at [298, 382] on icon at bounding box center [296, 369] width 74 height 61
click at [340, 351] on input "c." at bounding box center [340, 347] width 1 height 10
radio input "true"
click at [326, 470] on button "Next" at bounding box center [340, 484] width 192 height 47
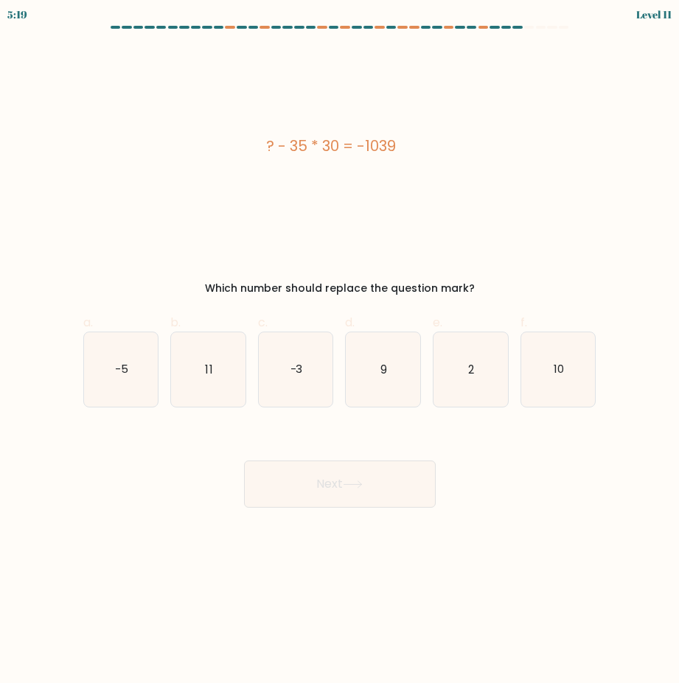
drag, startPoint x: 231, startPoint y: 134, endPoint x: 503, endPoint y: 280, distance: 309.2
click at [503, 280] on div "? - 35 * 30 = -1039 Which number should replace the question mark?" at bounding box center [339, 171] width 531 height 250
click at [207, 382] on icon "11" at bounding box center [208, 369] width 74 height 74
click at [340, 351] on input "b. 11" at bounding box center [340, 347] width 1 height 10
radio input "true"
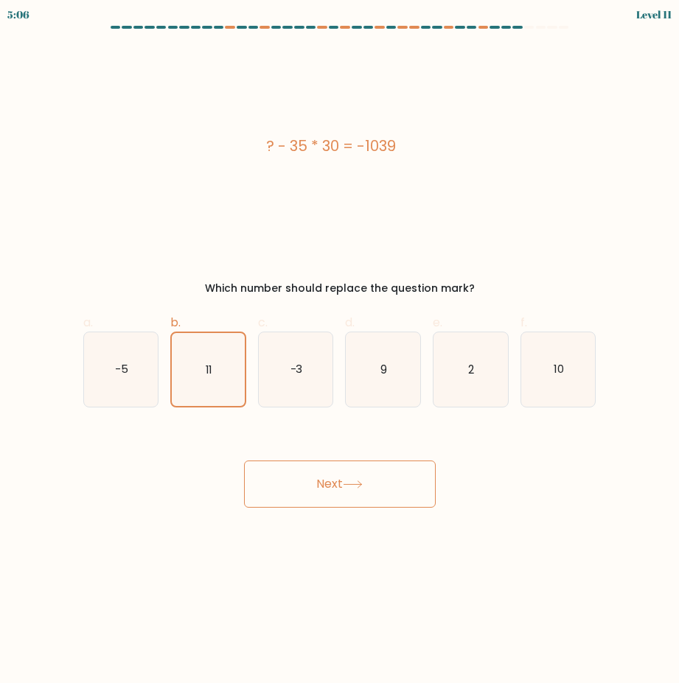
click at [315, 493] on button "Next" at bounding box center [340, 484] width 192 height 47
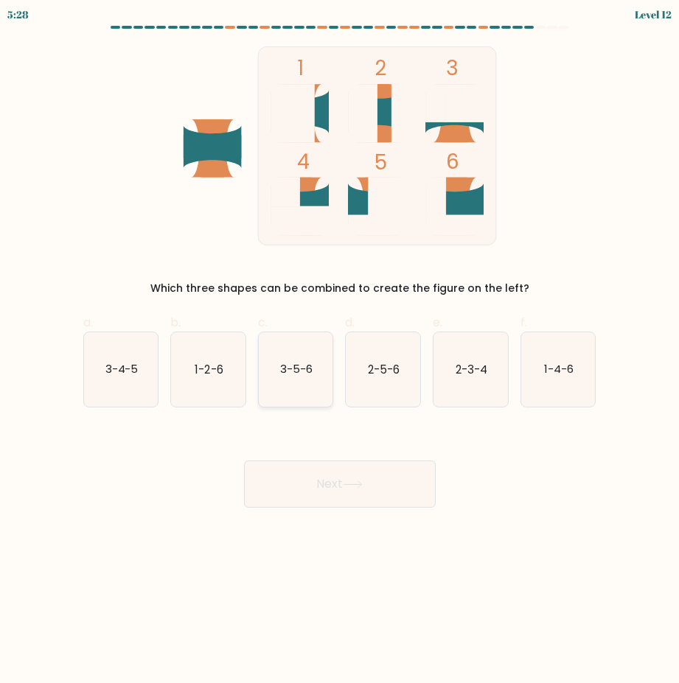
click at [301, 377] on icon "3-5-6" at bounding box center [296, 369] width 74 height 74
click at [340, 351] on input "c. 3-5-6" at bounding box center [340, 347] width 1 height 10
radio input "true"
click at [324, 475] on button "Next" at bounding box center [340, 484] width 192 height 47
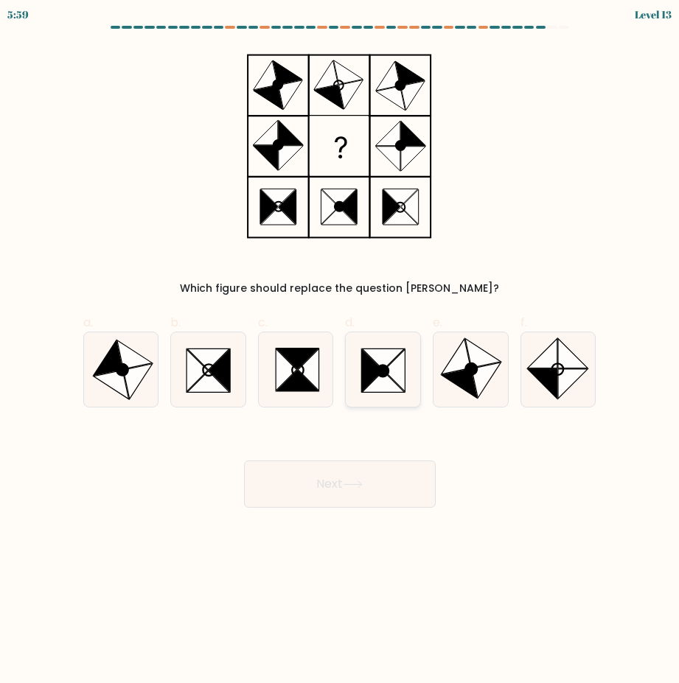
click at [405, 368] on icon at bounding box center [394, 370] width 21 height 42
click at [340, 351] on input "d." at bounding box center [340, 347] width 1 height 10
radio input "true"
click at [346, 478] on button "Next" at bounding box center [340, 484] width 192 height 47
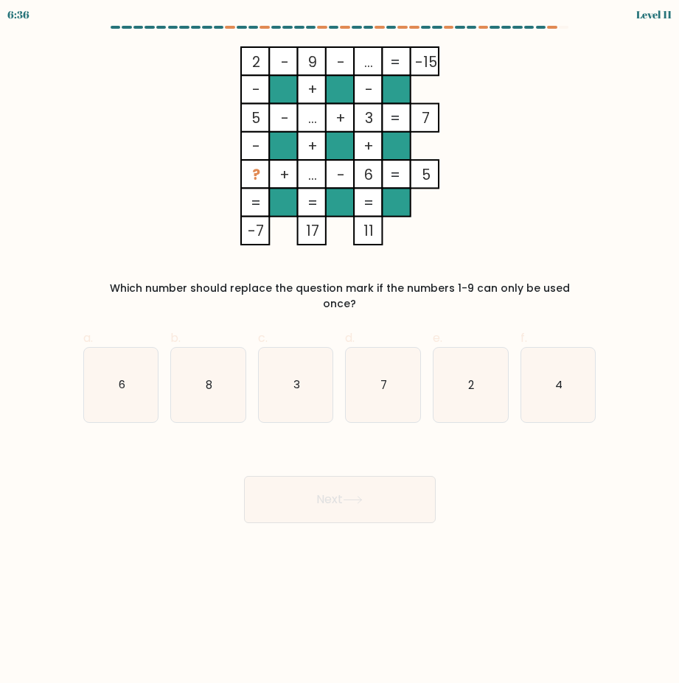
click at [248, 53] on rect at bounding box center [255, 61] width 28 height 28
drag, startPoint x: 242, startPoint y: 60, endPoint x: 433, endPoint y: 204, distance: 239.9
click at [433, 204] on icon "2 - 9 - ... -15 - + - 5 - ... + 3 7 - + + ? + ... - 6 = 5 = = = = -7 17 11 =" at bounding box center [340, 145] width 494 height 199
drag, startPoint x: 433, startPoint y: 204, endPoint x: 481, endPoint y: 247, distance: 64.2
click at [482, 248] on div "2 - 9 - ... -15 - + - 5 - ... + 3 7 - + + ? + ... - 6 = 5 = = = = -7 17 11 = Wh…" at bounding box center [339, 178] width 531 height 265
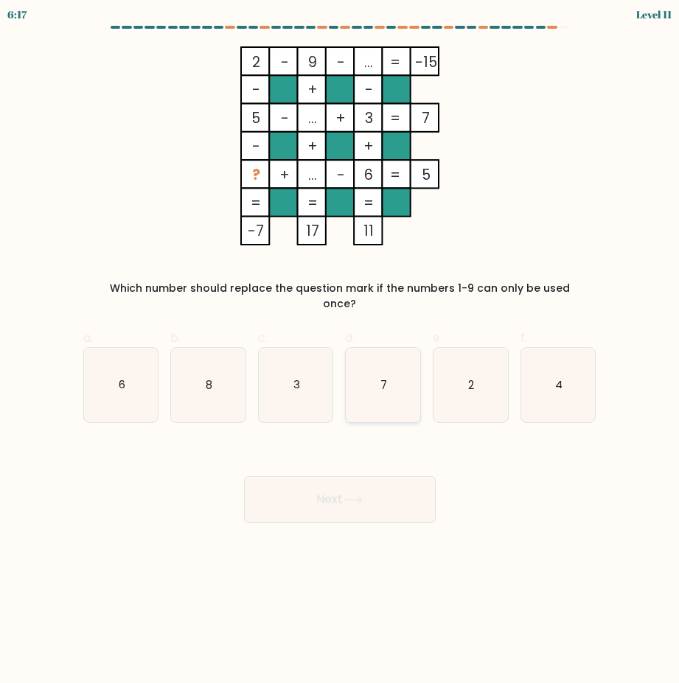
click at [392, 353] on icon "7" at bounding box center [383, 385] width 74 height 74
click at [340, 351] on input "d. 7" at bounding box center [340, 347] width 1 height 10
radio input "true"
click at [398, 487] on button "Next" at bounding box center [340, 499] width 192 height 47
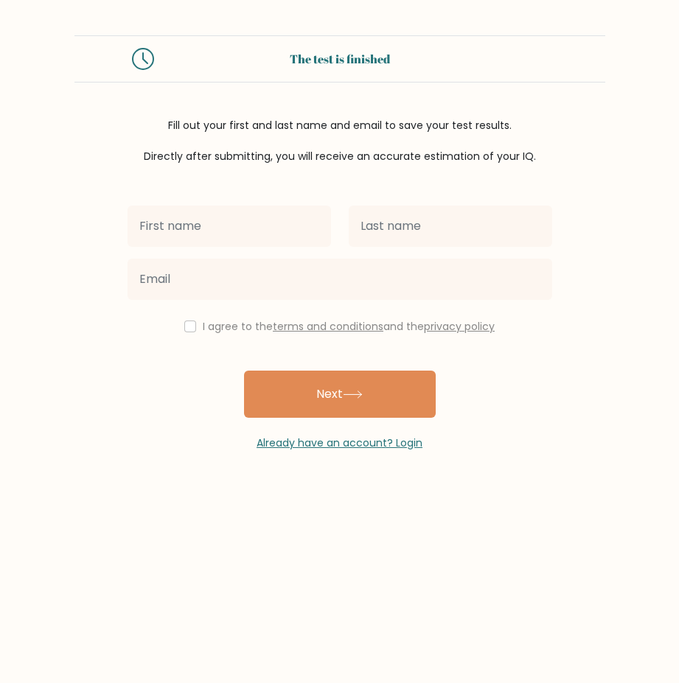
click at [267, 231] on input "text" at bounding box center [228, 226] width 203 height 41
click at [220, 213] on input "text" at bounding box center [228, 226] width 203 height 41
click at [501, 424] on div "Already have an account? Login" at bounding box center [339, 434] width 424 height 33
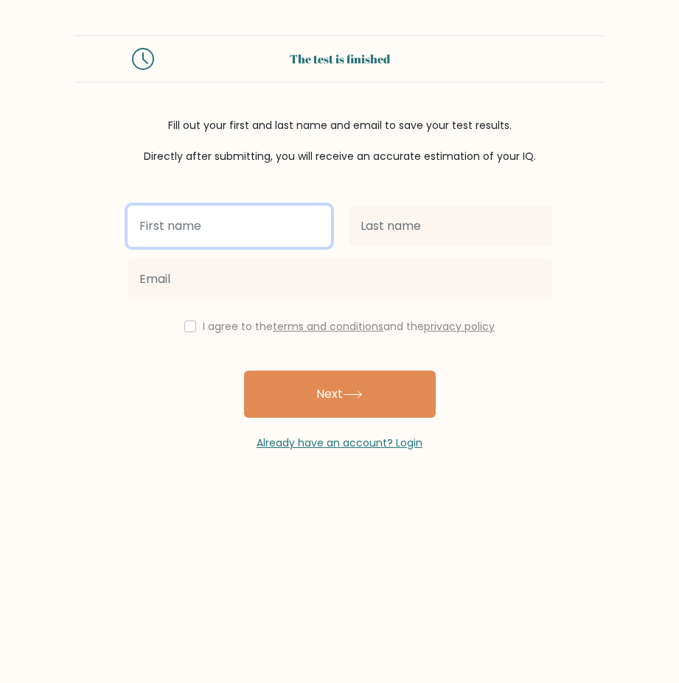
click at [248, 231] on input "text" at bounding box center [228, 226] width 203 height 41
type input "c"
type input "[PERSON_NAME]"
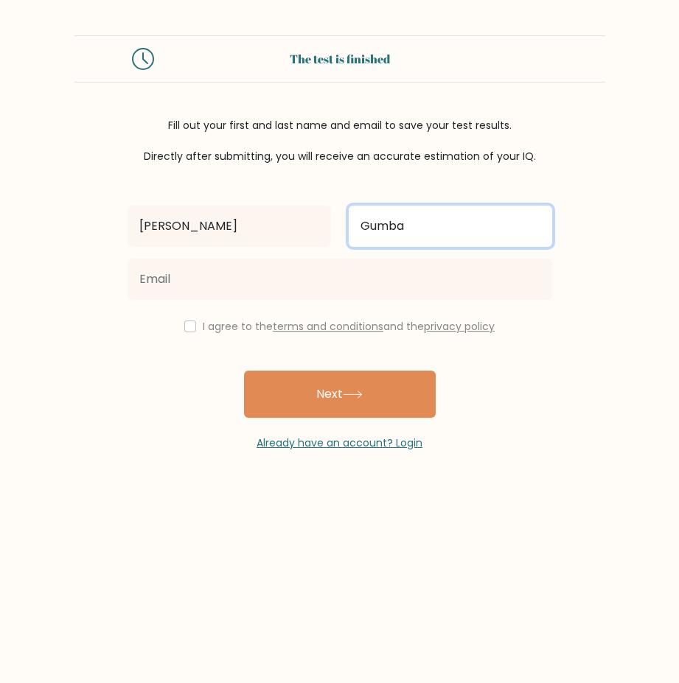
type input "Gumba"
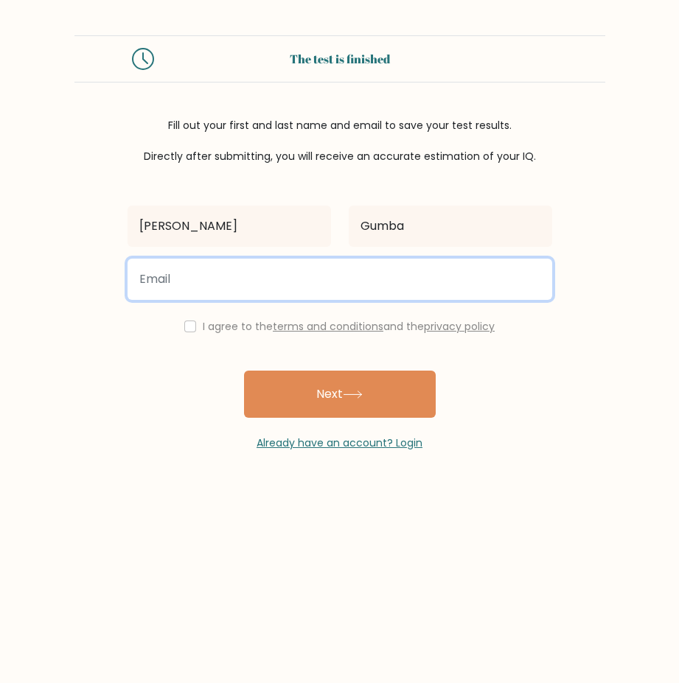
click at [195, 284] on input "email" at bounding box center [339, 279] width 424 height 41
type input "clydegumba26@gmail.com"
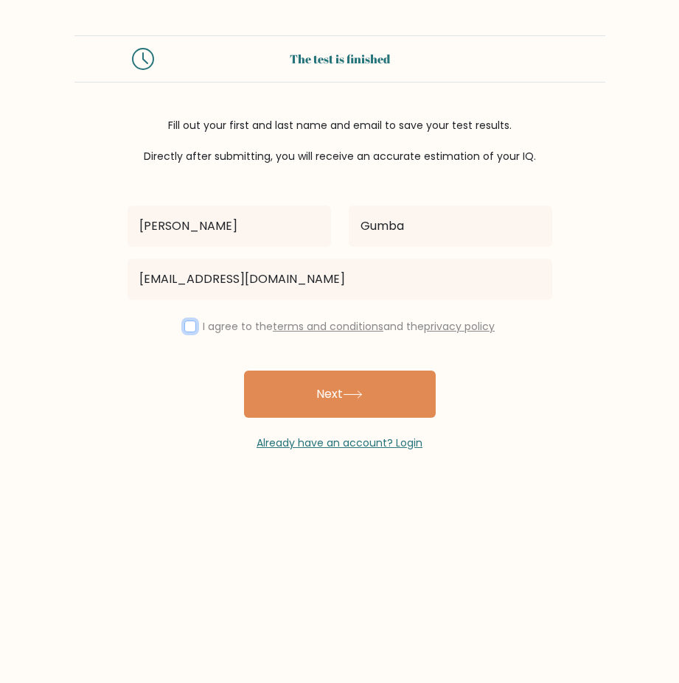
click at [186, 329] on input "checkbox" at bounding box center [190, 327] width 12 height 12
checkbox input "true"
click at [357, 423] on div "Already have an account? Login" at bounding box center [339, 434] width 424 height 33
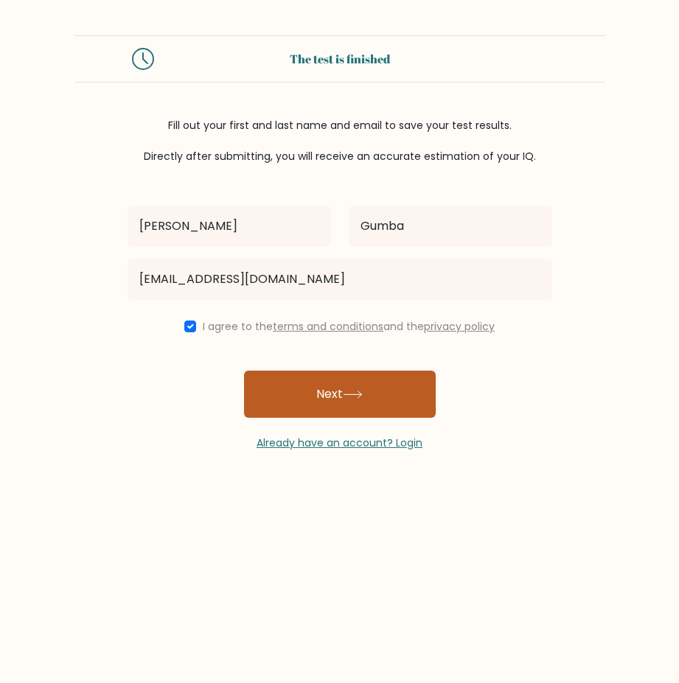
click at [327, 402] on button "Next" at bounding box center [340, 394] width 192 height 47
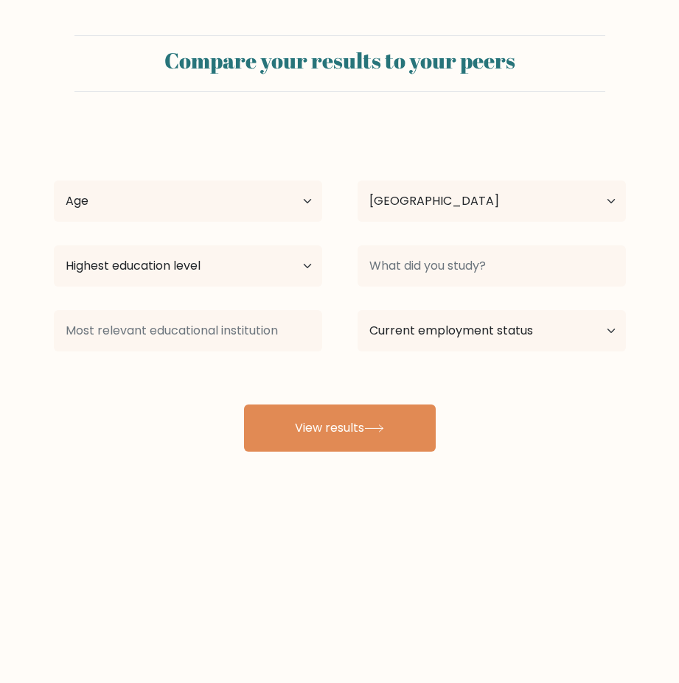
select select "PH"
click at [224, 181] on select "Age Under 18 years old 18-24 years old 25-34 years old 35-44 years old 45-54 ye…" at bounding box center [188, 201] width 268 height 41
click at [224, 198] on select "Age Under 18 years old 18-24 years old 25-34 years old 35-44 years old 45-54 ye…" at bounding box center [188, 201] width 268 height 41
click at [166, 209] on select "Age Under 18 years old 18-24 years old 25-34 years old 35-44 years old 45-54 ye…" at bounding box center [188, 201] width 268 height 41
select select "25_34"
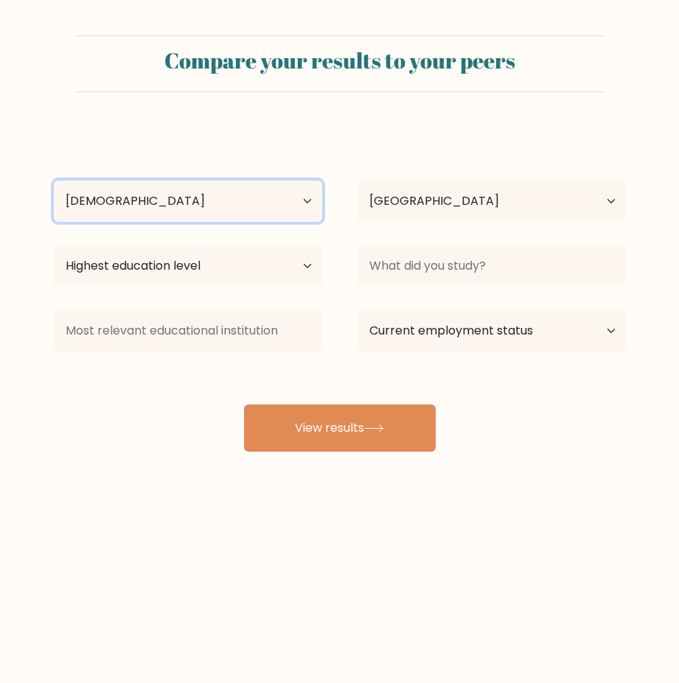
click at [54, 181] on select "Age Under 18 years old 18-24 years old 25-34 years old 35-44 years old 45-54 ye…" at bounding box center [188, 201] width 268 height 41
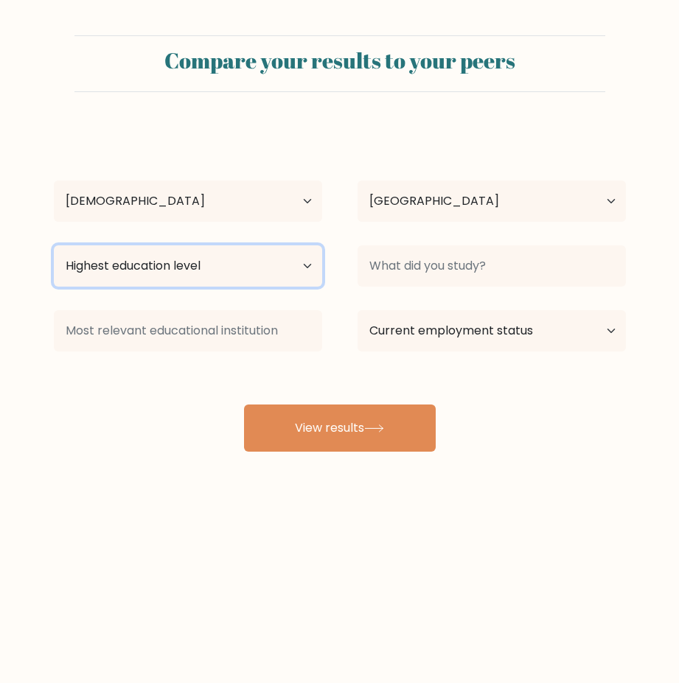
click at [144, 270] on select "Highest education level No schooling Primary Lower Secondary Upper Secondary Oc…" at bounding box center [188, 265] width 268 height 41
select select "bachelors_degree"
click at [54, 245] on select "Highest education level No schooling Primary Lower Secondary Upper Secondary Oc…" at bounding box center [188, 265] width 268 height 41
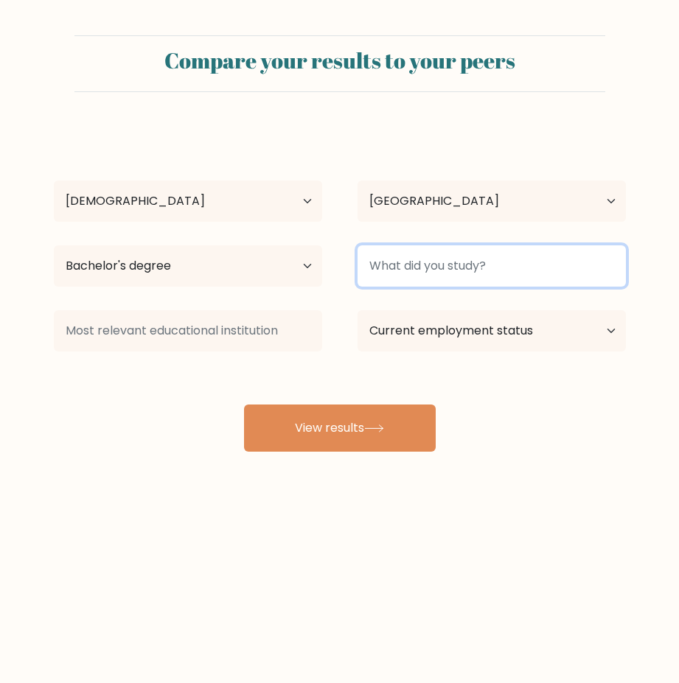
click at [454, 265] on input at bounding box center [491, 265] width 268 height 41
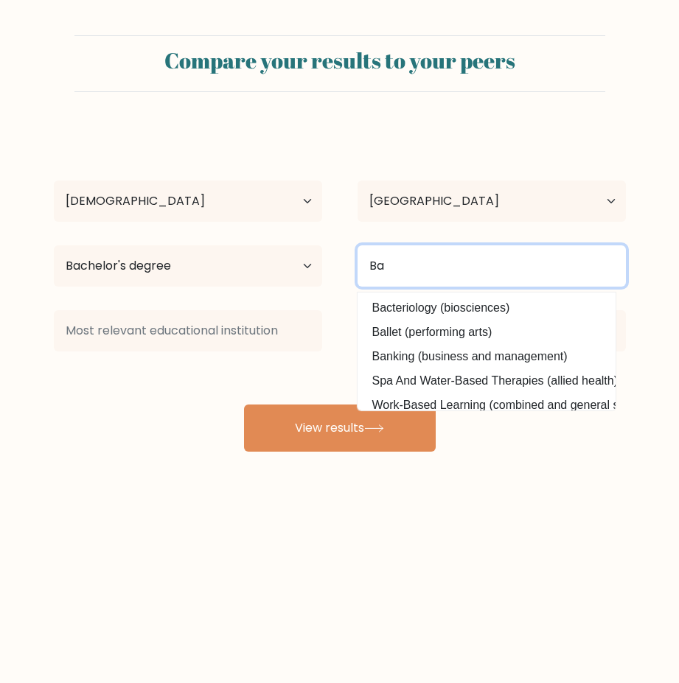
type input "B"
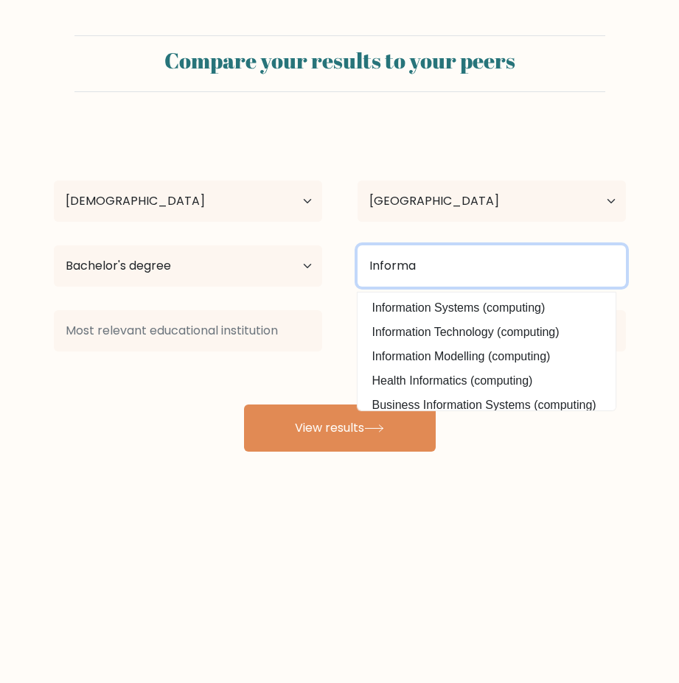
click at [515, 278] on input "Informa" at bounding box center [491, 265] width 268 height 41
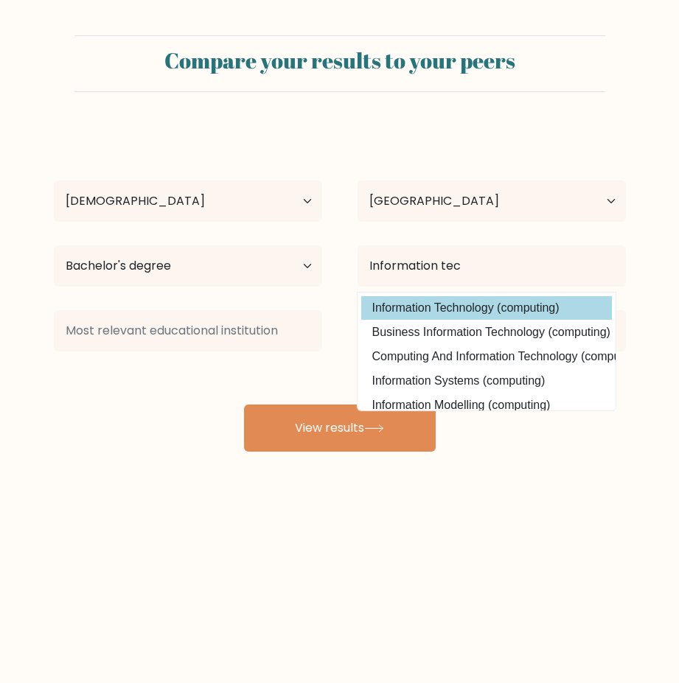
click at [504, 311] on option "Information Technology (computing)" at bounding box center [486, 308] width 251 height 24
type input "Information Technology"
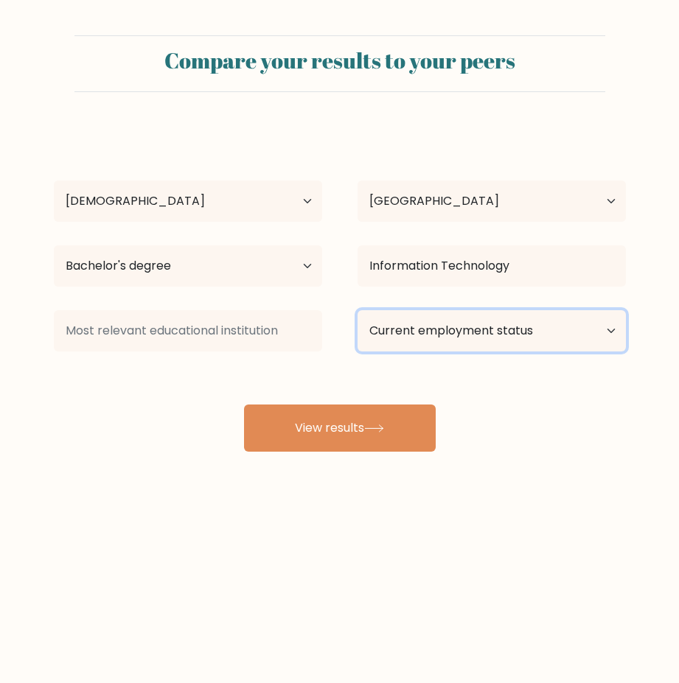
click at [451, 340] on select "Current employment status Employed Student Retired Other / prefer not to answer" at bounding box center [491, 330] width 268 height 41
select select "employed"
click at [357, 310] on select "Current employment status Employed Student Retired Other / prefer not to answer" at bounding box center [491, 330] width 268 height 41
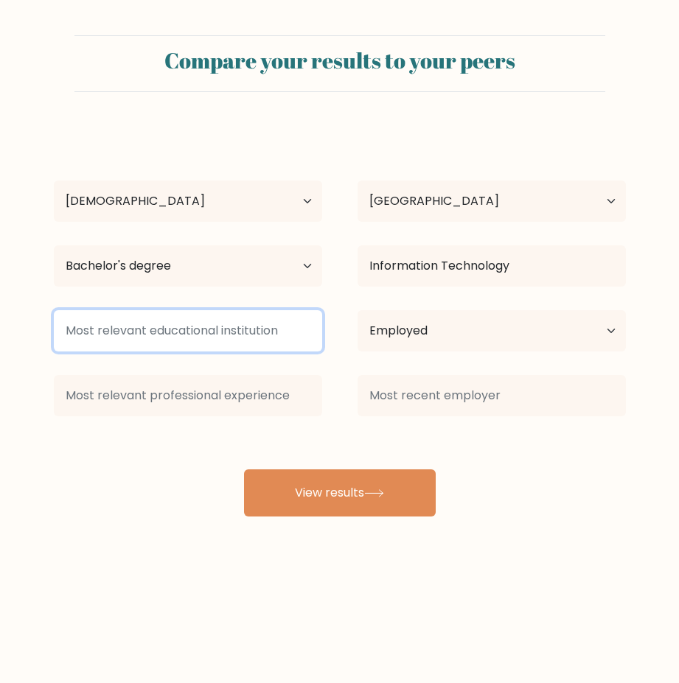
click at [214, 336] on input at bounding box center [188, 330] width 268 height 41
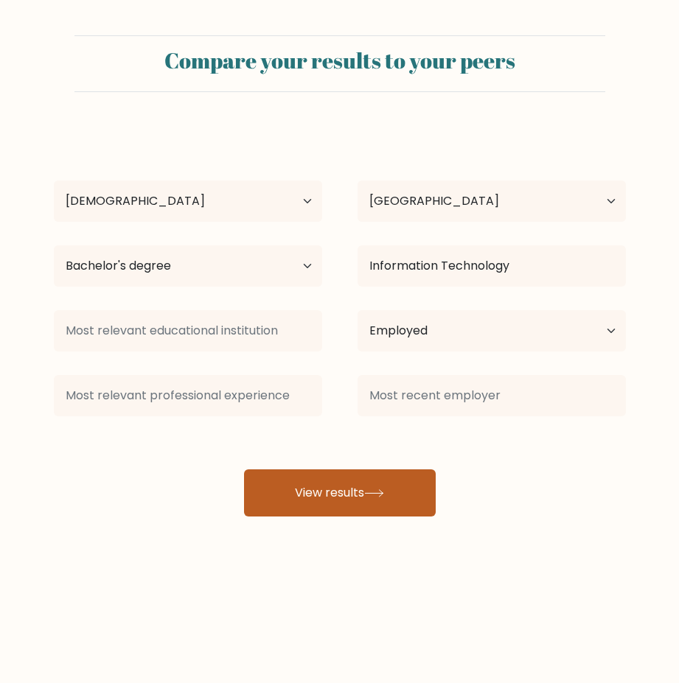
click at [335, 486] on button "View results" at bounding box center [340, 492] width 192 height 47
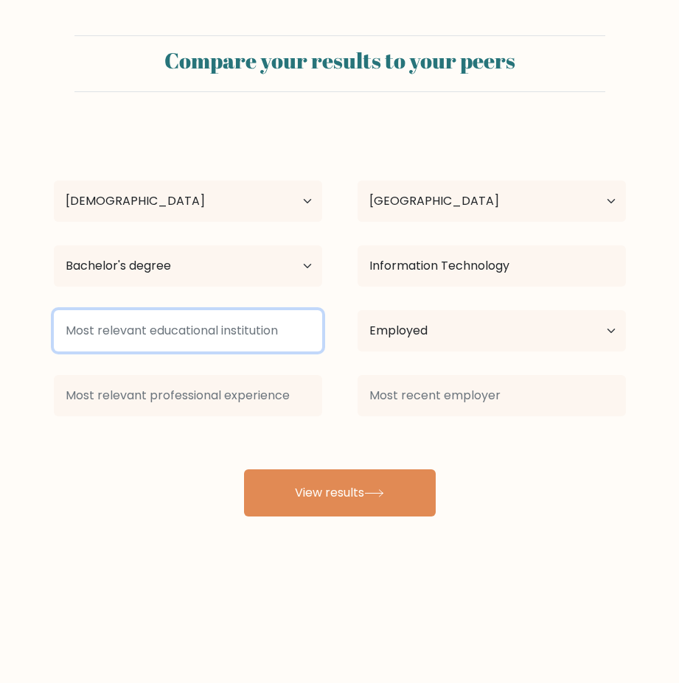
click at [215, 332] on input at bounding box center [188, 330] width 268 height 41
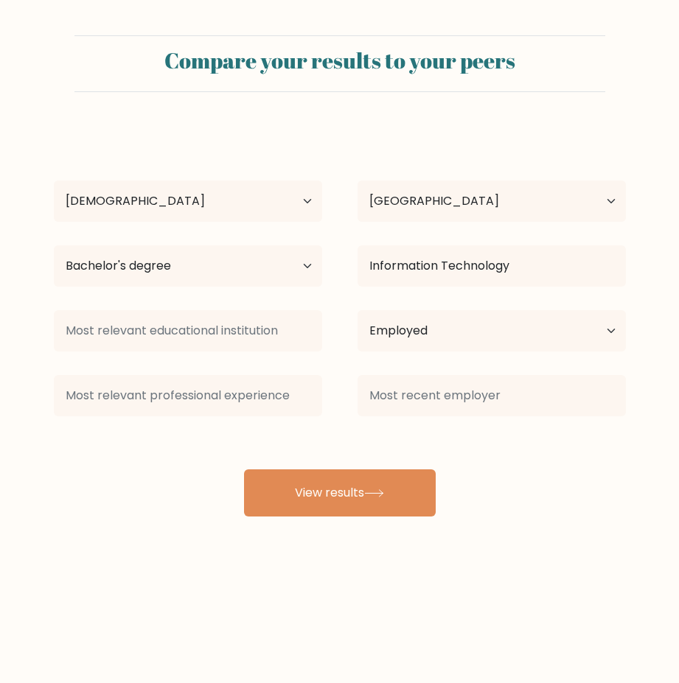
click at [184, 430] on div "Clyde Gumba Age Under 18 years old 18-24 years old 25-34 years old 35-44 years …" at bounding box center [339, 321] width 589 height 389
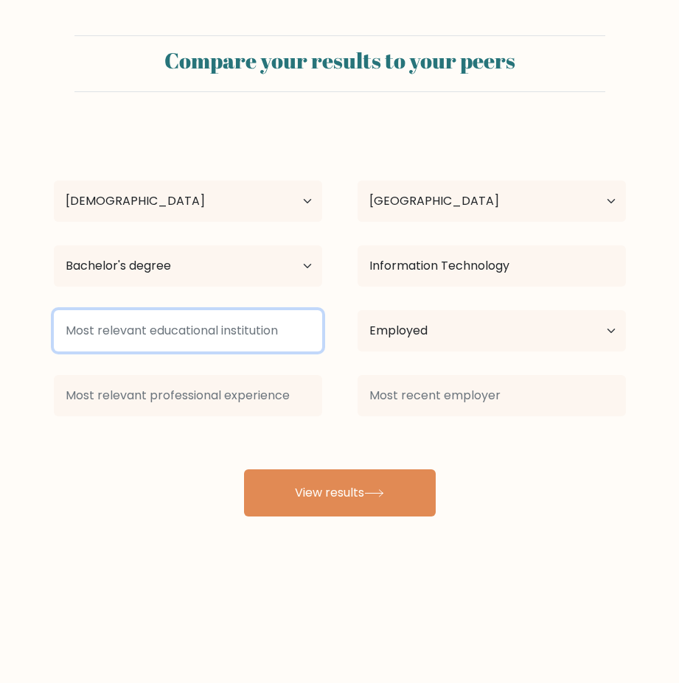
click at [175, 333] on input at bounding box center [188, 330] width 268 height 41
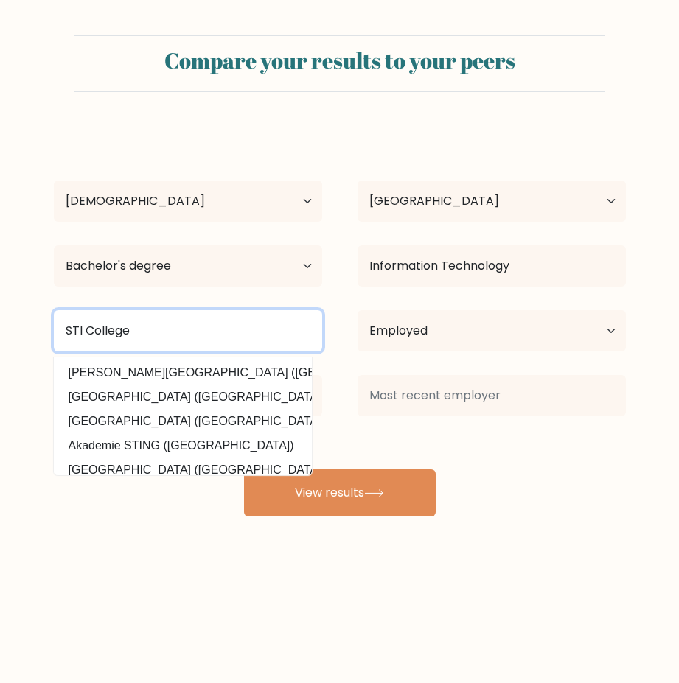
type input "STI College"
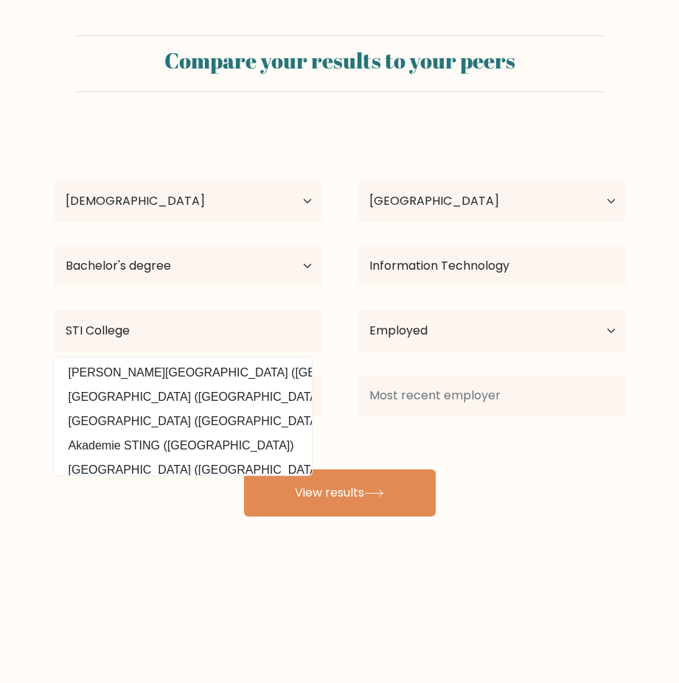
click at [203, 531] on div "Compare your results to your peers Clyde Gumba Age Under 18 years old 18-24 yea…" at bounding box center [339, 279] width 679 height 559
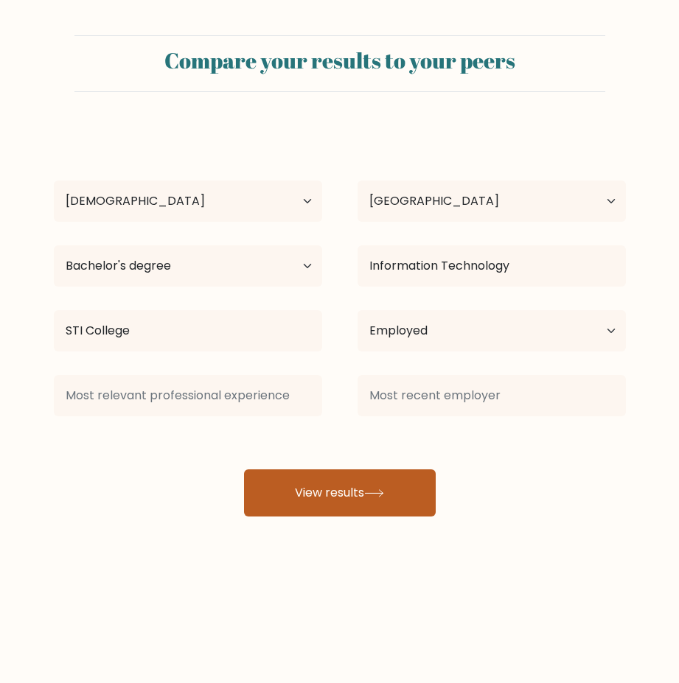
click at [316, 494] on button "View results" at bounding box center [340, 492] width 192 height 47
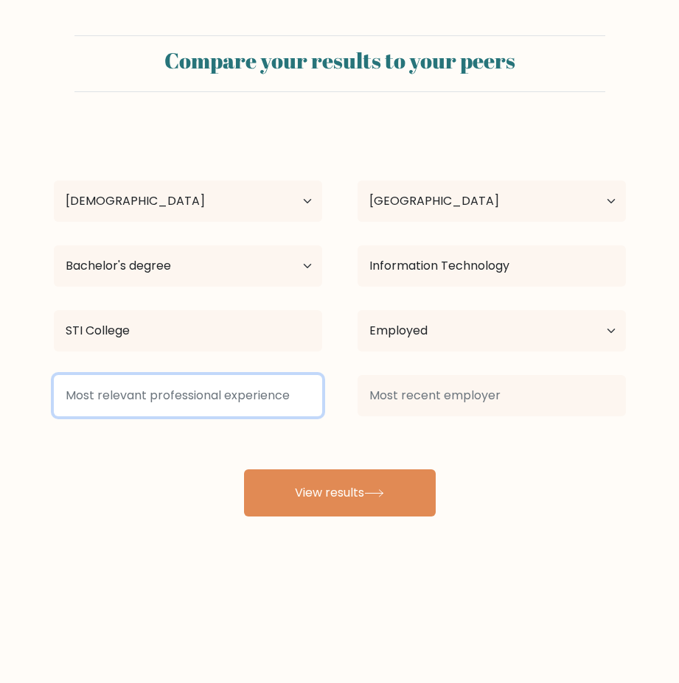
click at [227, 405] on input at bounding box center [188, 395] width 268 height 41
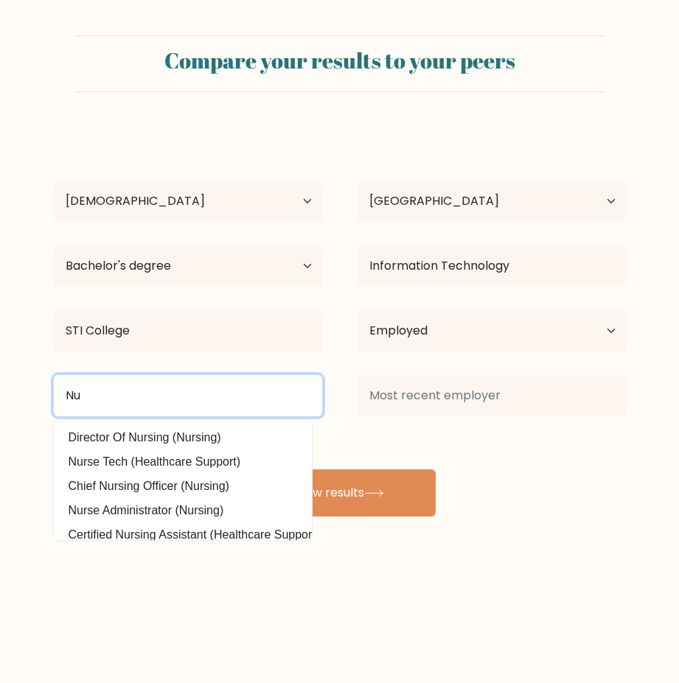
type input "N"
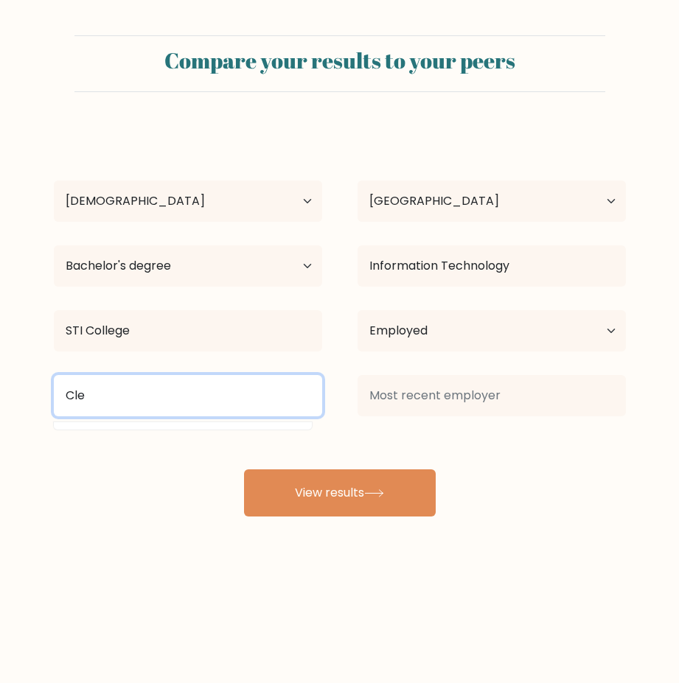
type input "Cler"
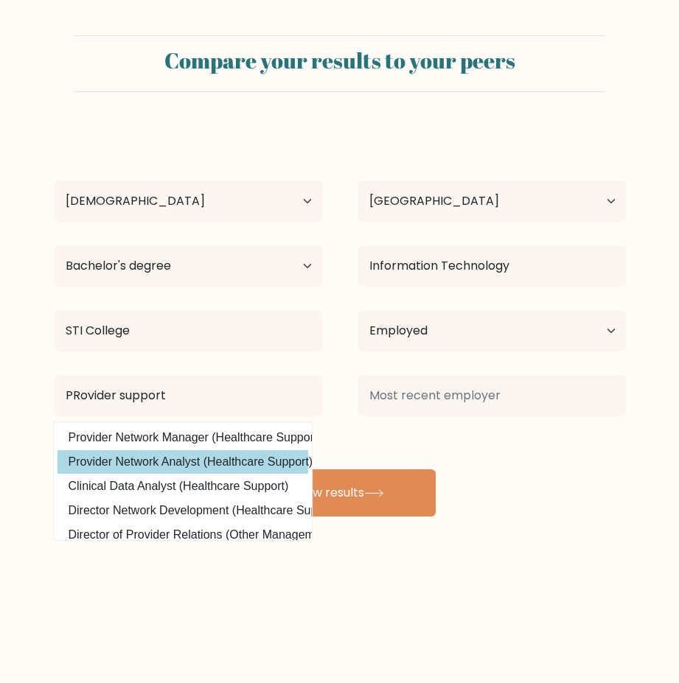
click at [222, 460] on option "Provider Network Analyst (Healthcare Support)" at bounding box center [182, 462] width 251 height 24
type input "Provider Network Analyst"
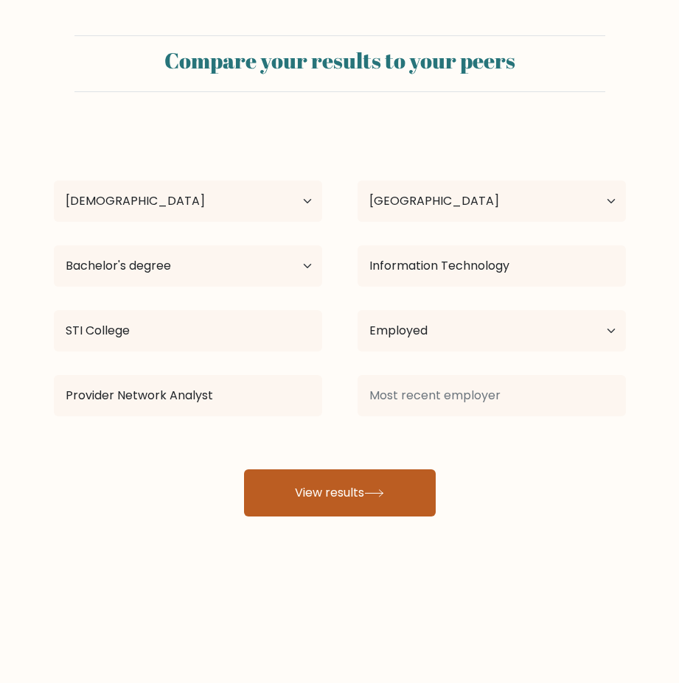
click at [313, 503] on button "View results" at bounding box center [340, 492] width 192 height 47
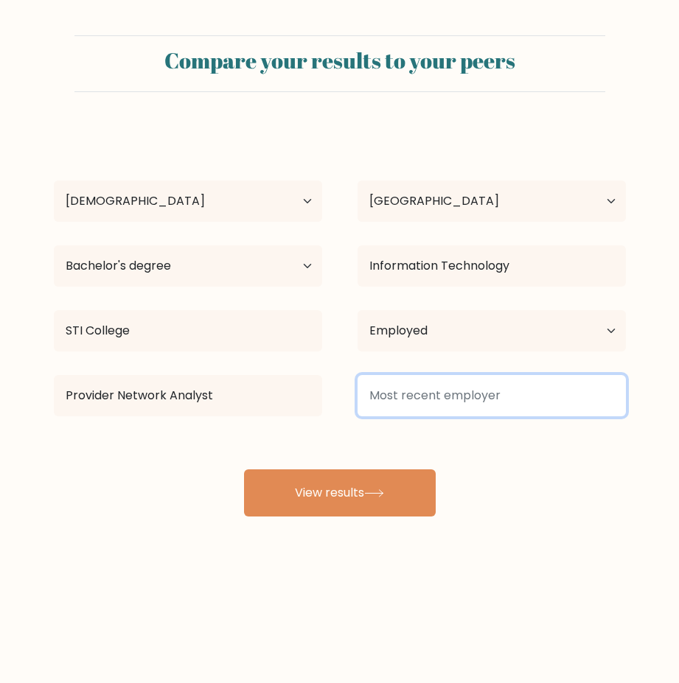
click at [391, 407] on input at bounding box center [491, 395] width 268 height 41
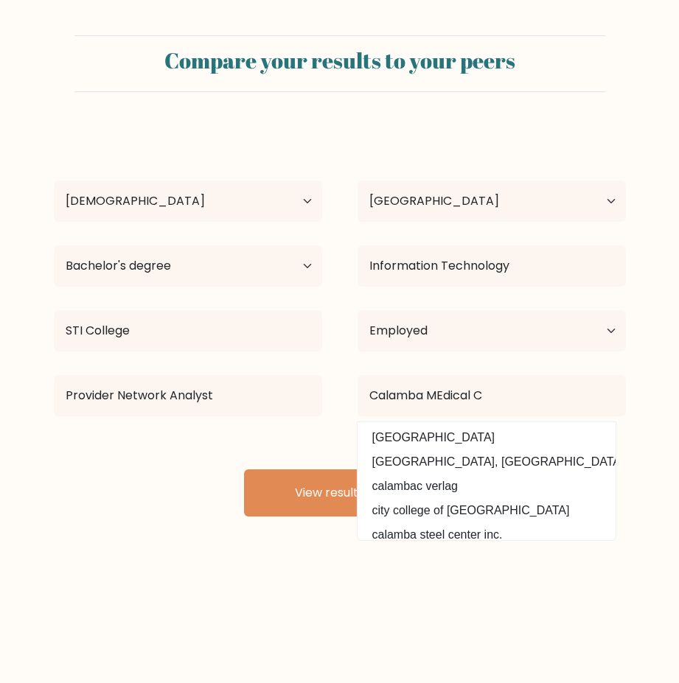
click at [435, 433] on option "calamba medical center" at bounding box center [486, 438] width 251 height 24
type input "calamba medical center"
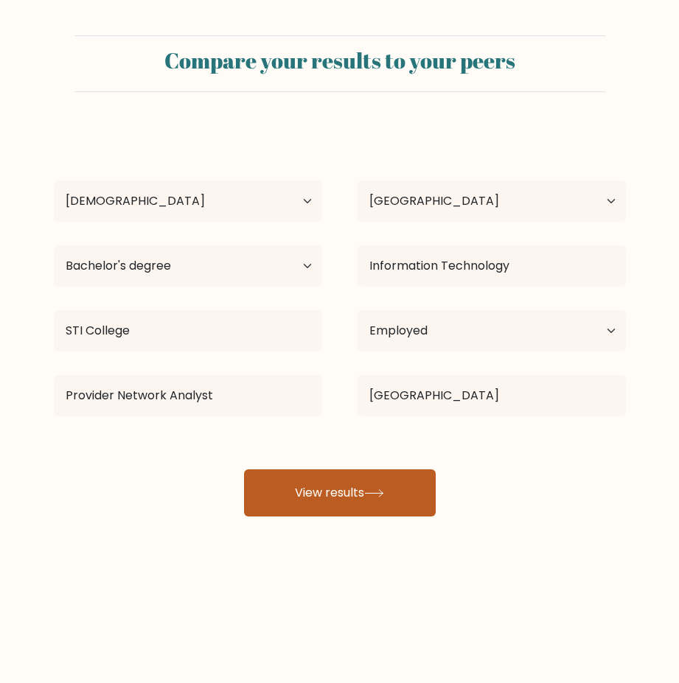
click at [365, 486] on button "View results" at bounding box center [340, 492] width 192 height 47
